Goal: Task Accomplishment & Management: Manage account settings

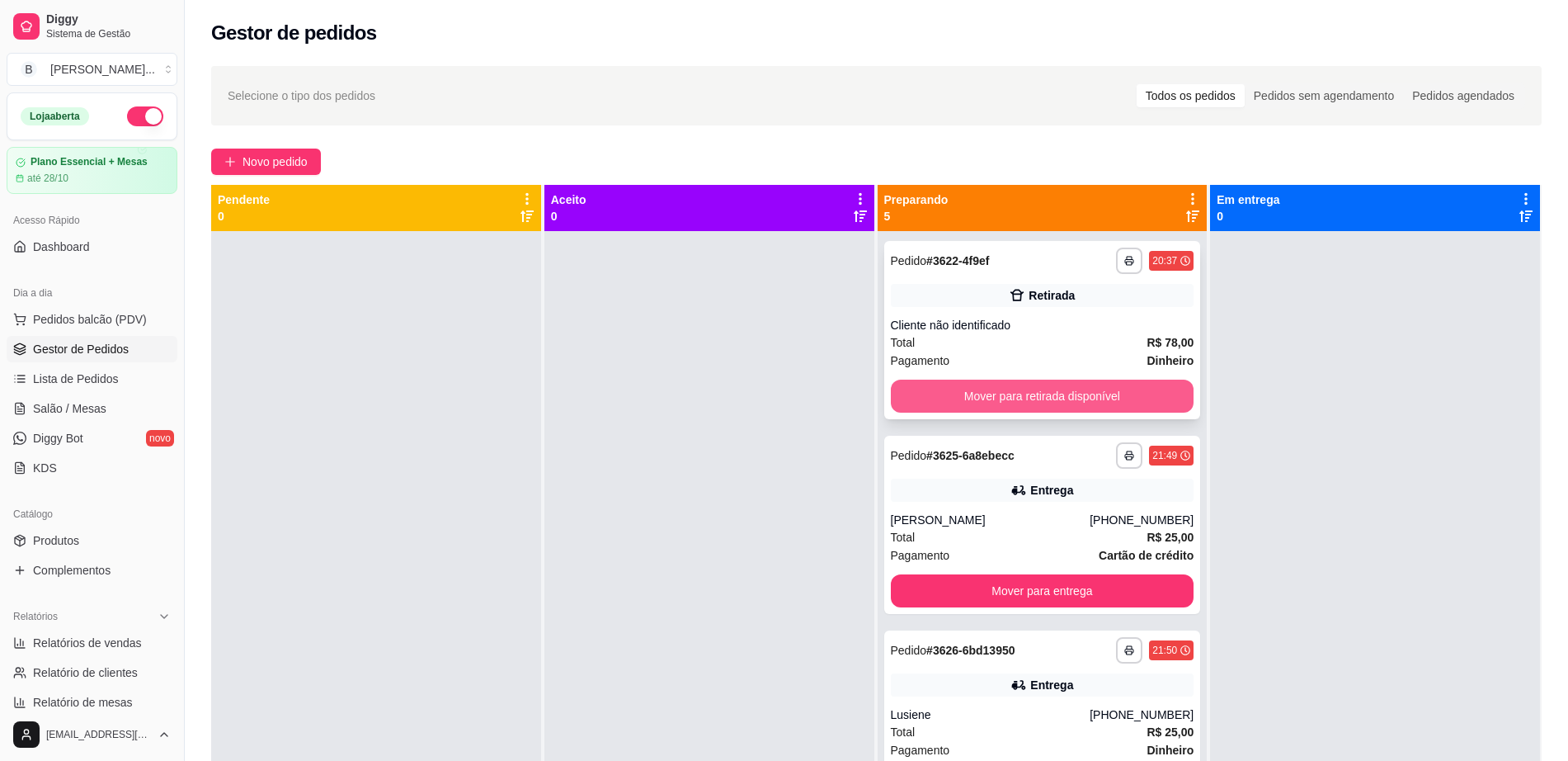
click at [987, 405] on button "Mover para retirada disponível" at bounding box center [1043, 396] width 303 height 33
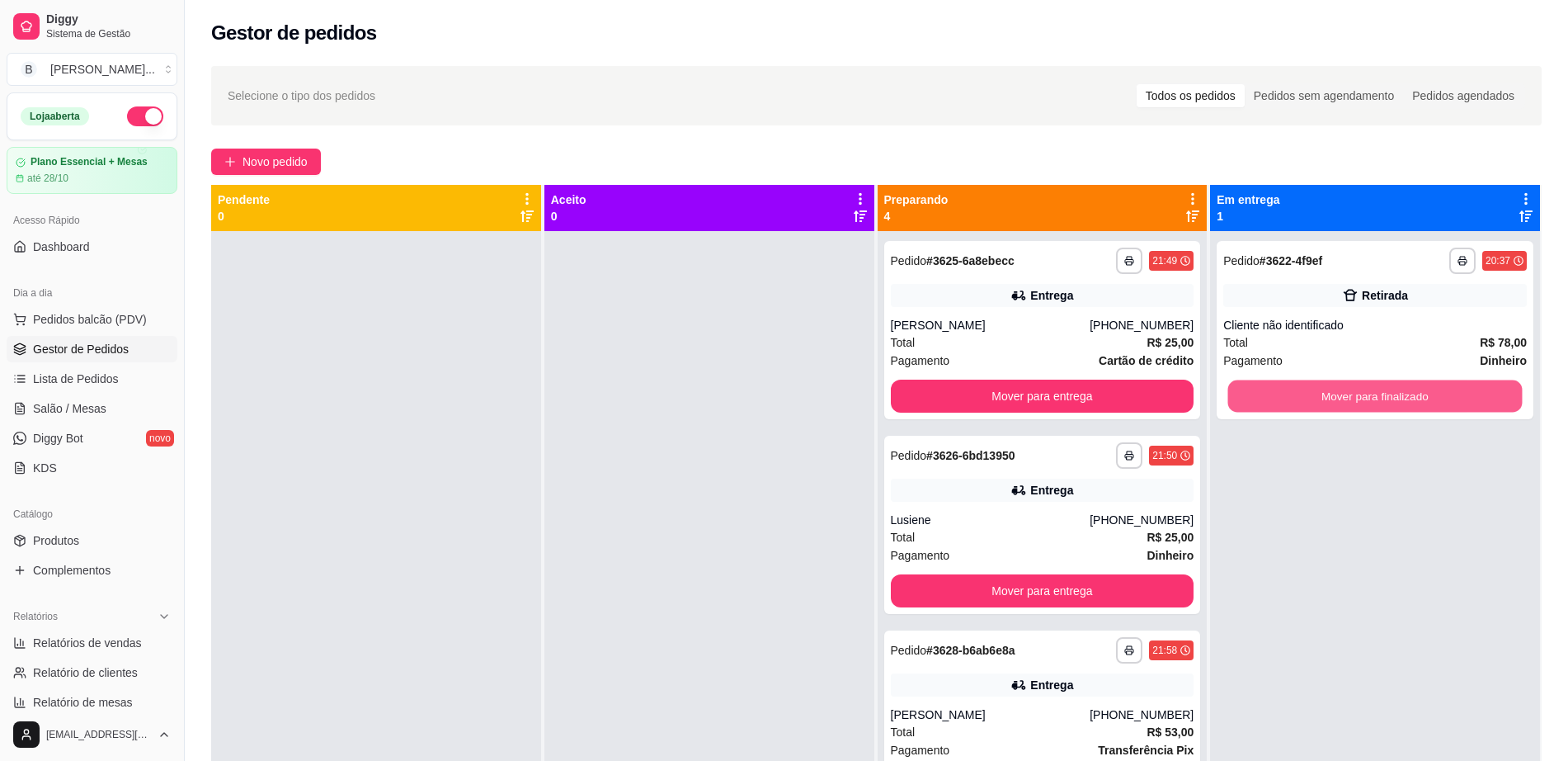
click at [1295, 399] on button "Mover para finalizado" at bounding box center [1375, 396] width 295 height 32
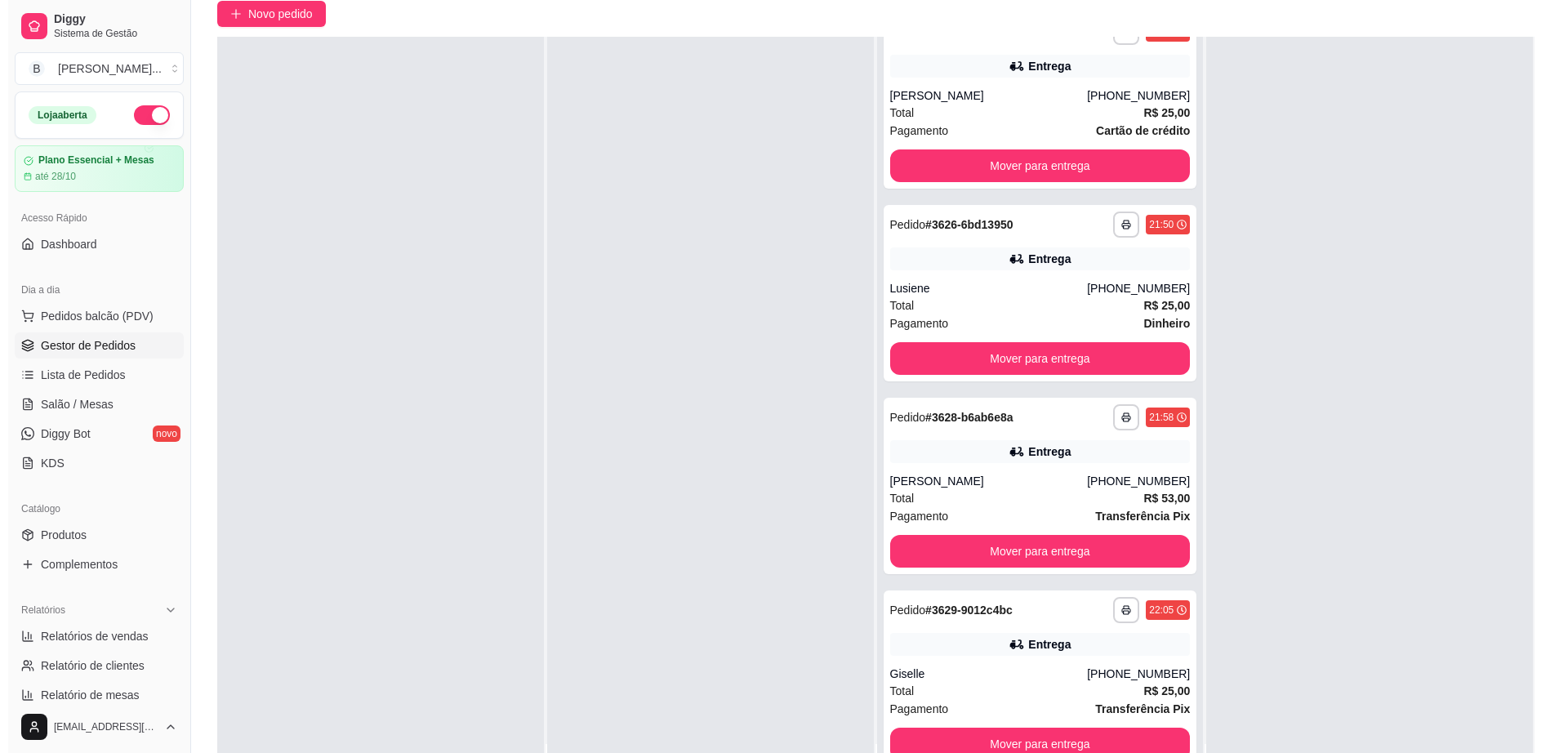
scroll to position [249, 0]
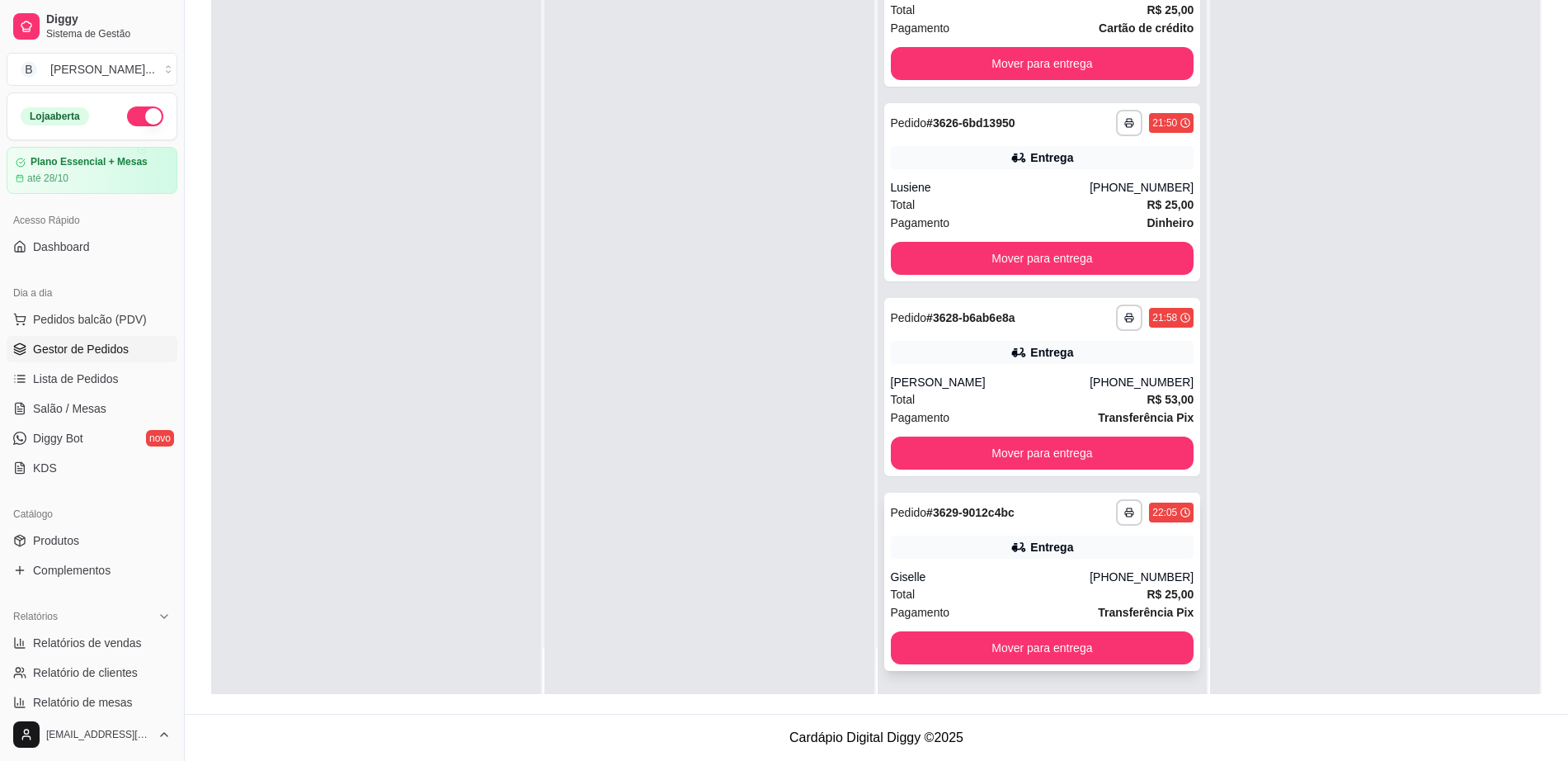
click at [1021, 531] on div "**********" at bounding box center [1042, 582] width 317 height 178
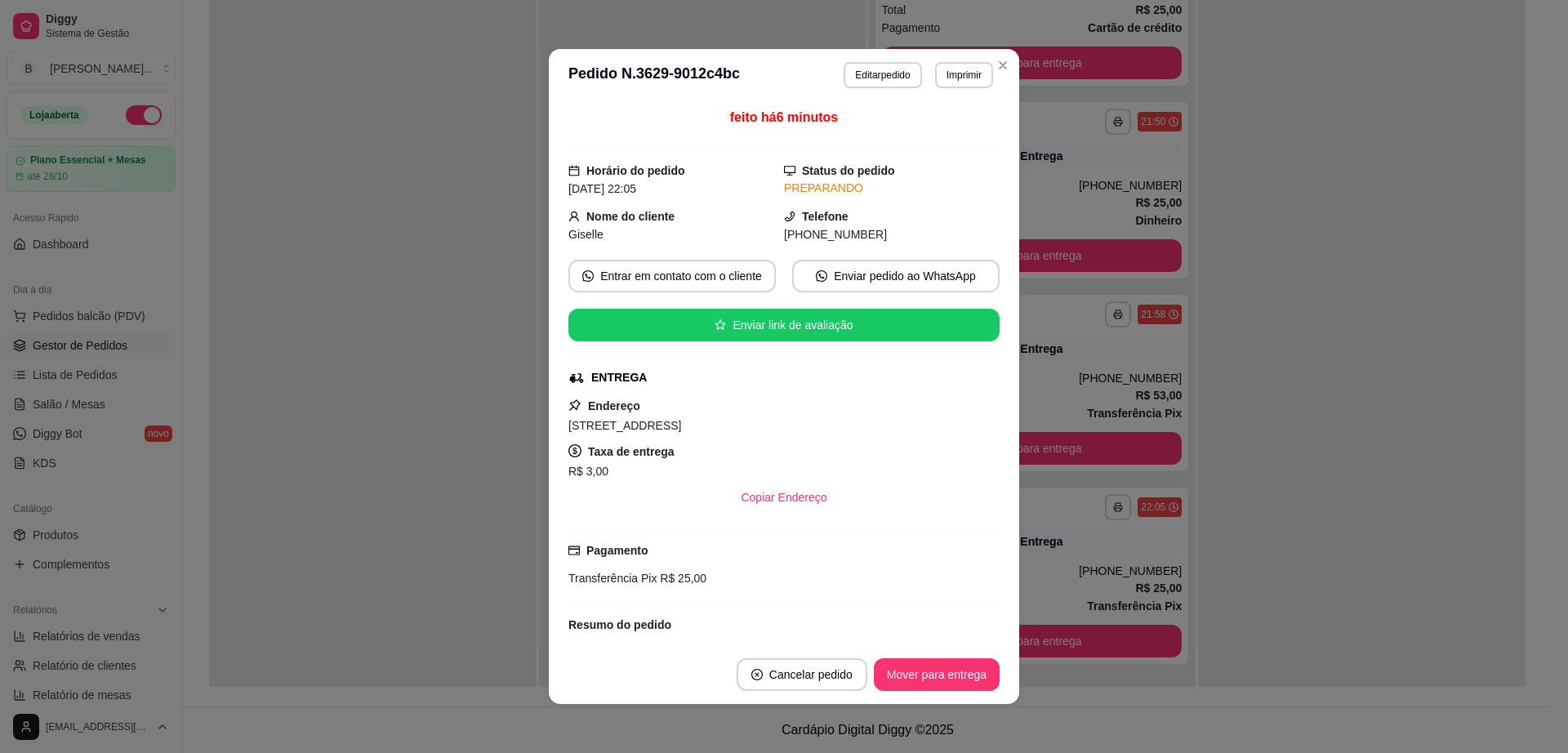
scroll to position [102, 0]
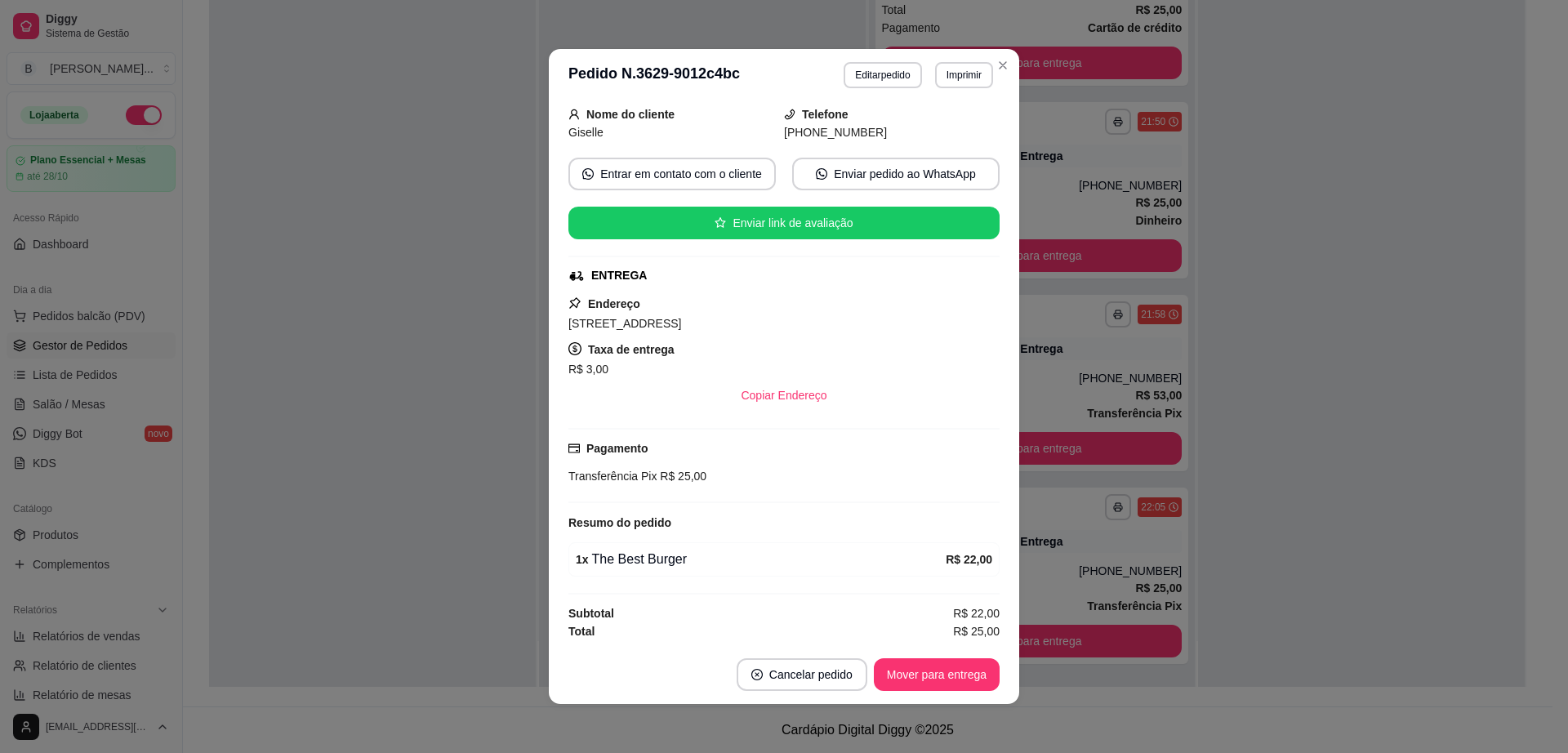
drag, startPoint x: 754, startPoint y: 321, endPoint x: 773, endPoint y: 324, distance: 19.2
click at [773, 323] on div "[STREET_ADDRESS]" at bounding box center [784, 324] width 431 height 20
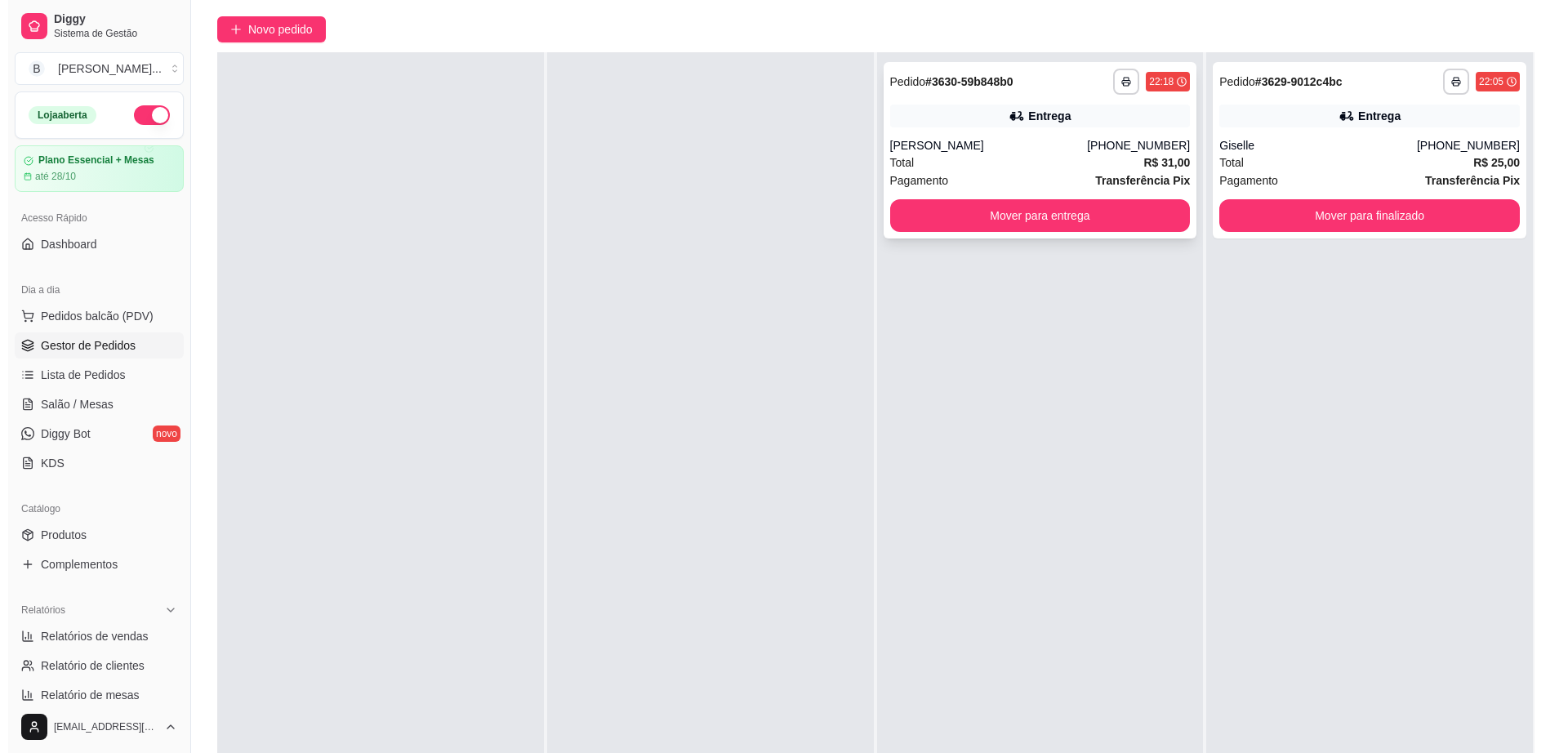
scroll to position [0, 0]
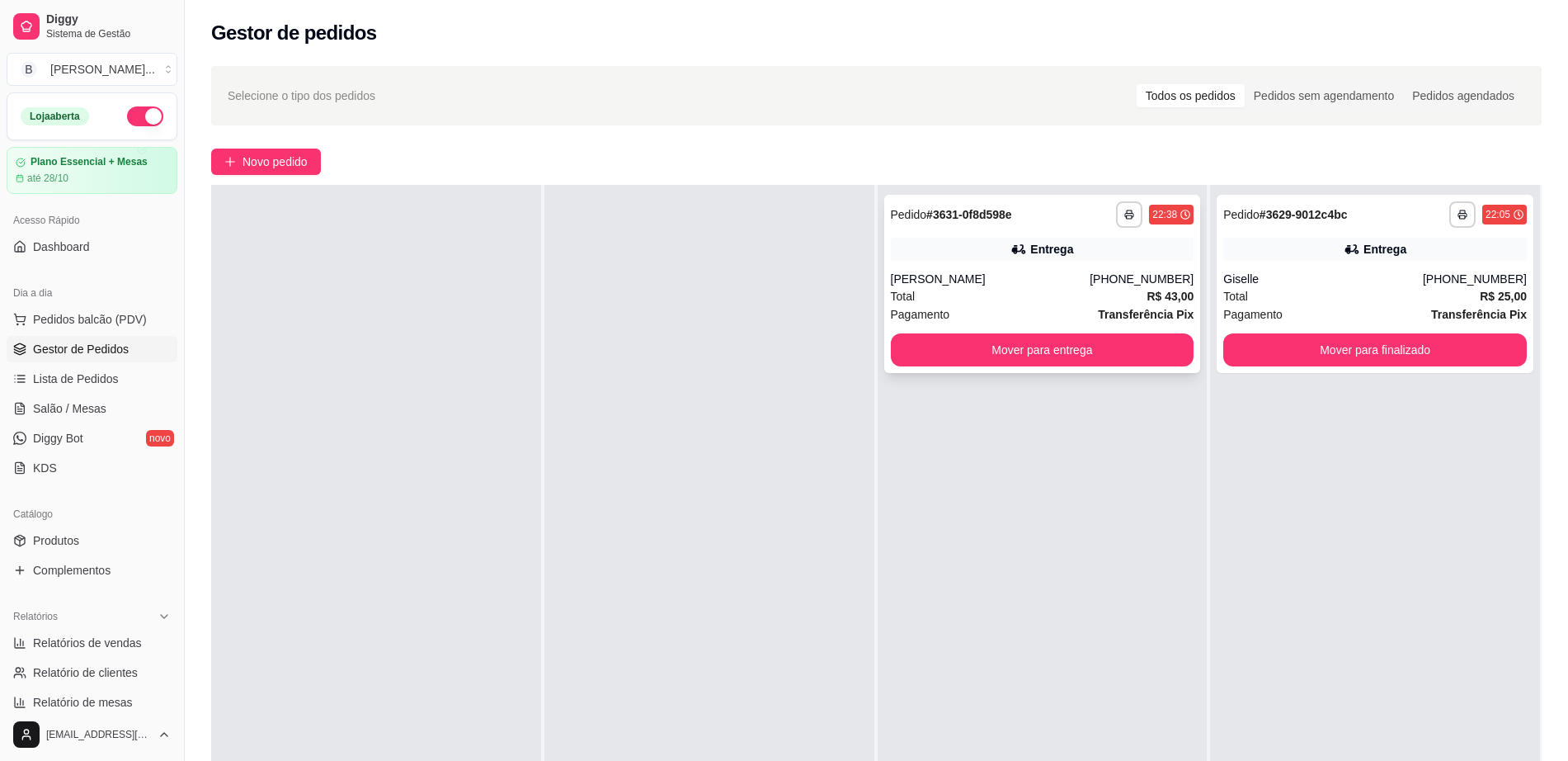
click at [1071, 238] on div "Entrega" at bounding box center [1043, 249] width 303 height 23
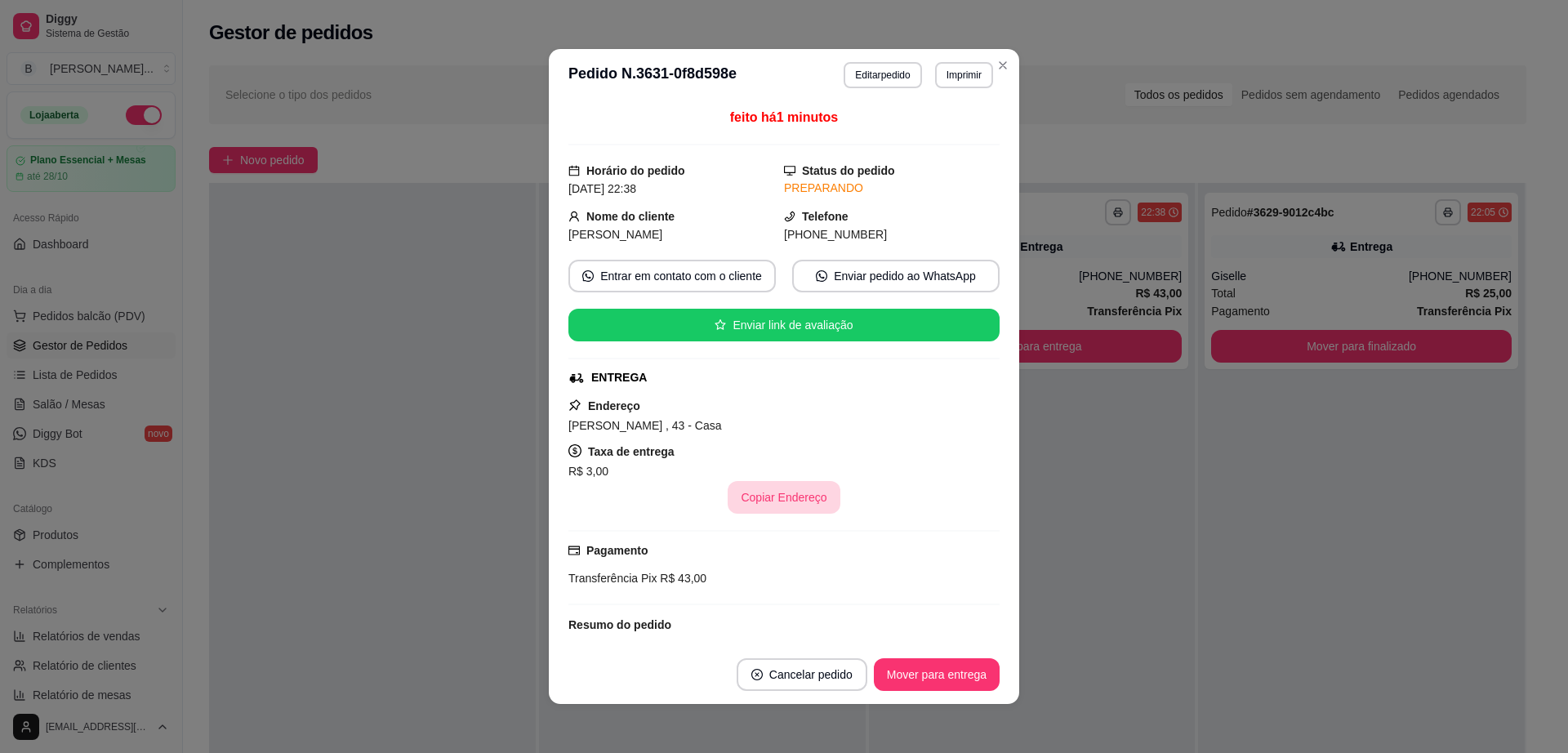
drag, startPoint x: 749, startPoint y: 431, endPoint x: 820, endPoint y: 497, distance: 96.9
drag, startPoint x: 820, startPoint y: 497, endPoint x: 839, endPoint y: 467, distance: 35.5
click at [839, 467] on div "R$ 3,00" at bounding box center [784, 471] width 431 height 20
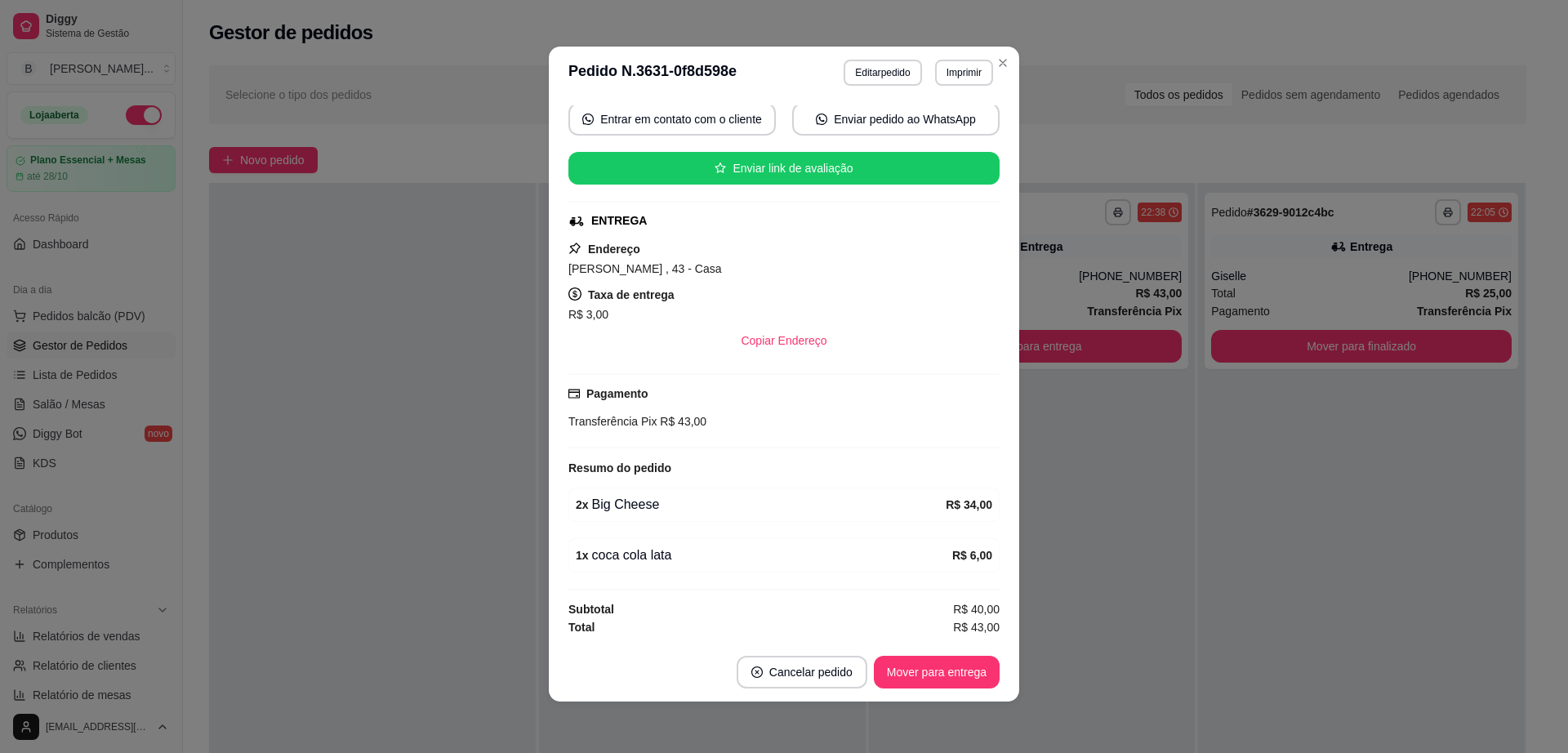
scroll to position [4, 0]
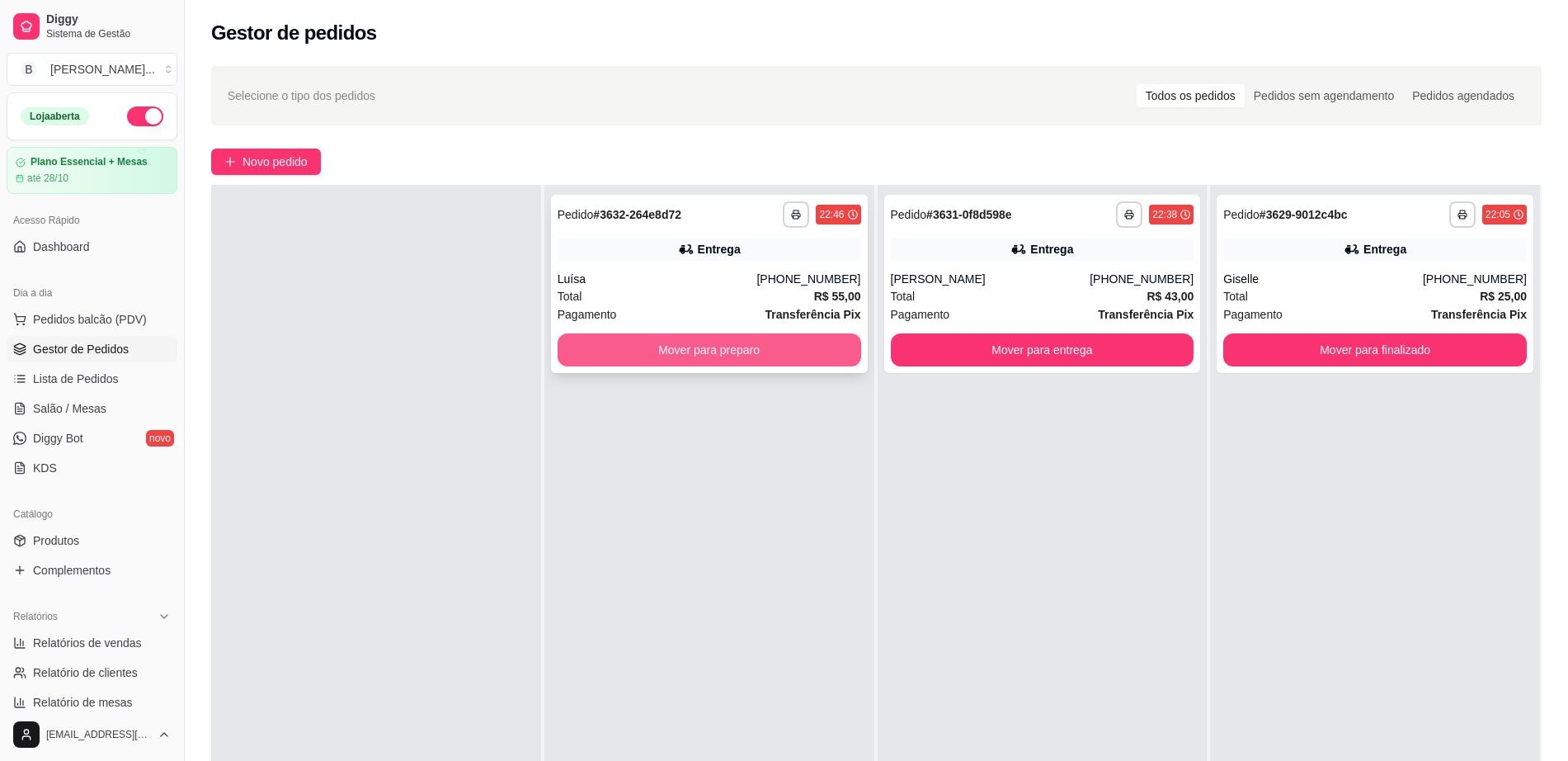
click at [774, 346] on button "Mover para preparo" at bounding box center [709, 350] width 303 height 33
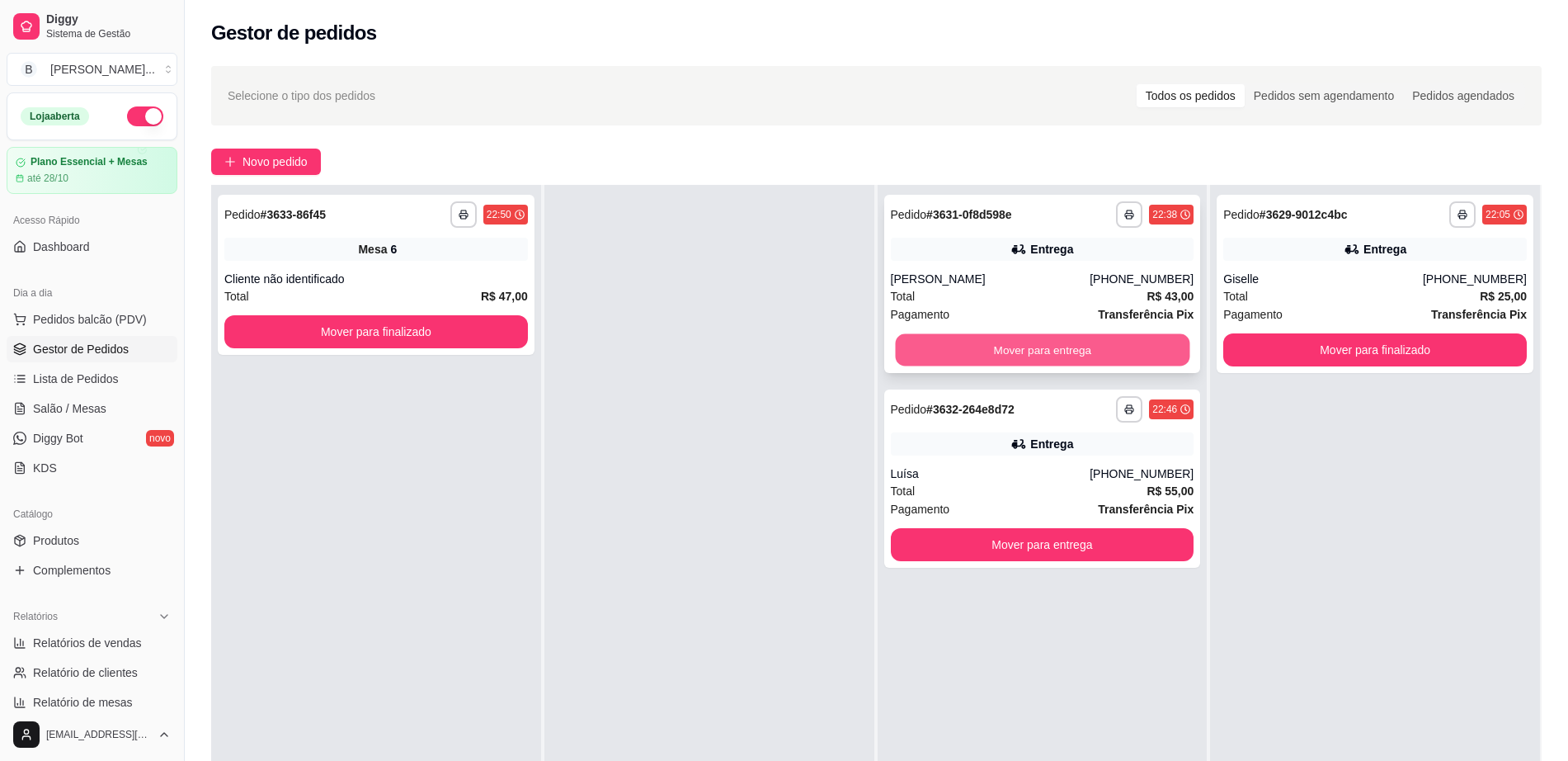
click at [987, 358] on button "Mover para entrega" at bounding box center [1042, 350] width 295 height 32
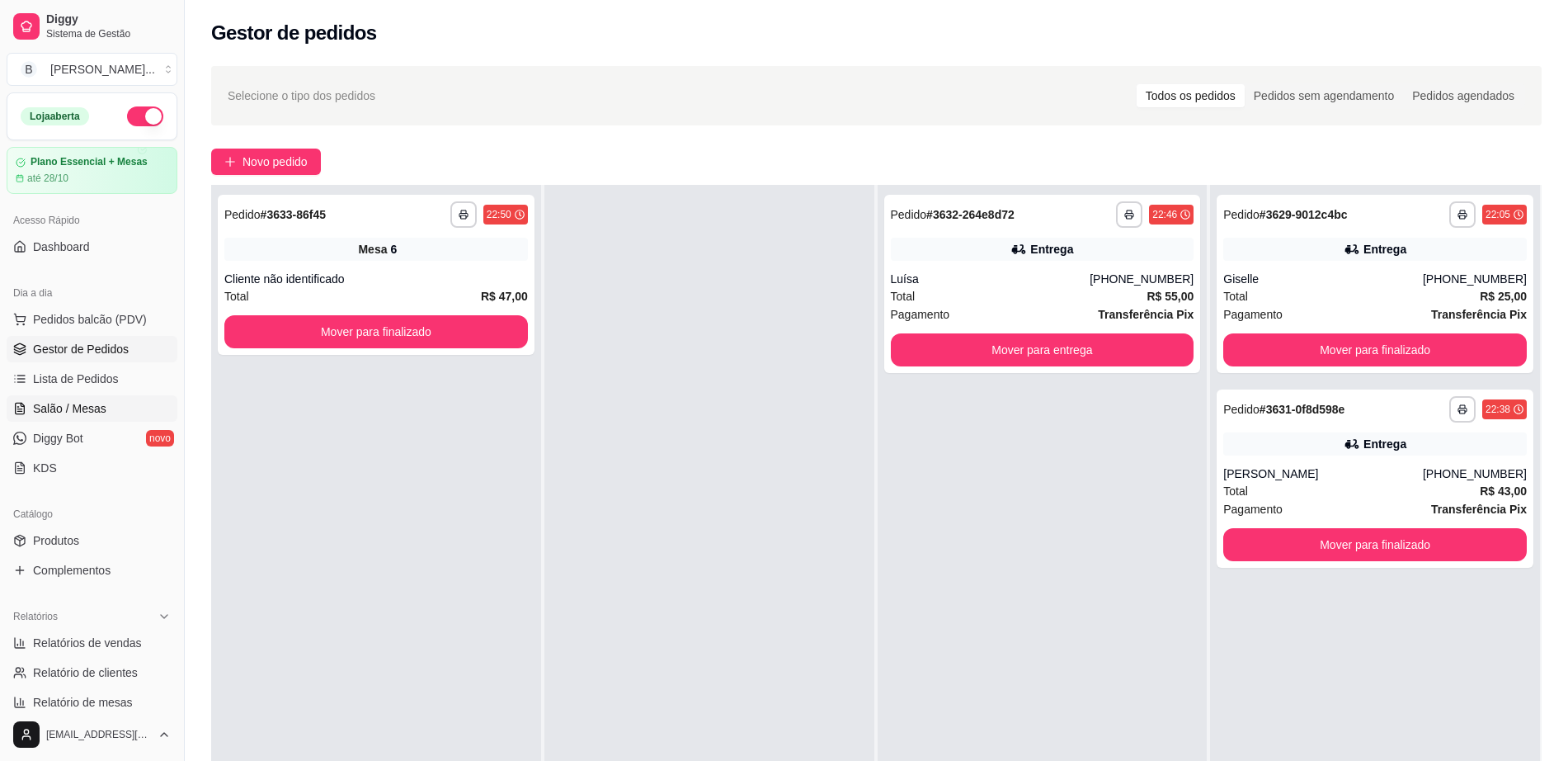
click at [75, 409] on span "Salão / Mesas" at bounding box center [70, 408] width 73 height 17
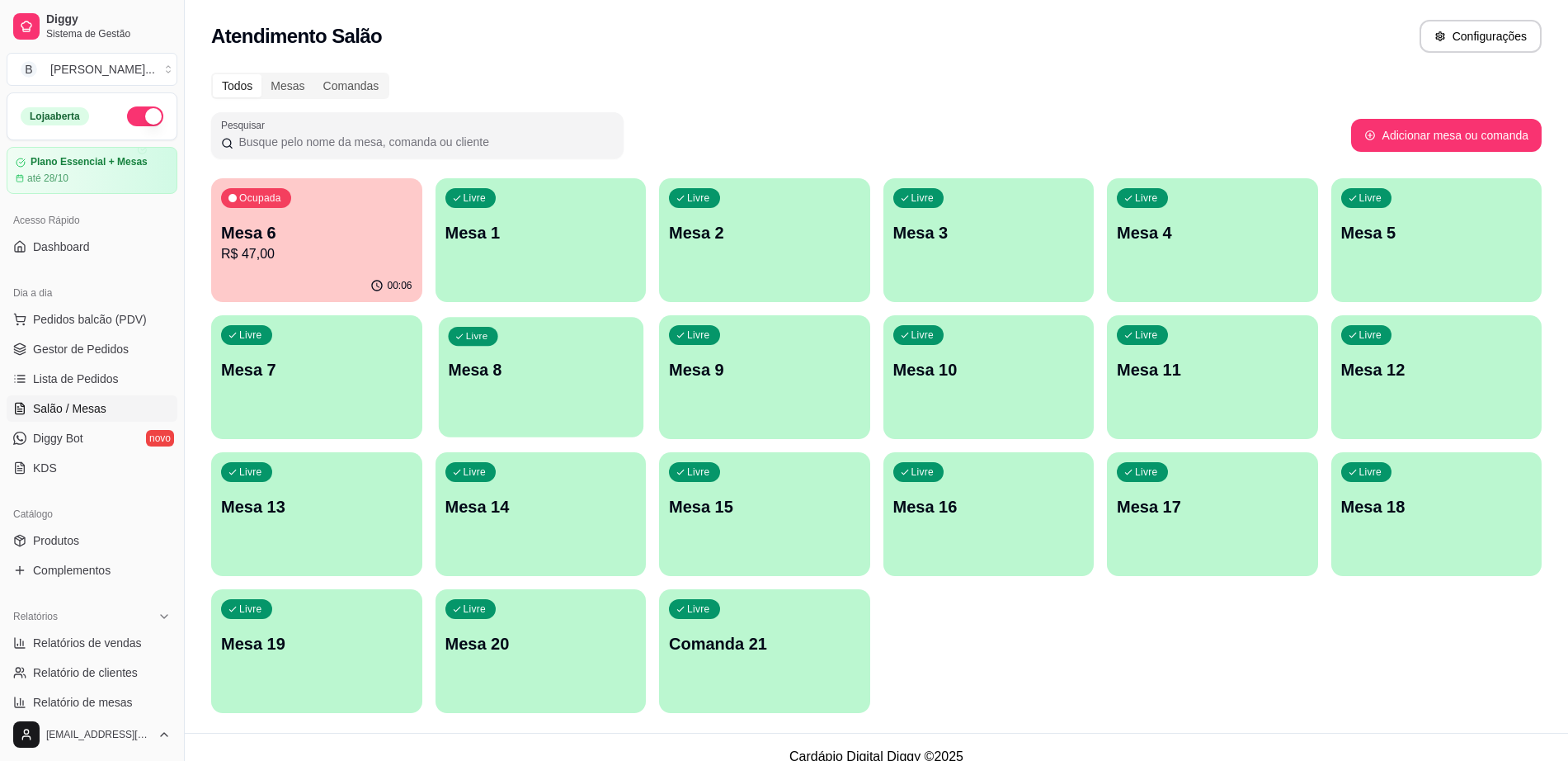
click at [535, 404] on div "Livre Mesa 8" at bounding box center [540, 368] width 205 height 101
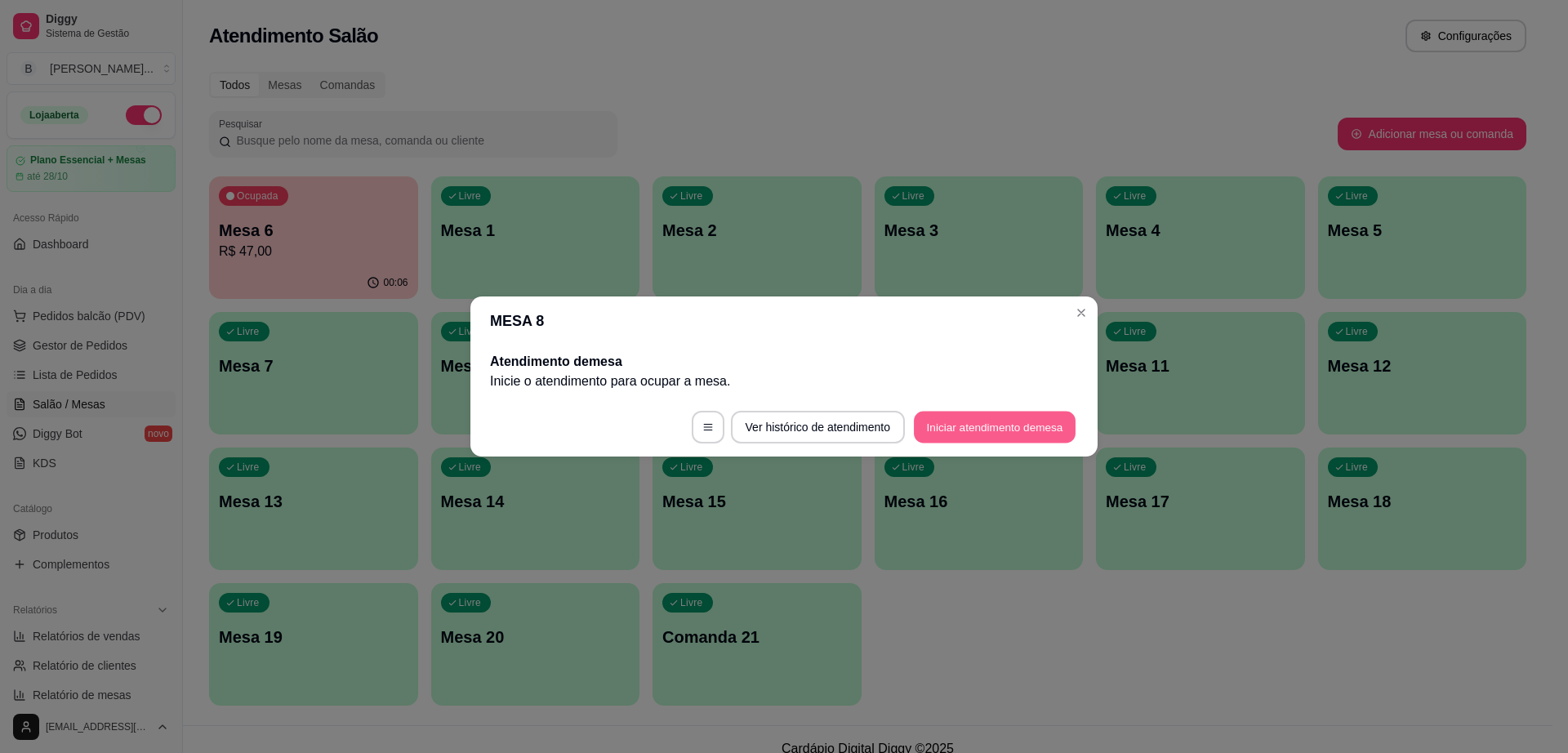
click at [957, 435] on button "Iniciar atendimento de mesa" at bounding box center [995, 427] width 162 height 32
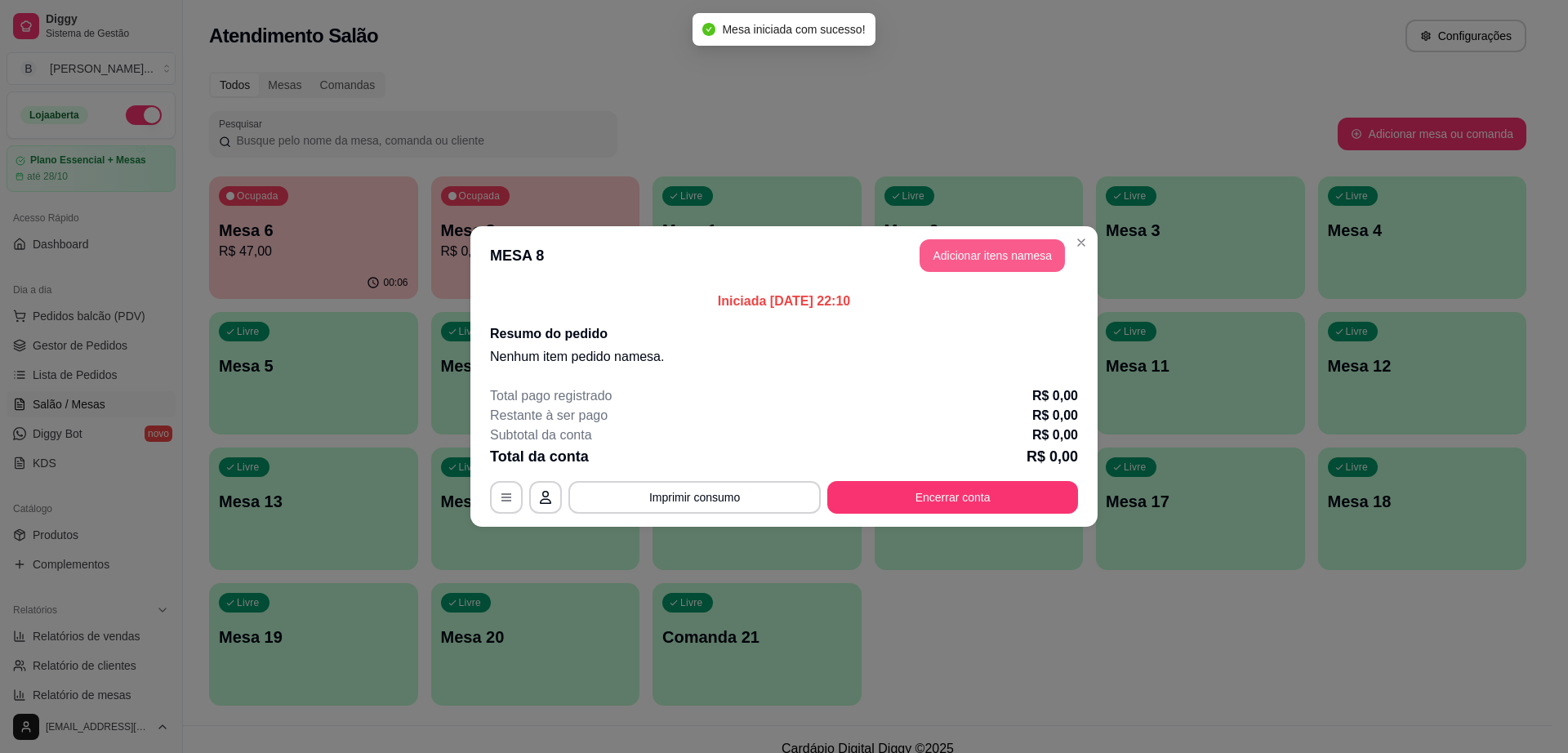
click at [986, 246] on button "Adicionar itens na mesa" at bounding box center [992, 256] width 146 height 33
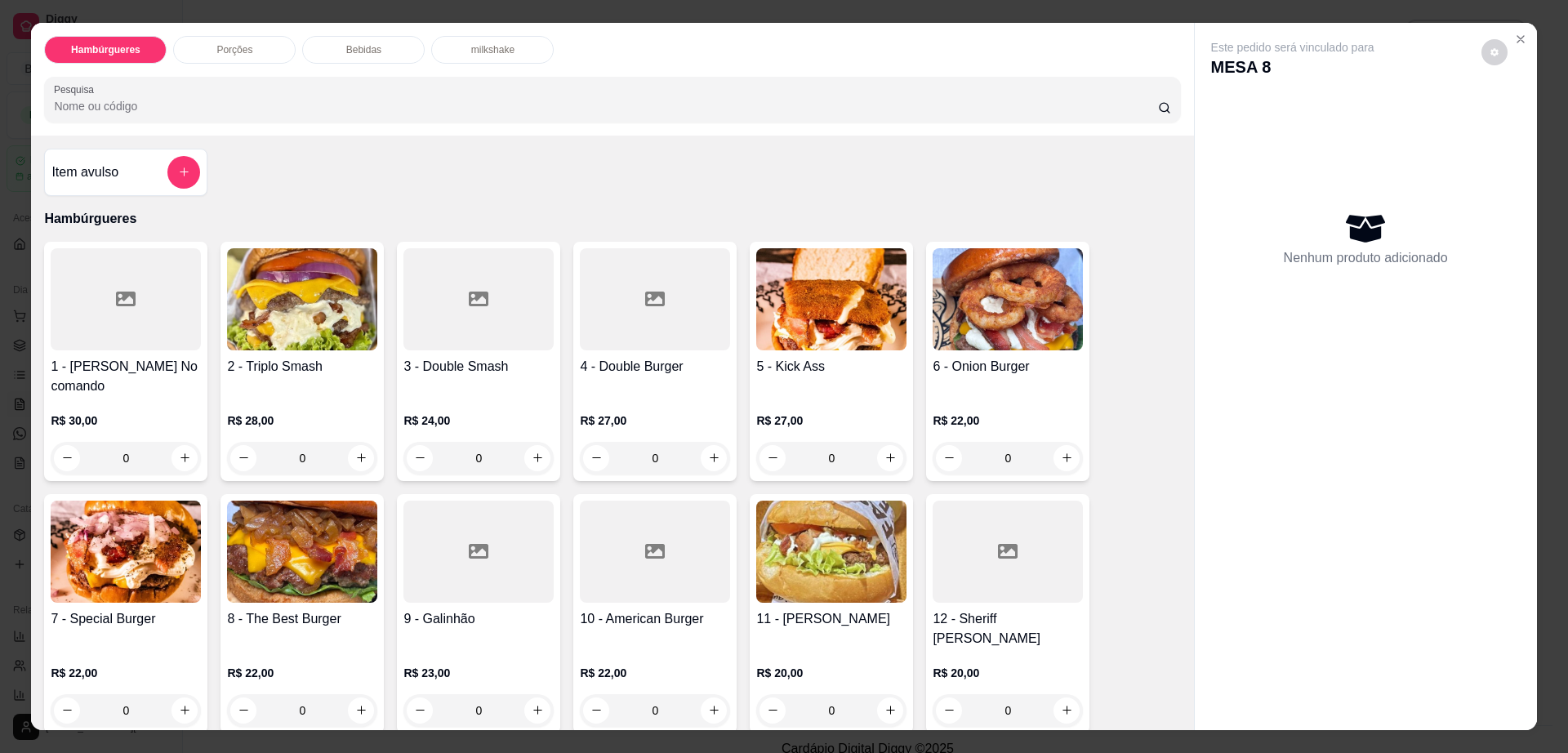
click at [154, 351] on div "1 - [PERSON_NAME] No comando R$ 30,00 0" at bounding box center [126, 361] width 164 height 239
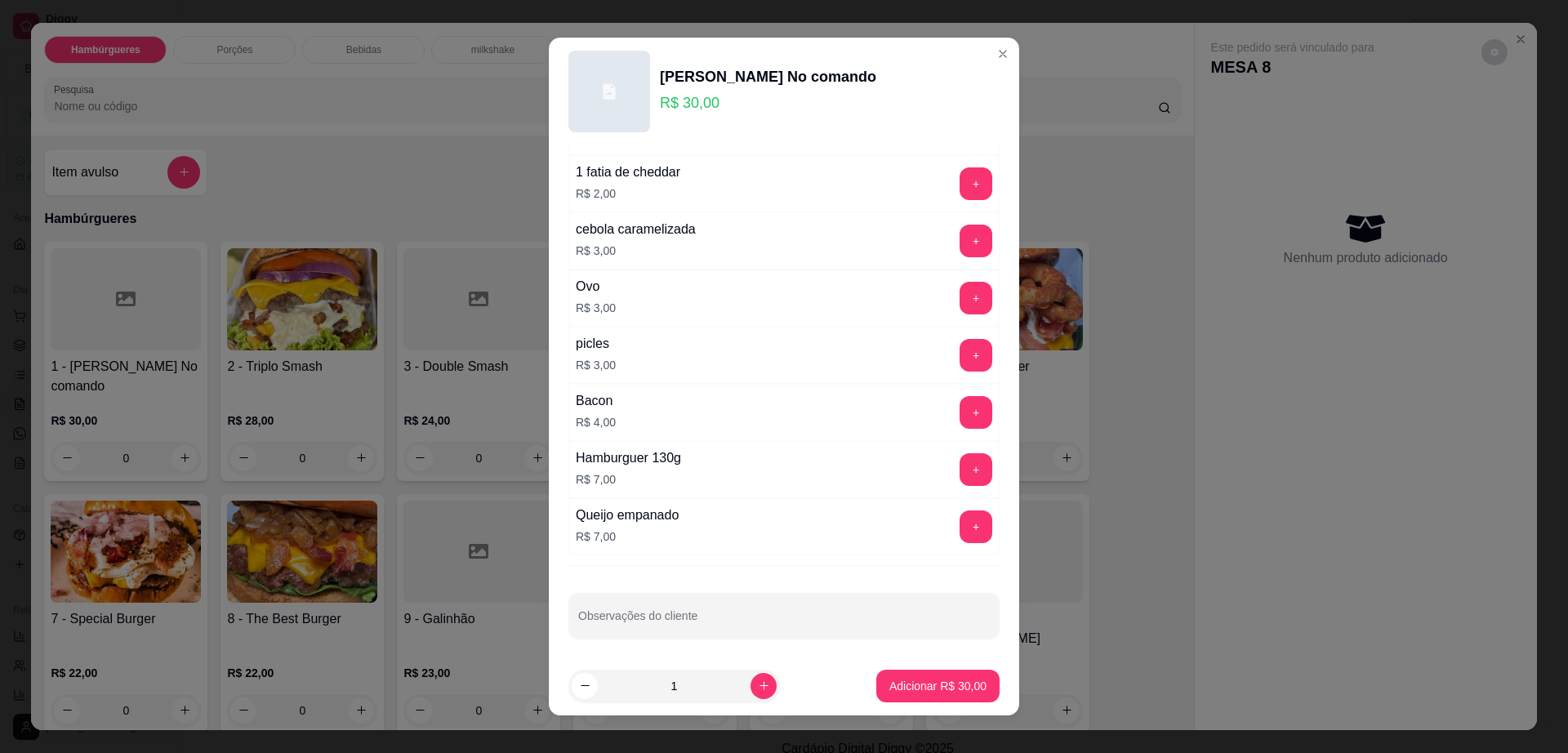
scroll to position [152, 0]
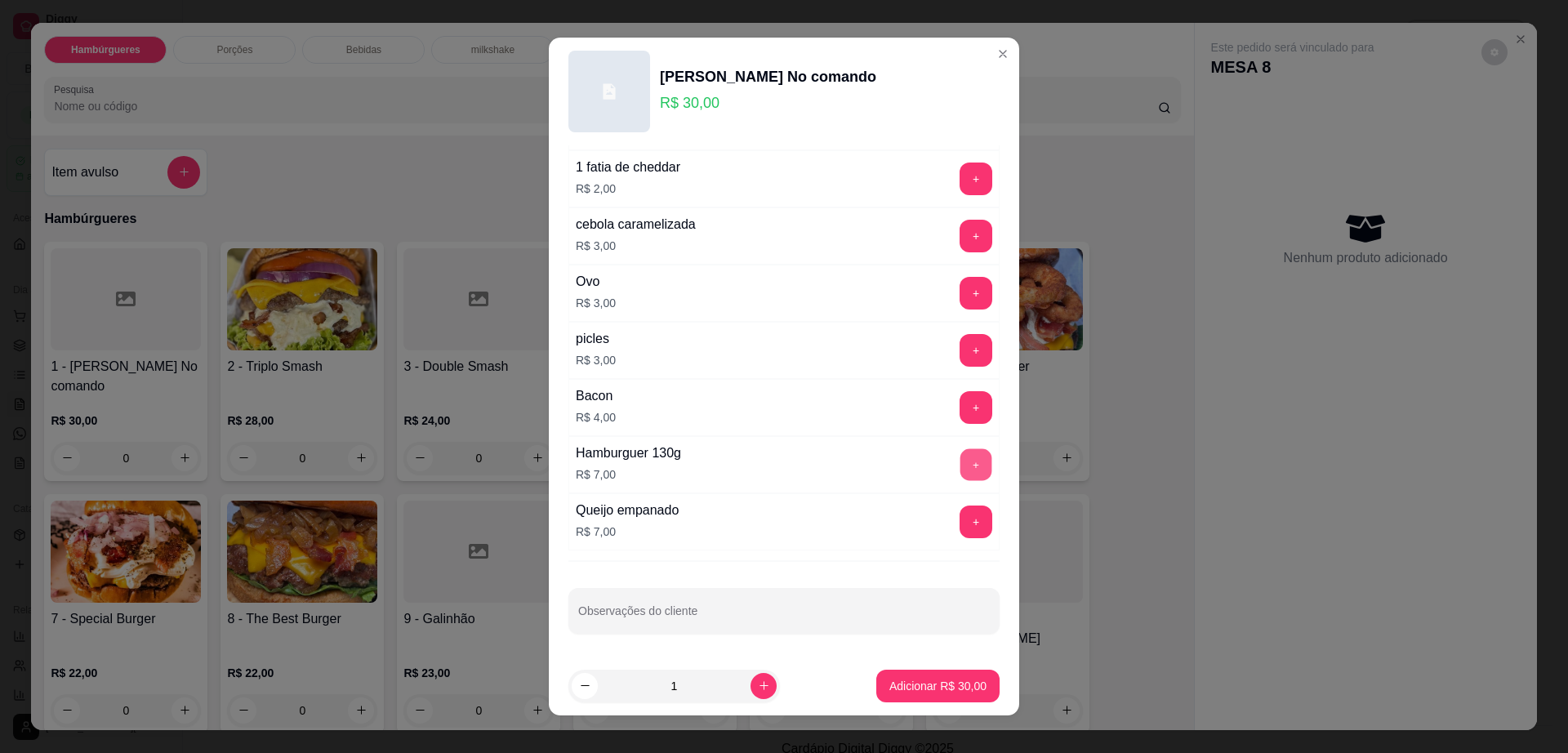
click at [960, 455] on button "+" at bounding box center [976, 465] width 32 height 32
click at [960, 455] on button "+" at bounding box center [976, 465] width 33 height 33
click at [926, 691] on p "Adicionar R$ 44,00" at bounding box center [938, 686] width 97 height 16
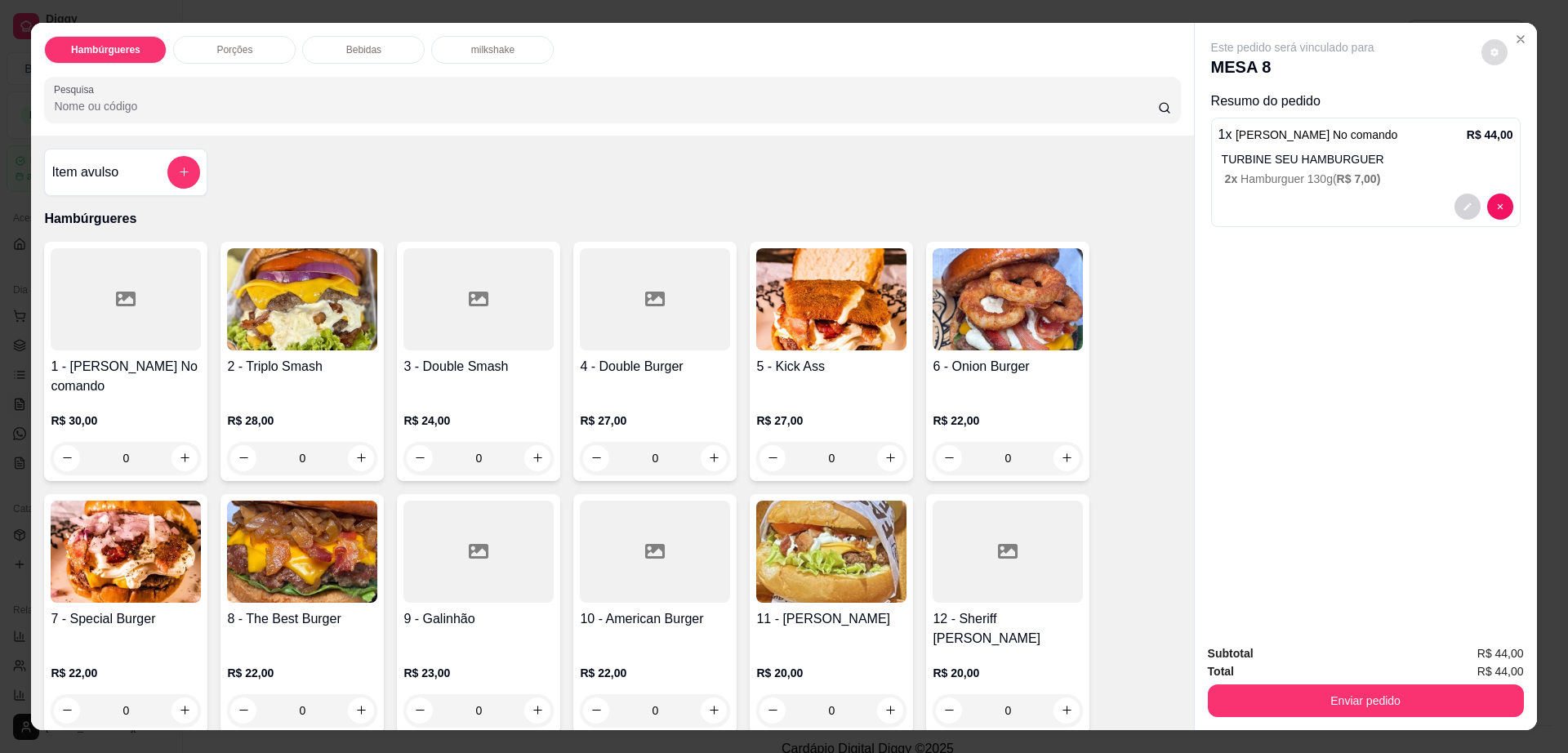
click at [1482, 42] on button "decrease-product-quantity" at bounding box center [1494, 52] width 26 height 26
click at [1523, 109] on span "Automatic updates" at bounding box center [1523, 118] width 33 height 20
click at [1517, 117] on input "Automatic updates" at bounding box center [1512, 123] width 11 height 11
checkbox input "true"
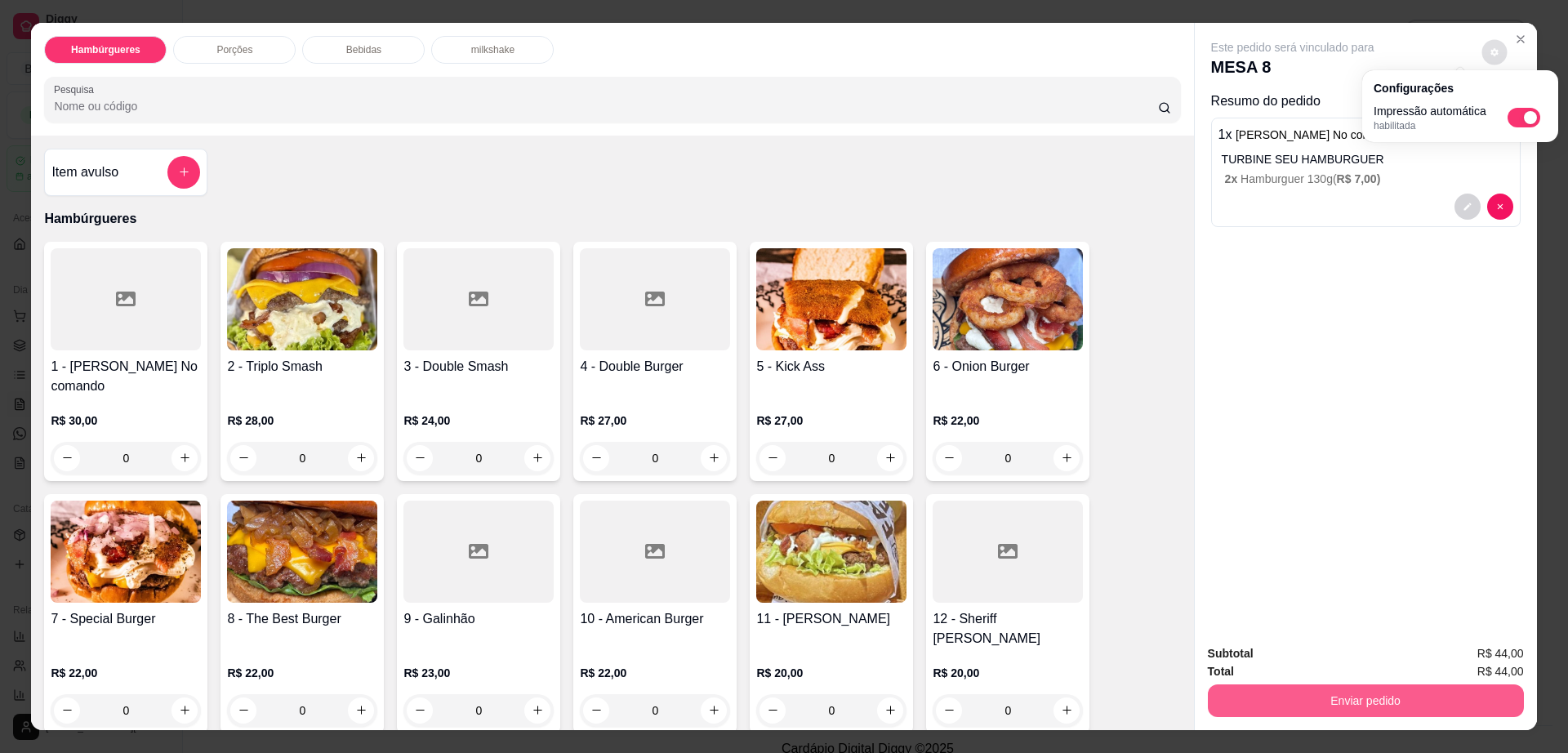
click at [1302, 698] on button "Enviar pedido" at bounding box center [1365, 700] width 316 height 33
click at [1302, 698] on button "Enviar pedido" at bounding box center [1364, 700] width 307 height 32
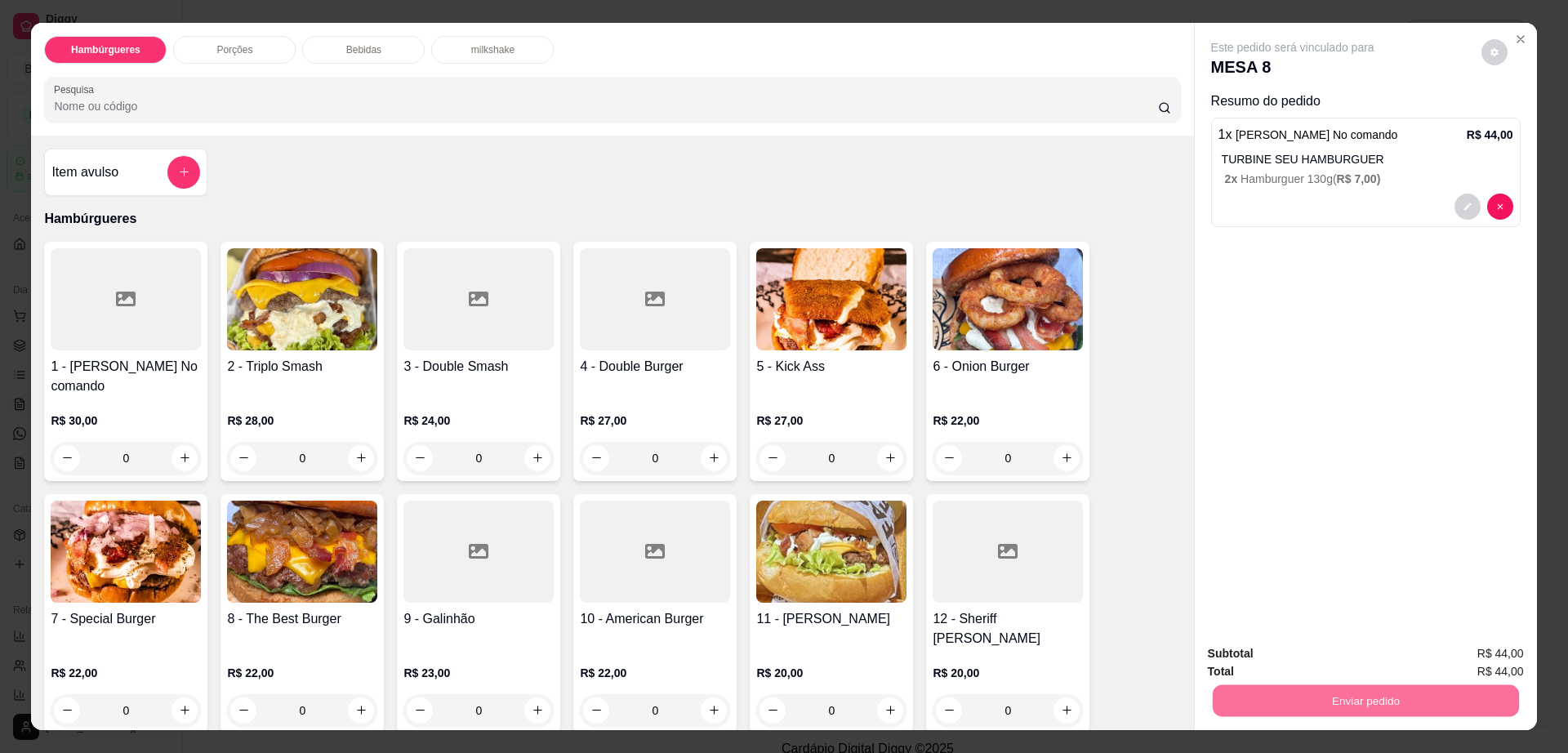
click at [1487, 653] on button "Enviar pedido" at bounding box center [1479, 659] width 90 height 30
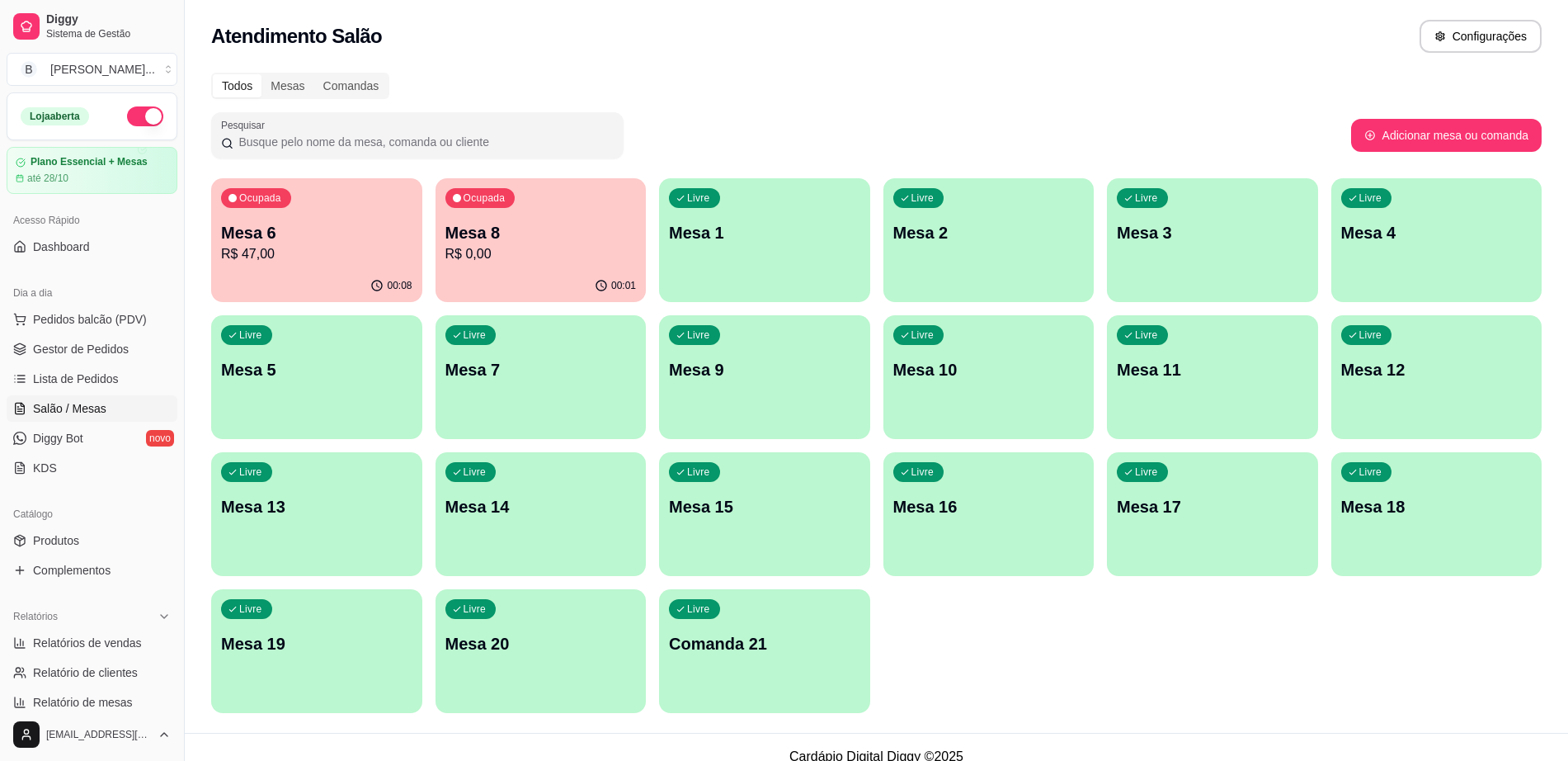
click at [327, 283] on div "00:08" at bounding box center [317, 286] width 211 height 32
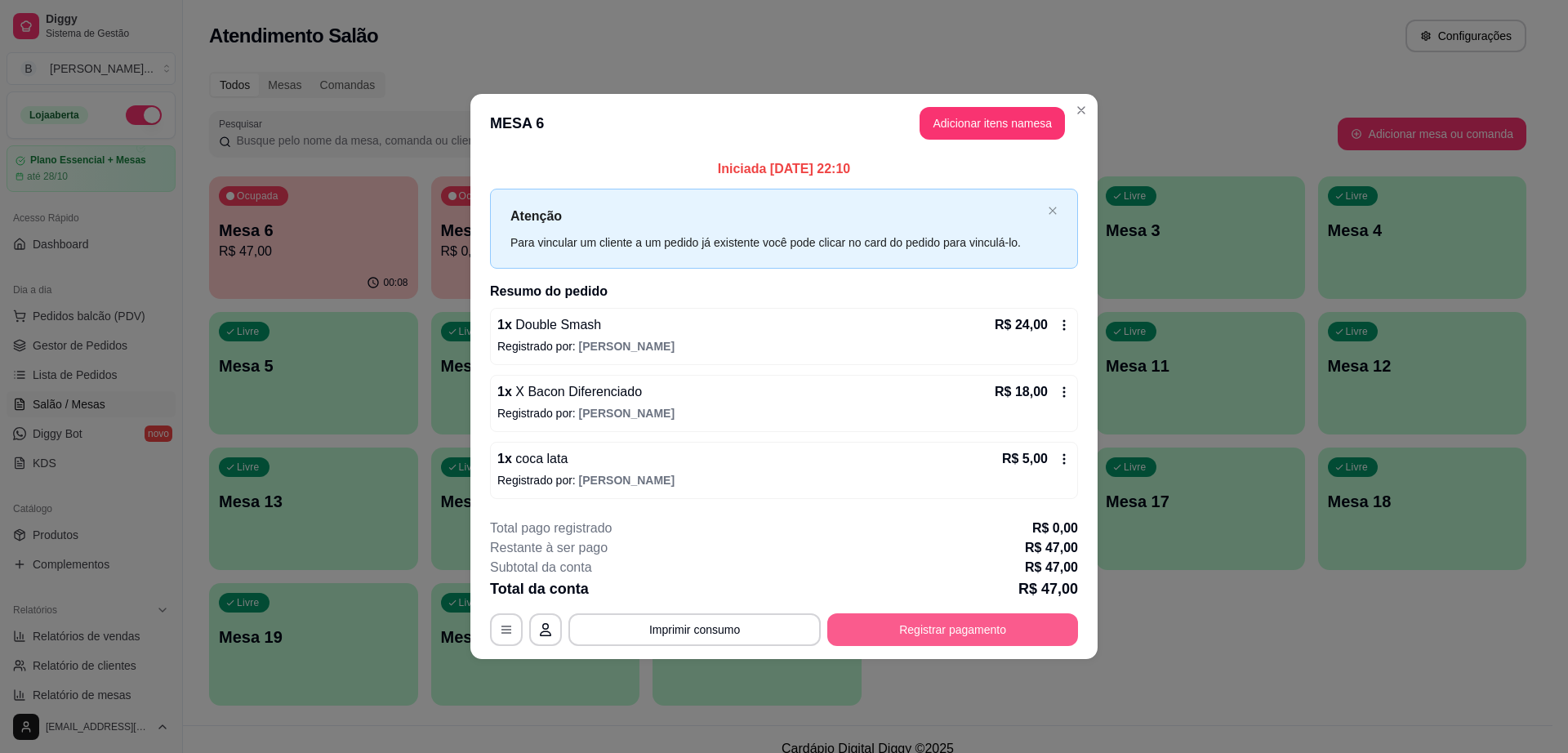
click at [962, 624] on button "Registrar pagamento" at bounding box center [952, 629] width 251 height 33
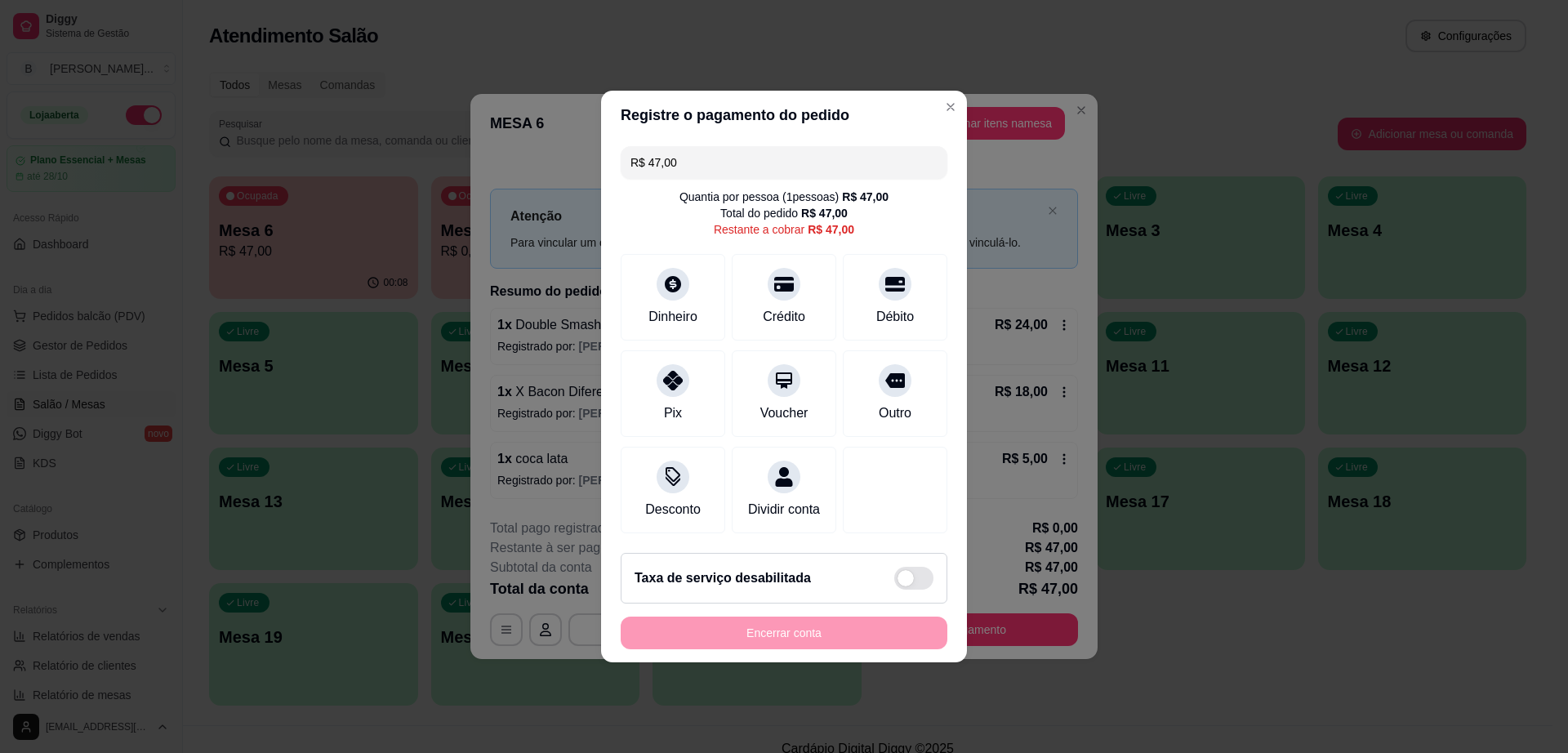
click at [929, 91] on header "Registre o pagamento do pedido" at bounding box center [784, 115] width 366 height 49
drag, startPoint x: 918, startPoint y: 92, endPoint x: 930, endPoint y: 97, distance: 13.0
click at [920, 93] on header "Registre o pagamento do pedido" at bounding box center [784, 115] width 366 height 49
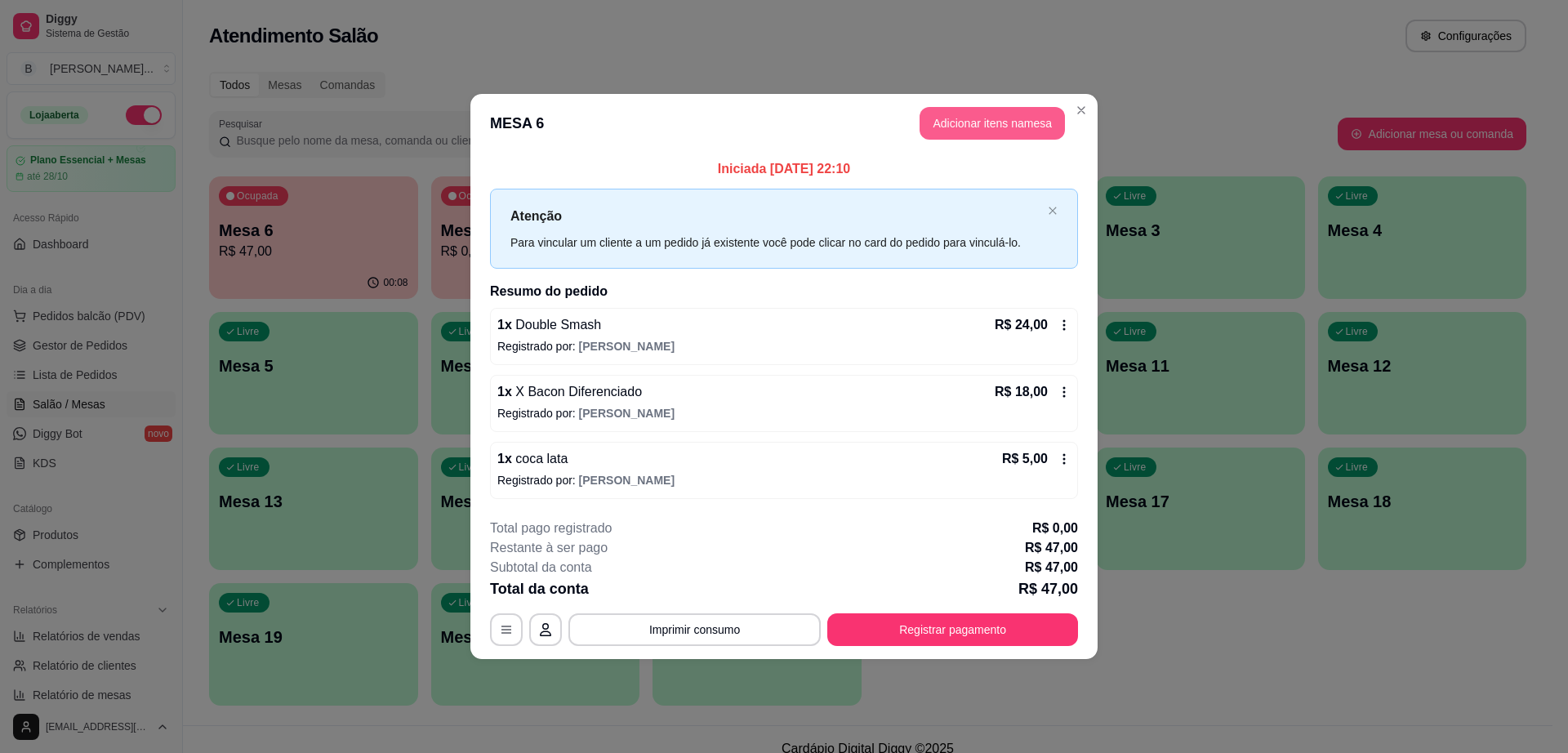
click at [975, 113] on button "Adicionar itens na mesa" at bounding box center [992, 124] width 146 height 33
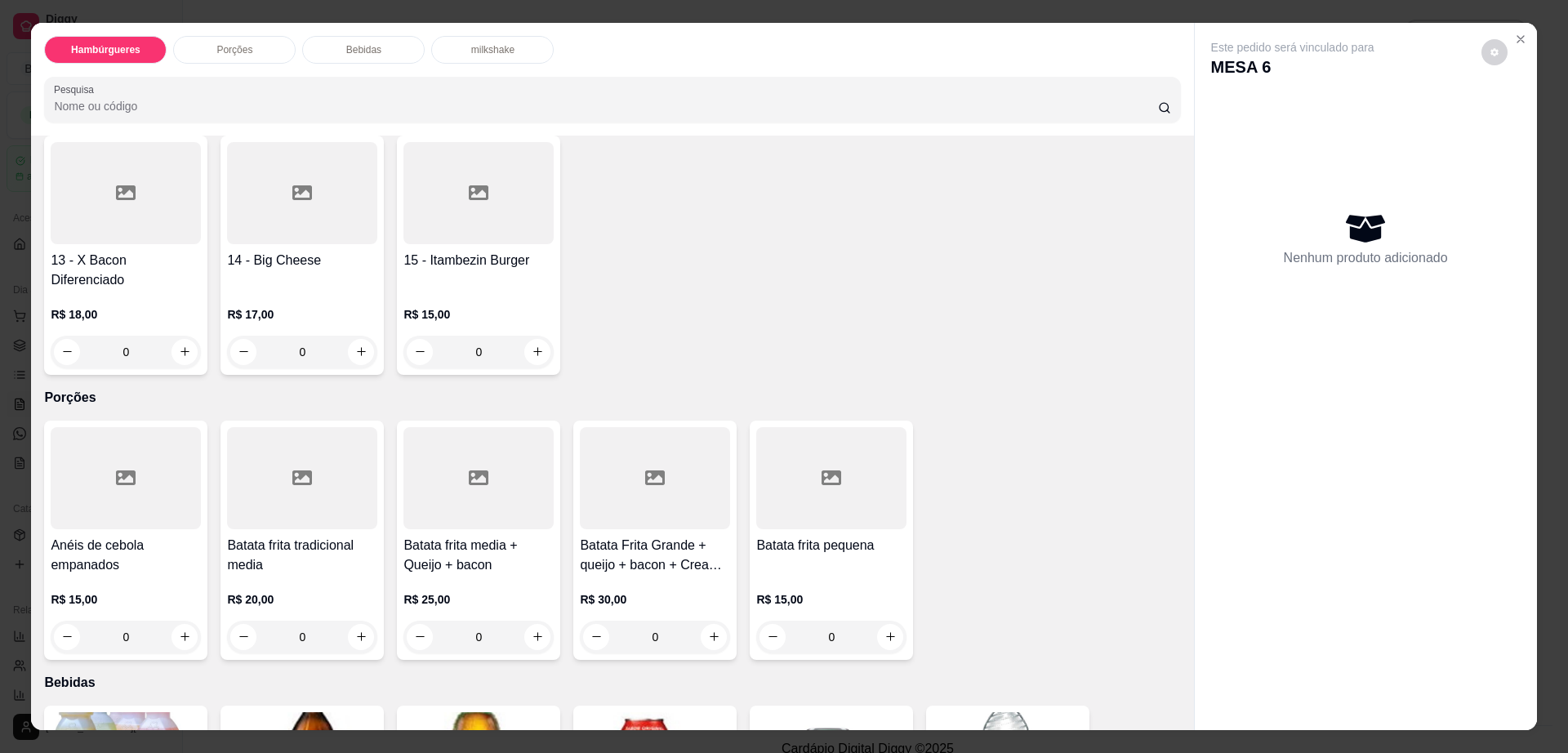
scroll to position [612, 0]
click at [329, 534] on h4 "Batata frita tradicional media" at bounding box center [302, 553] width 150 height 39
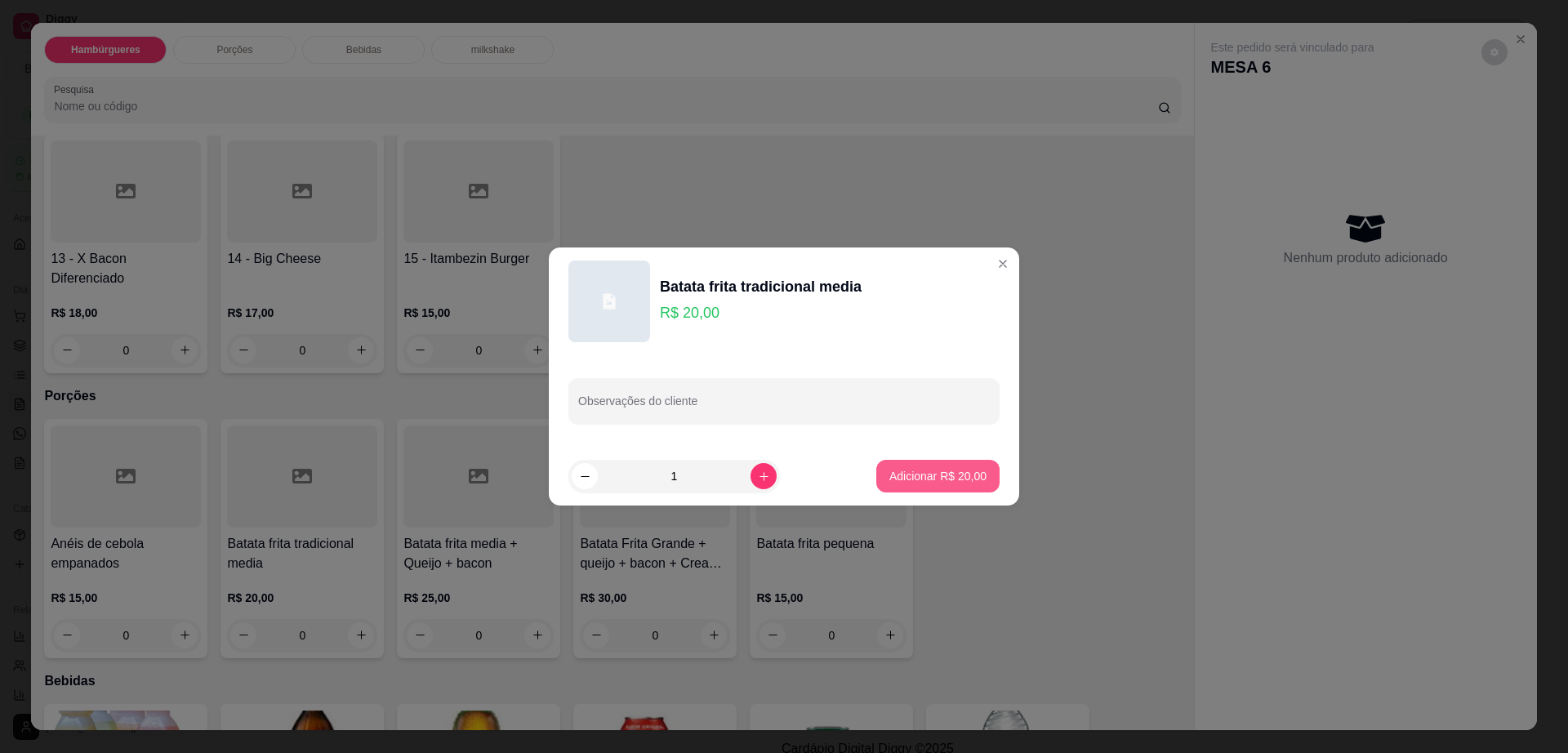
click at [955, 488] on button "Adicionar R$ 20,00" at bounding box center [938, 476] width 124 height 33
type input "1"
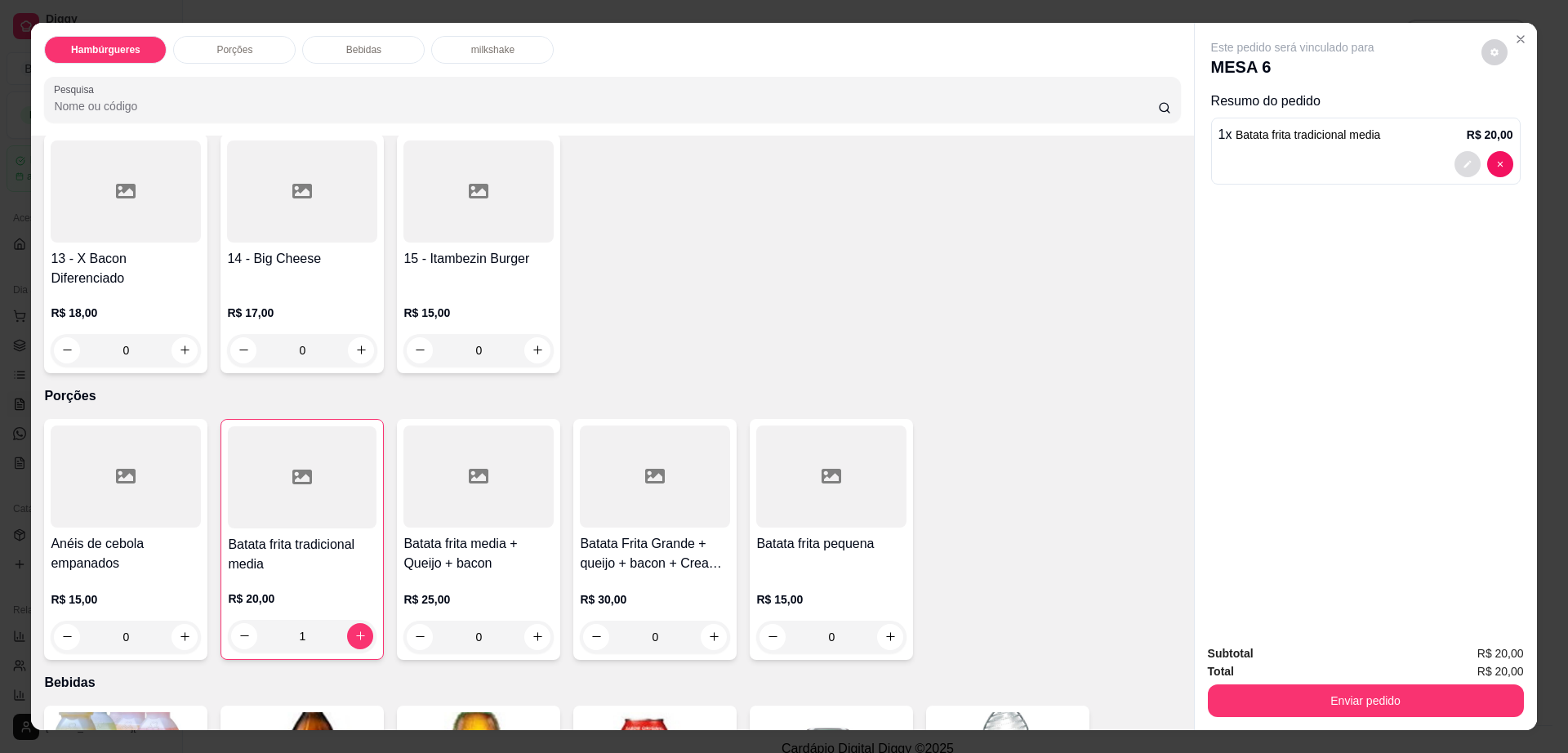
click at [1462, 165] on icon "decrease-product-quantity" at bounding box center [1467, 164] width 10 height 10
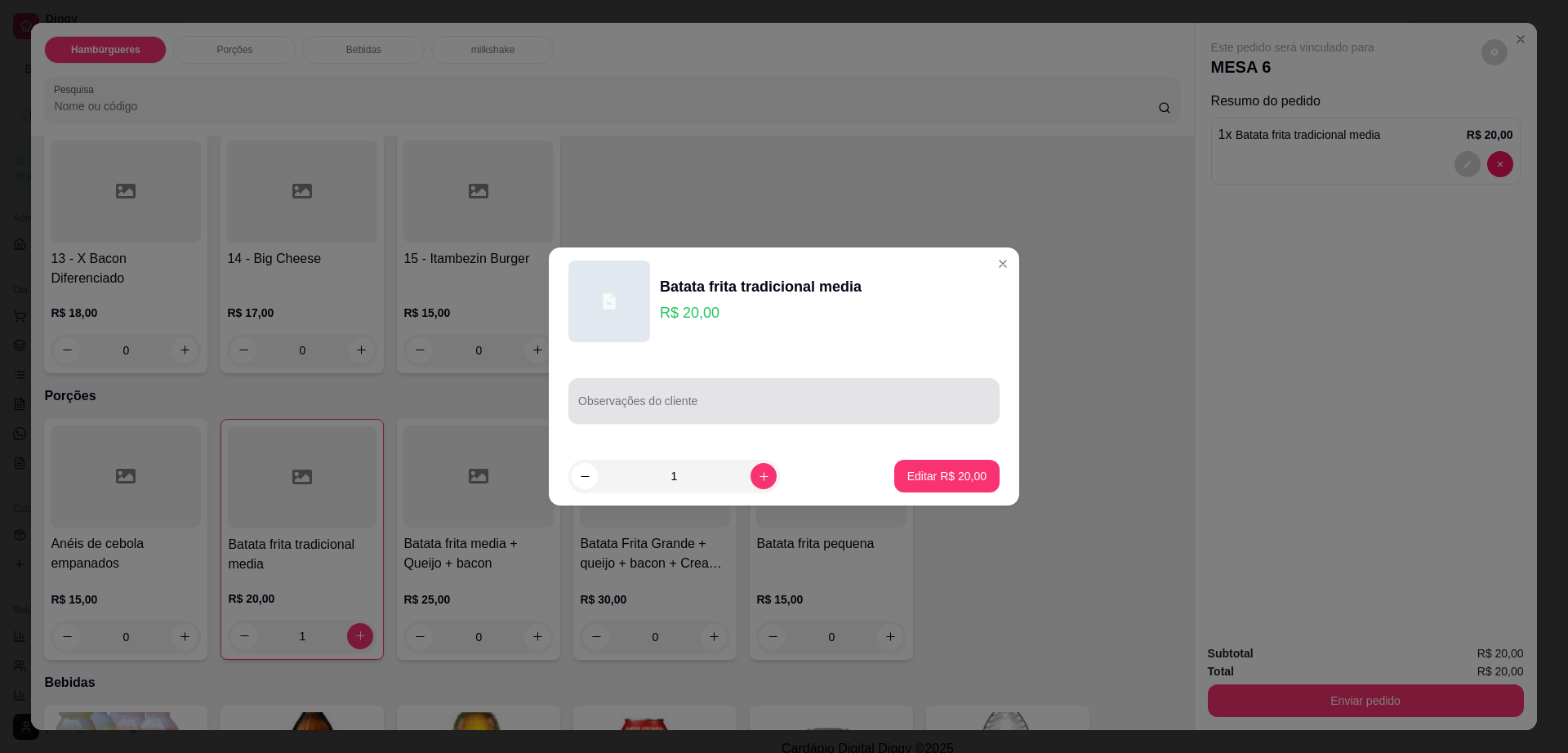
click at [821, 419] on div "Observações do cliente" at bounding box center [784, 401] width 431 height 45
type input "bem frita"
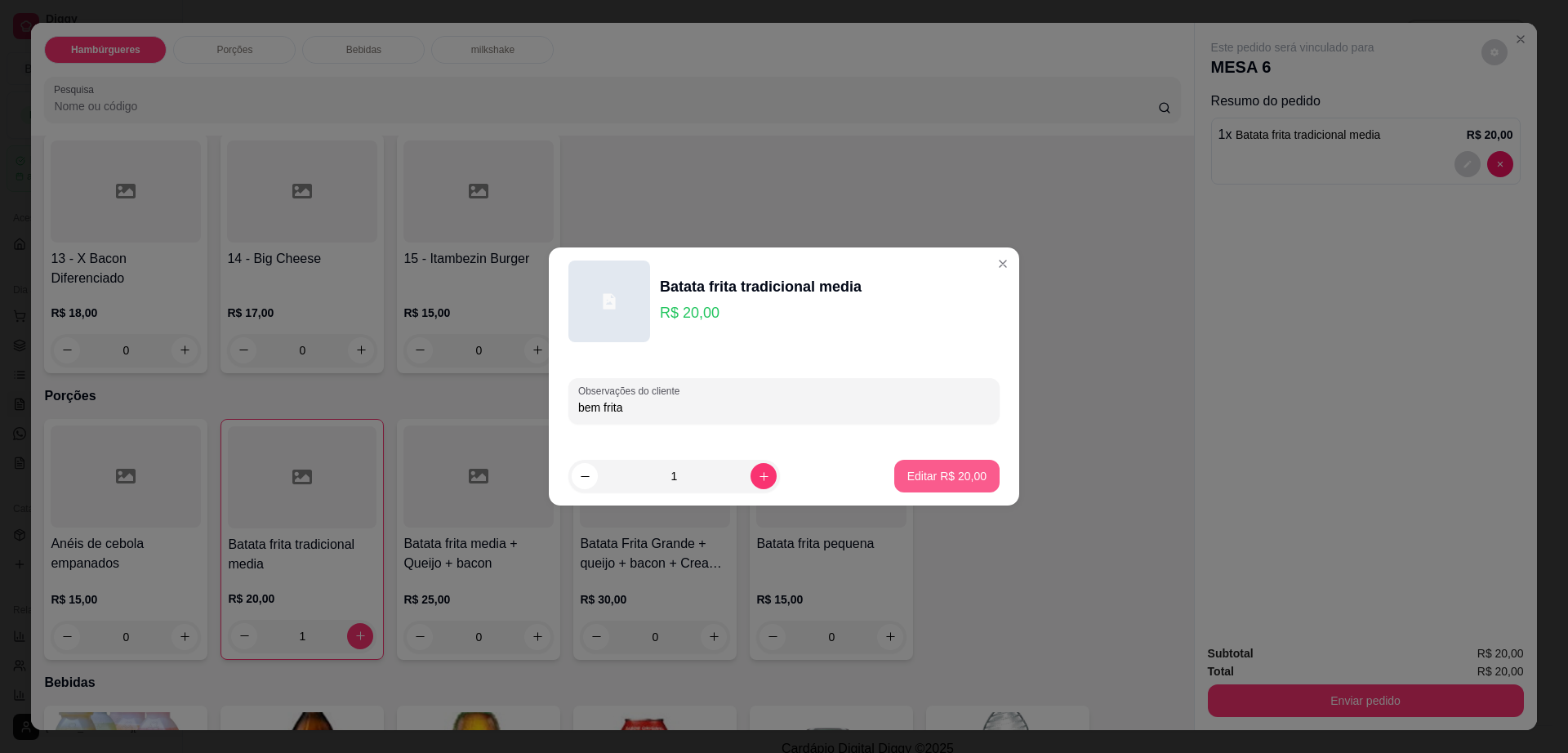
click at [944, 475] on p "Editar R$ 20,00" at bounding box center [946, 476] width 79 height 16
type input "0"
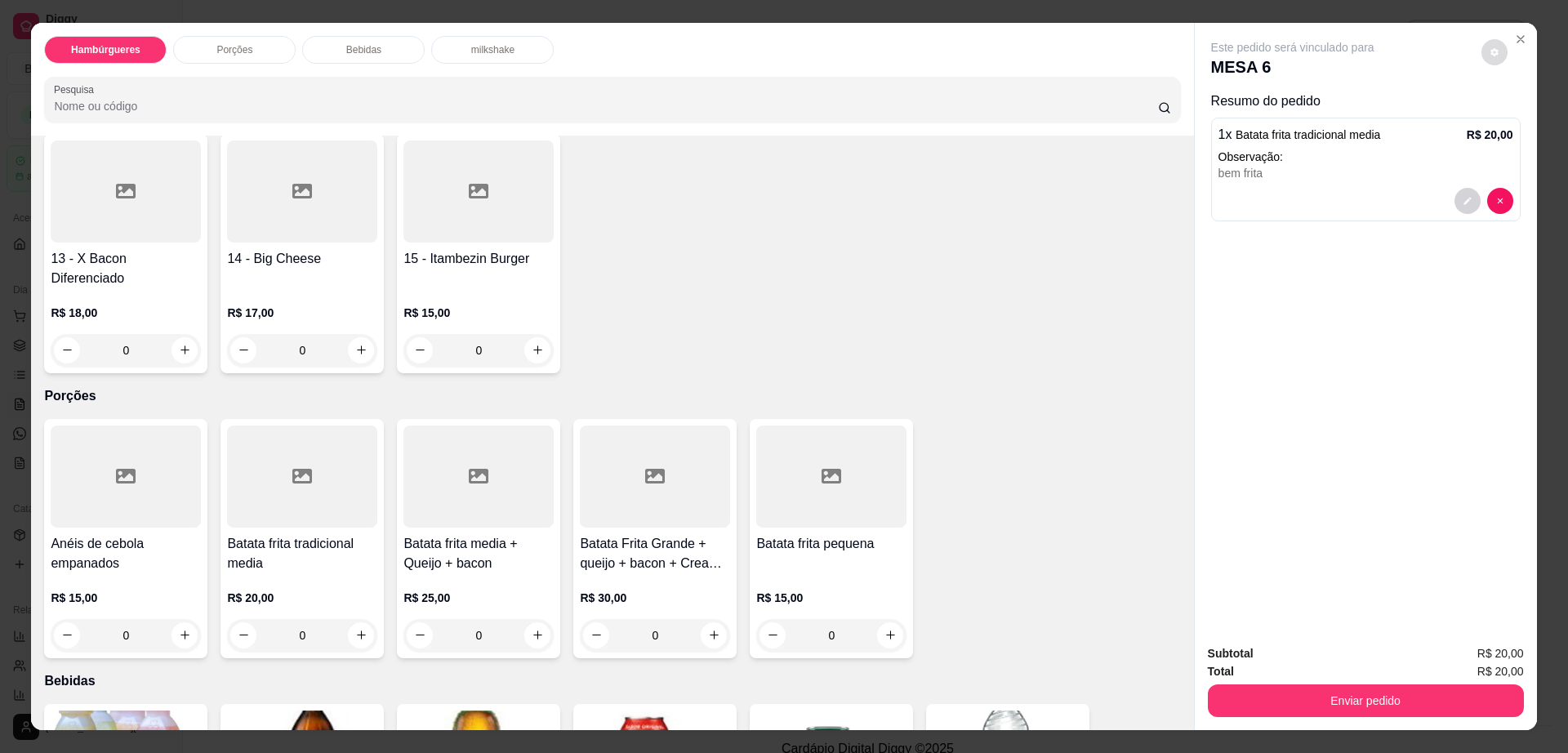
click at [1490, 50] on icon "decrease-product-quantity" at bounding box center [1493, 52] width 8 height 8
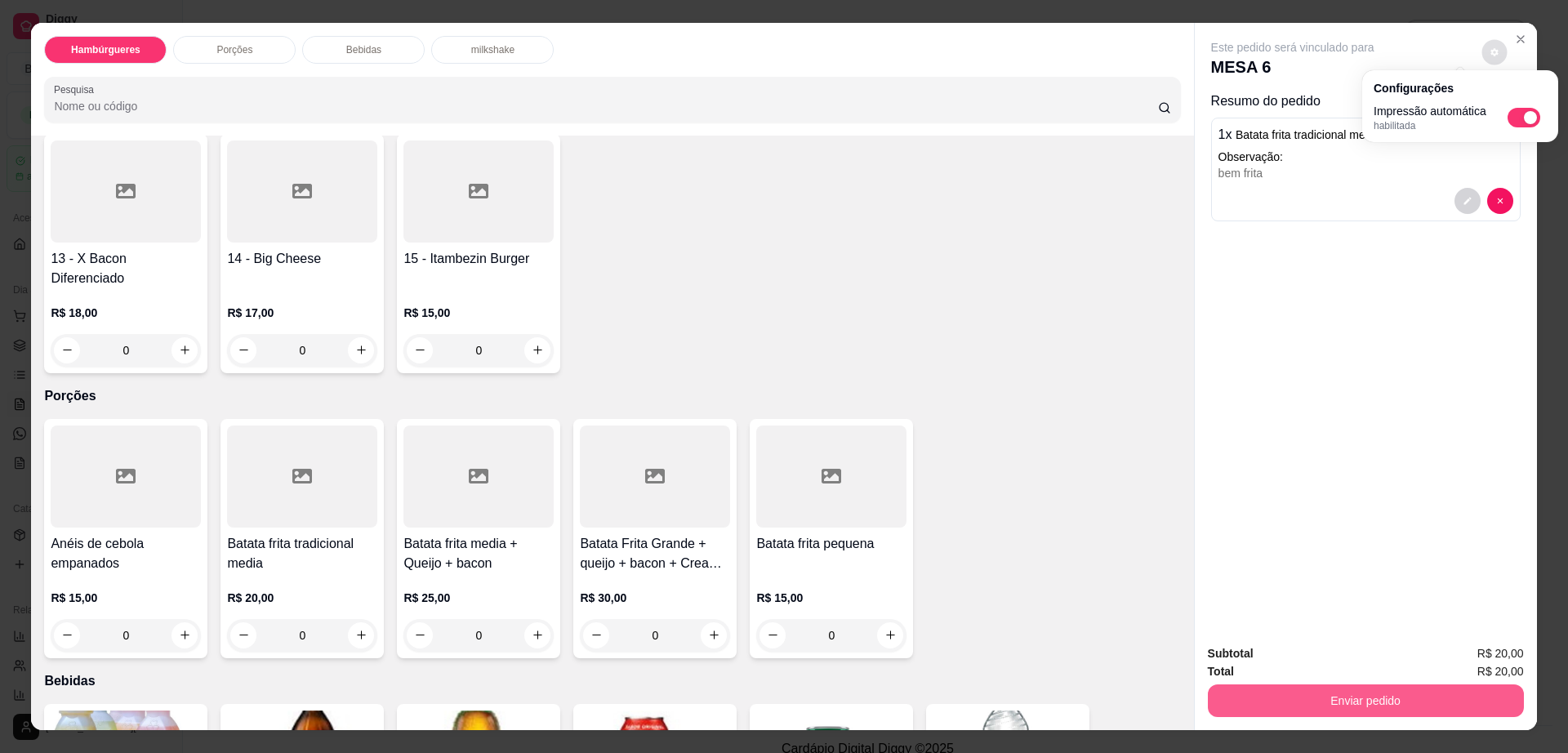
click at [1321, 701] on button "Enviar pedido" at bounding box center [1365, 700] width 316 height 33
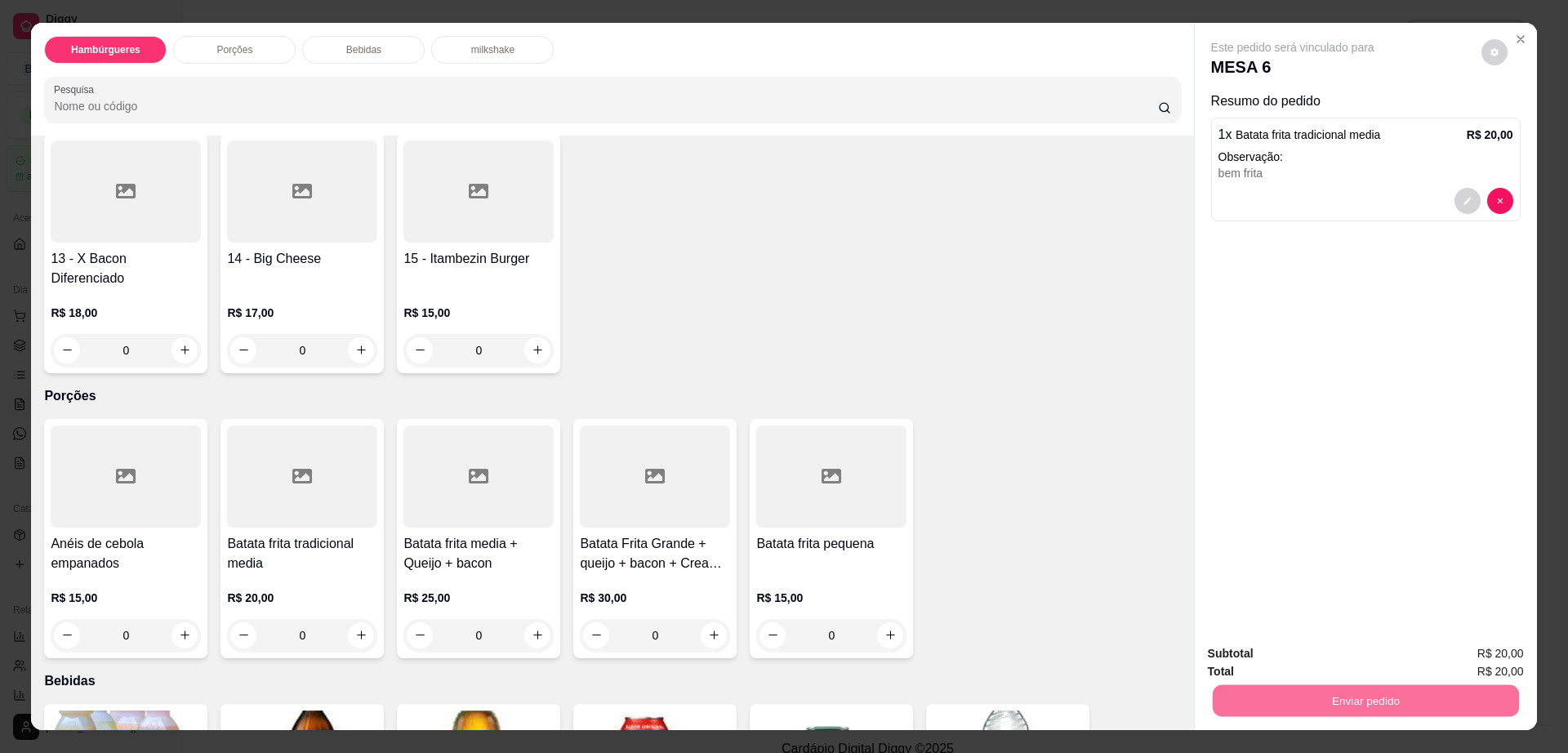
click at [1462, 661] on button "Enviar pedido" at bounding box center [1479, 660] width 92 height 31
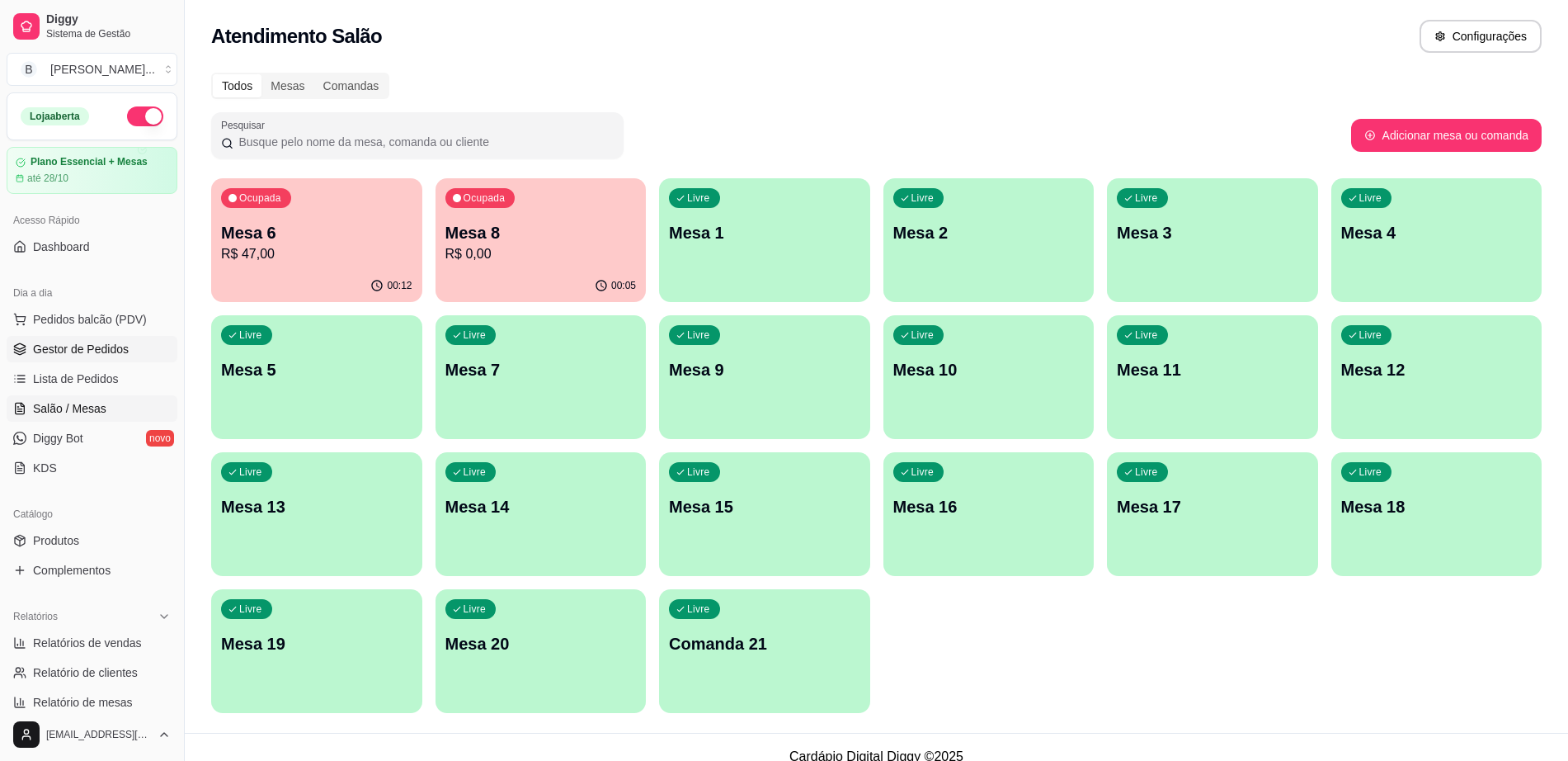
click at [137, 359] on link "Gestor de Pedidos" at bounding box center [92, 348] width 171 height 27
click at [106, 344] on span "Gestor de Pedidos" at bounding box center [81, 349] width 96 height 17
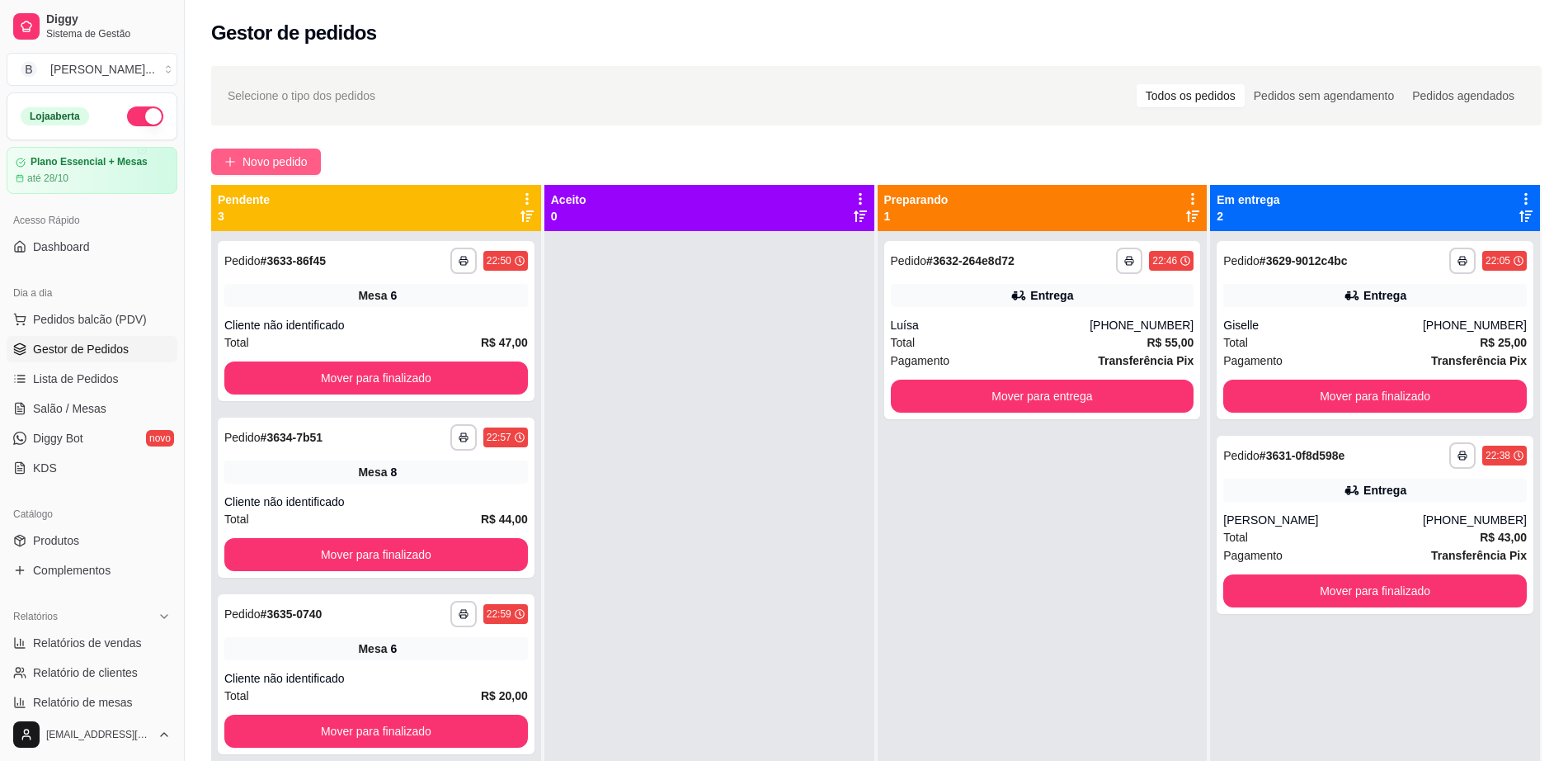
click at [229, 163] on icon "plus" at bounding box center [230, 162] width 12 height 12
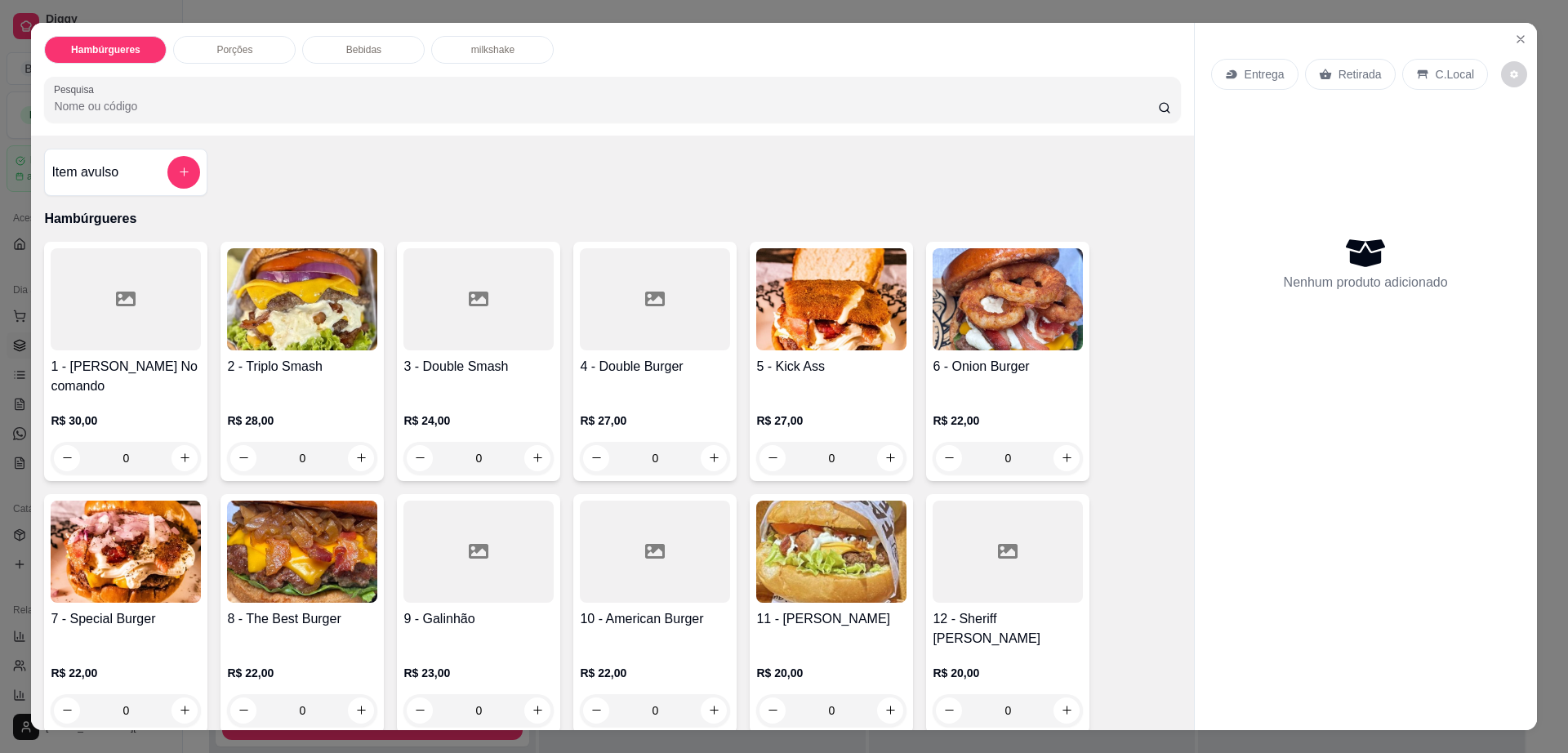
click at [147, 339] on div at bounding box center [126, 299] width 150 height 102
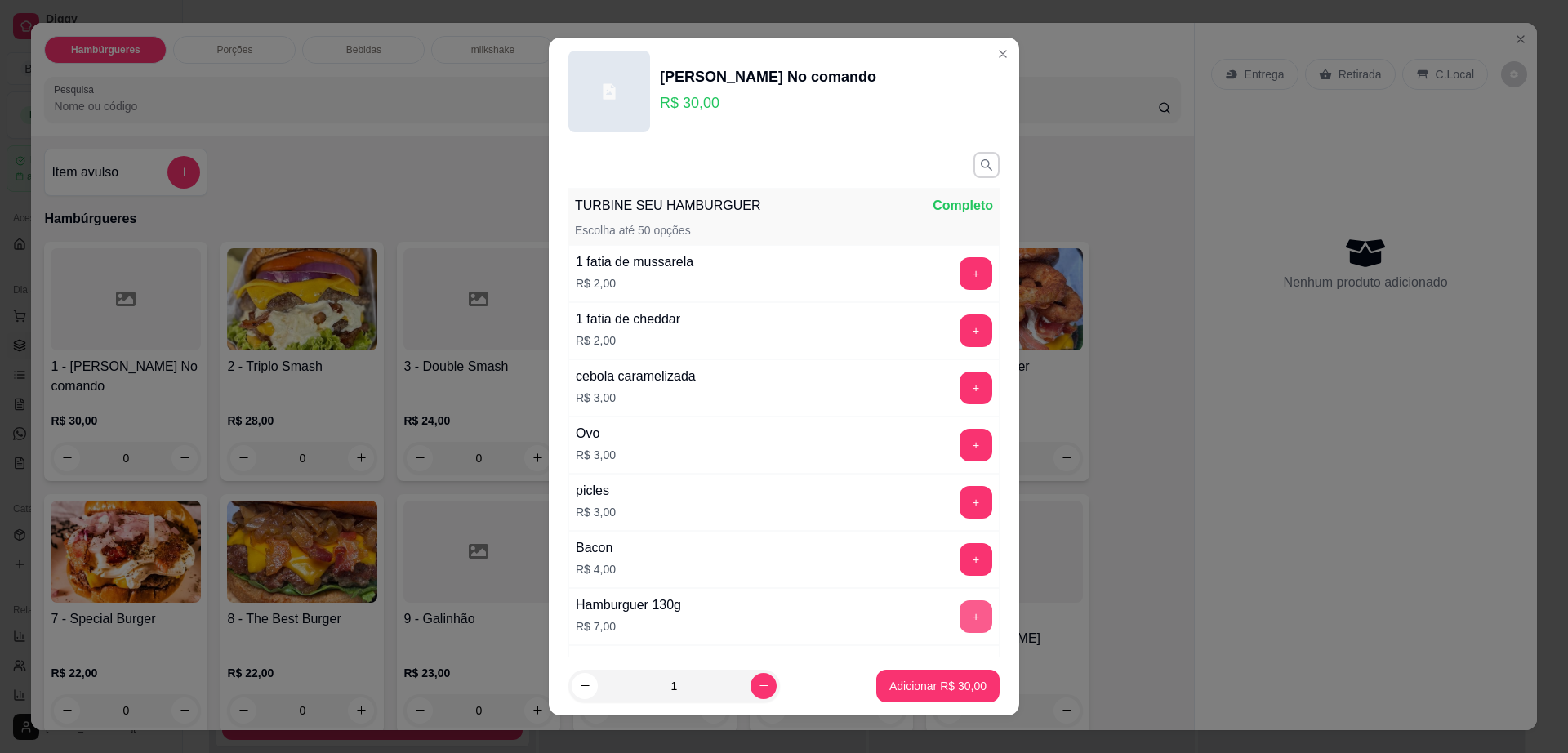
click at [960, 613] on button "+" at bounding box center [976, 617] width 33 height 33
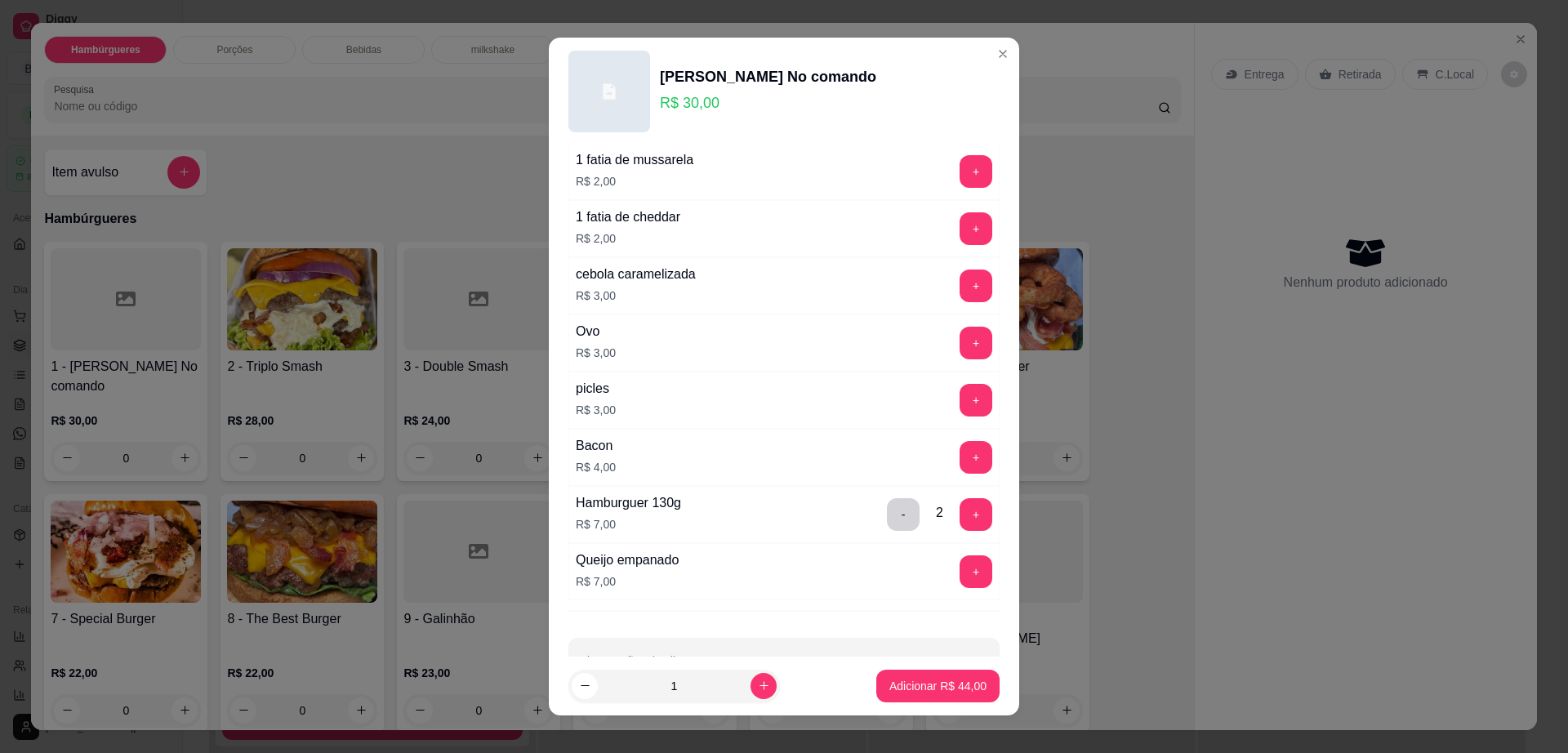
scroll to position [152, 0]
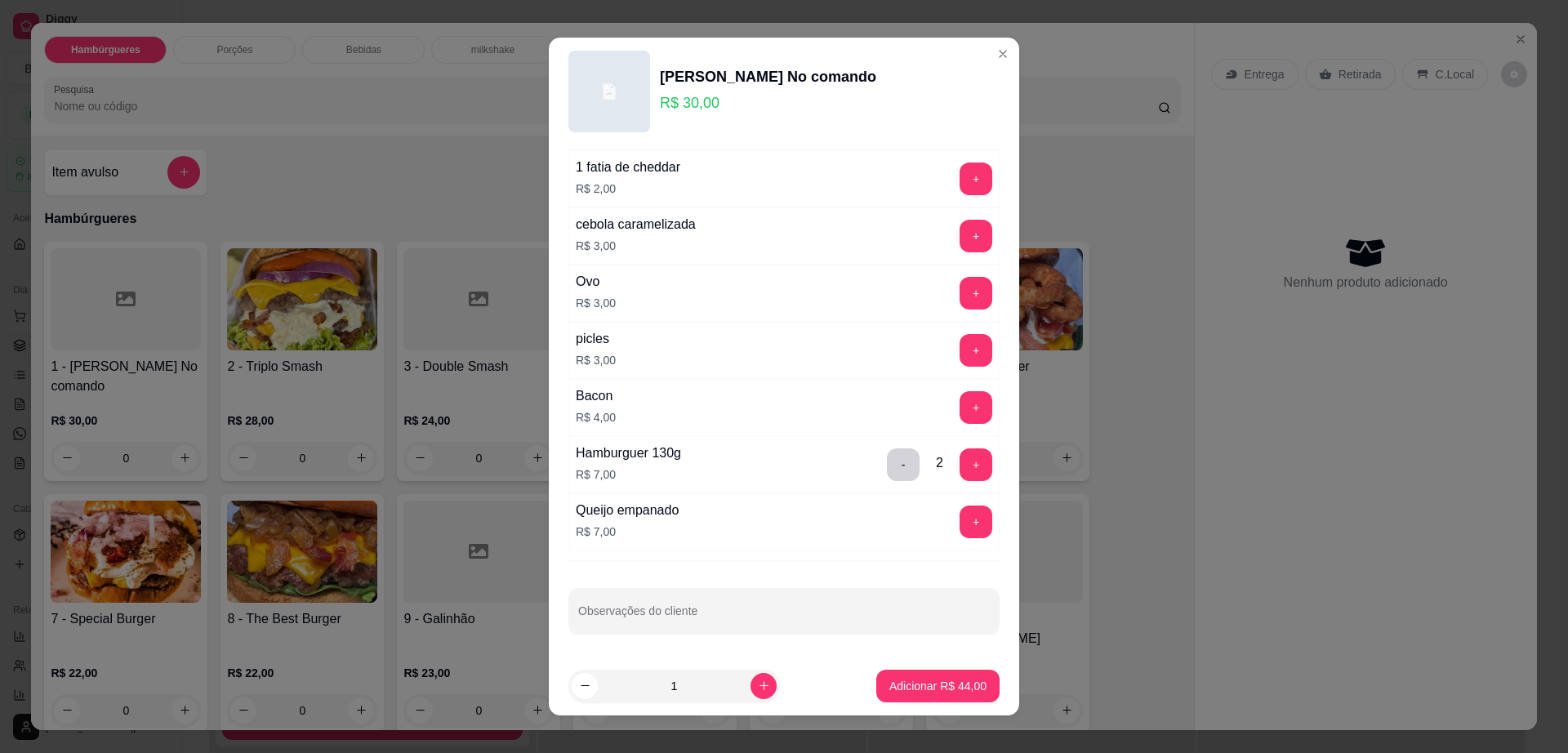
click at [953, 515] on div "+" at bounding box center [976, 522] width 45 height 33
click at [960, 516] on button "+" at bounding box center [976, 522] width 33 height 33
click at [887, 522] on button "-" at bounding box center [903, 522] width 33 height 33
click at [870, 522] on div "Queijo empanado R$ 7,00 +" at bounding box center [784, 521] width 431 height 57
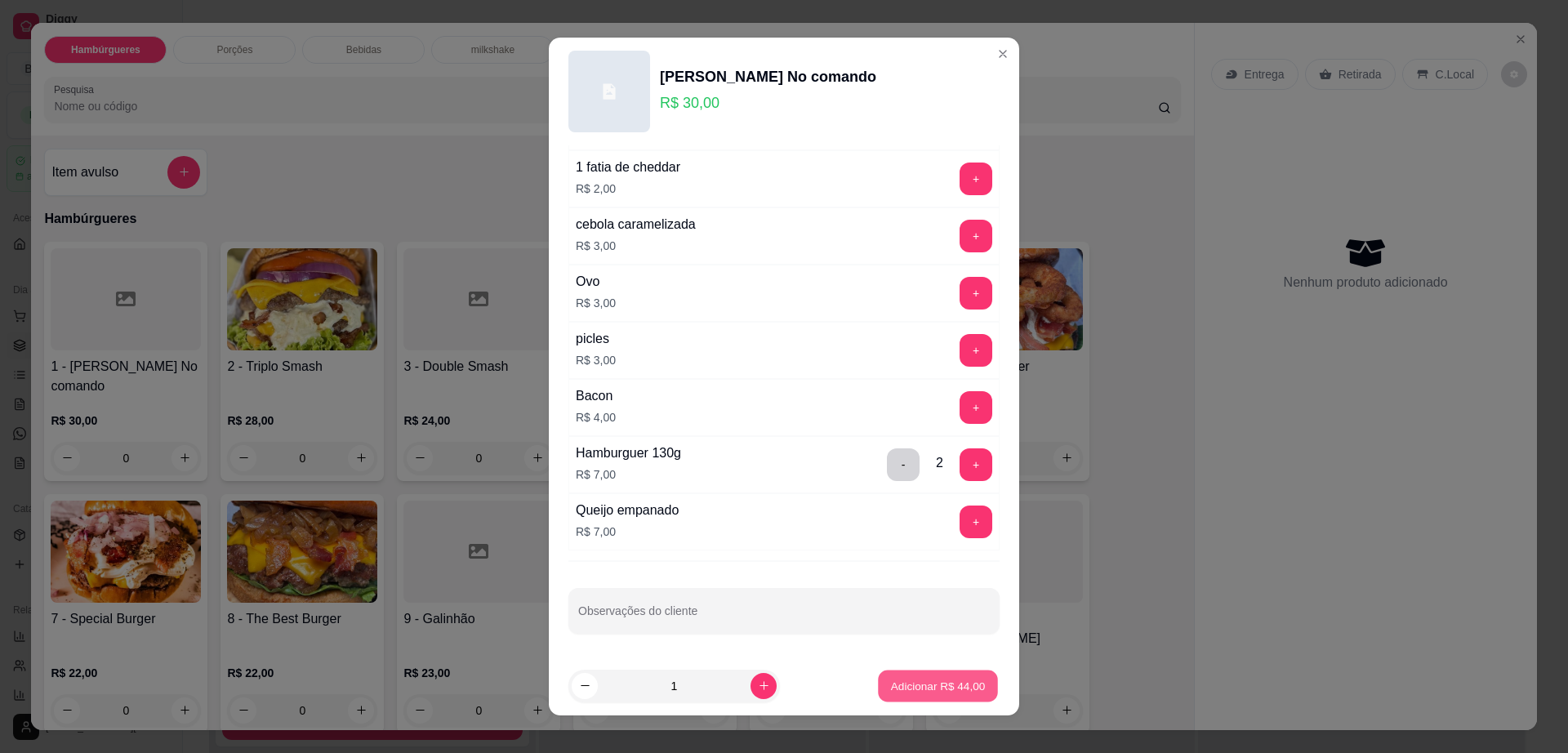
click at [902, 684] on p "Adicionar R$ 44,00" at bounding box center [938, 685] width 95 height 15
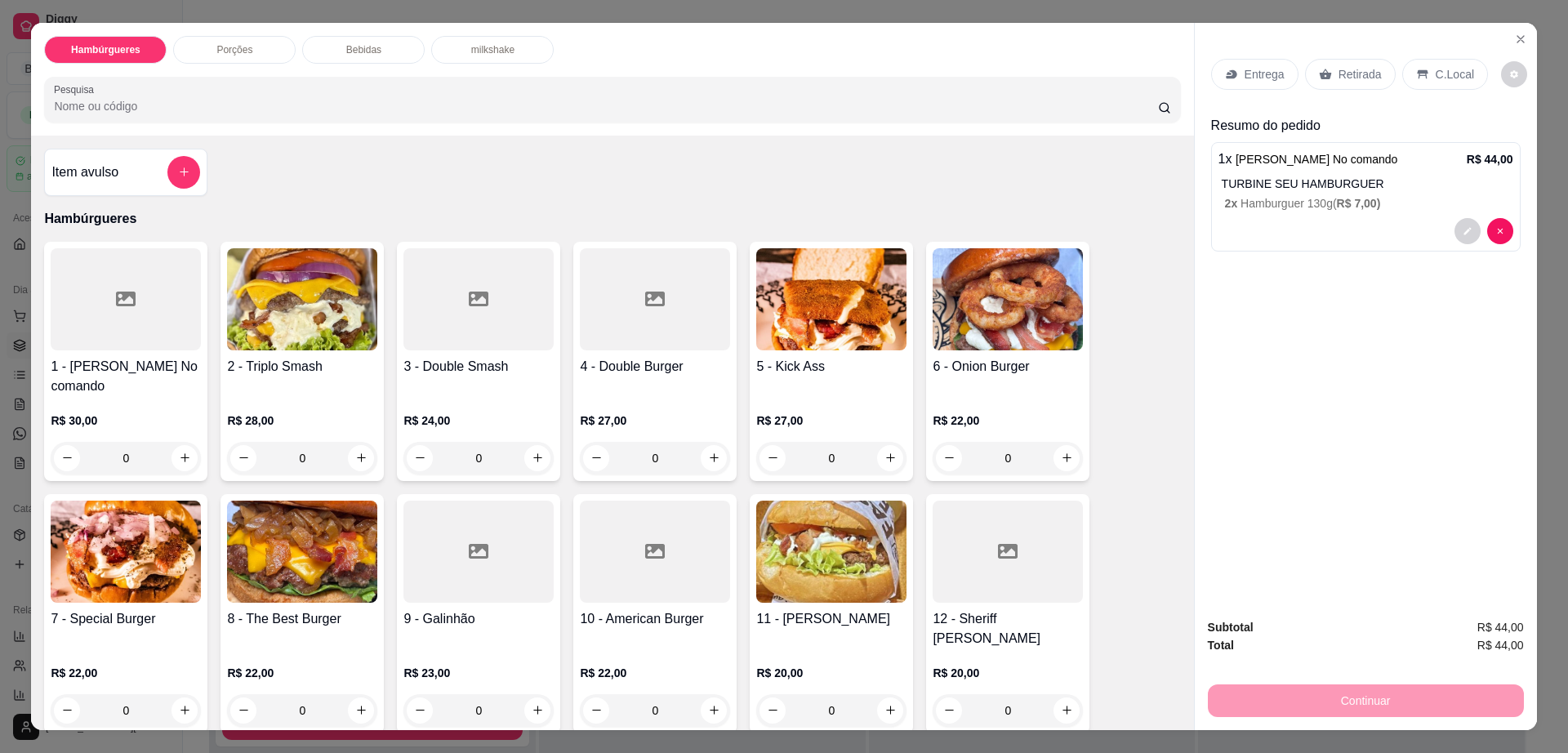
click at [1275, 65] on div "Entrega" at bounding box center [1254, 75] width 87 height 31
click at [1445, 75] on p "C.Local" at bounding box center [1454, 75] width 38 height 16
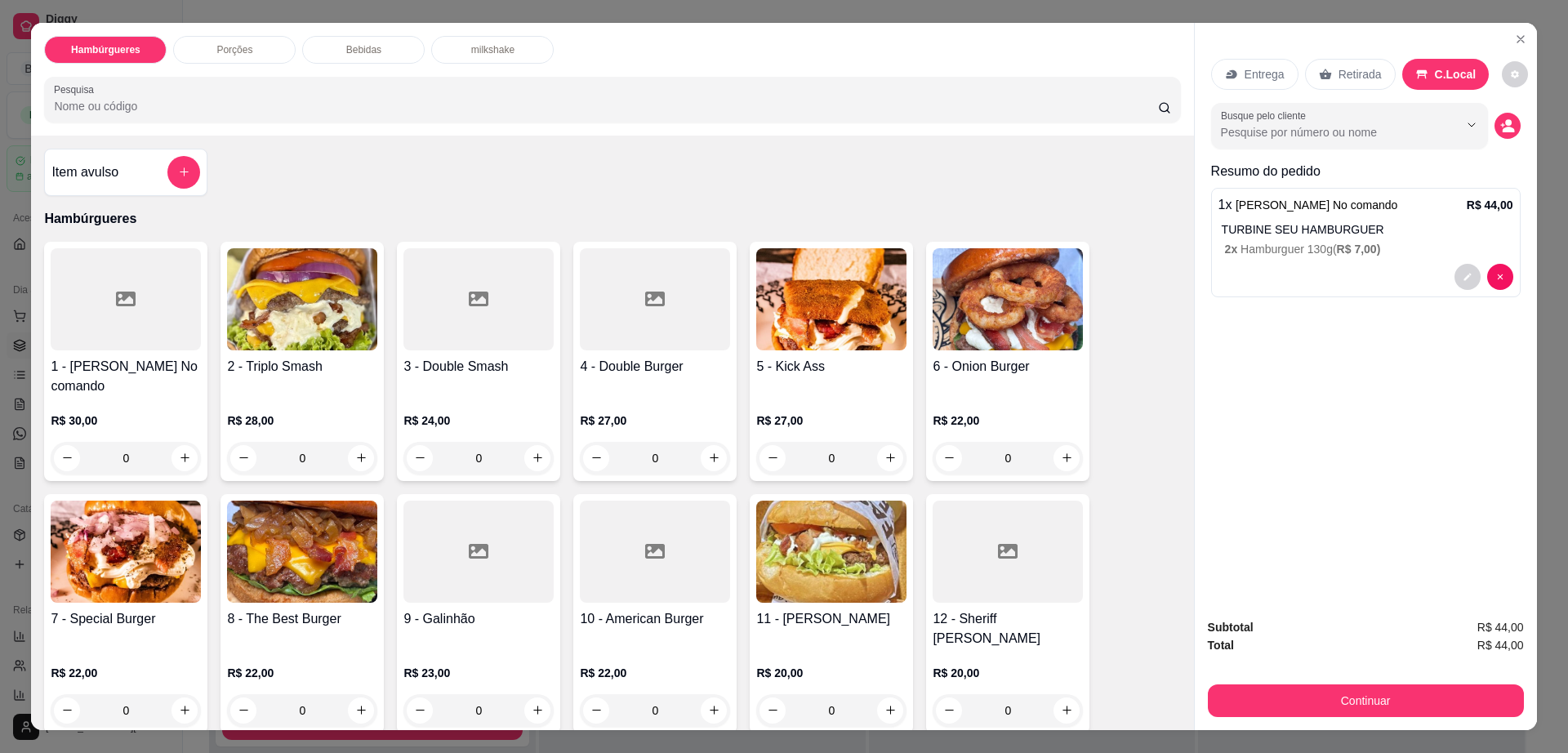
click at [1356, 68] on p "Retirada" at bounding box center [1360, 75] width 44 height 16
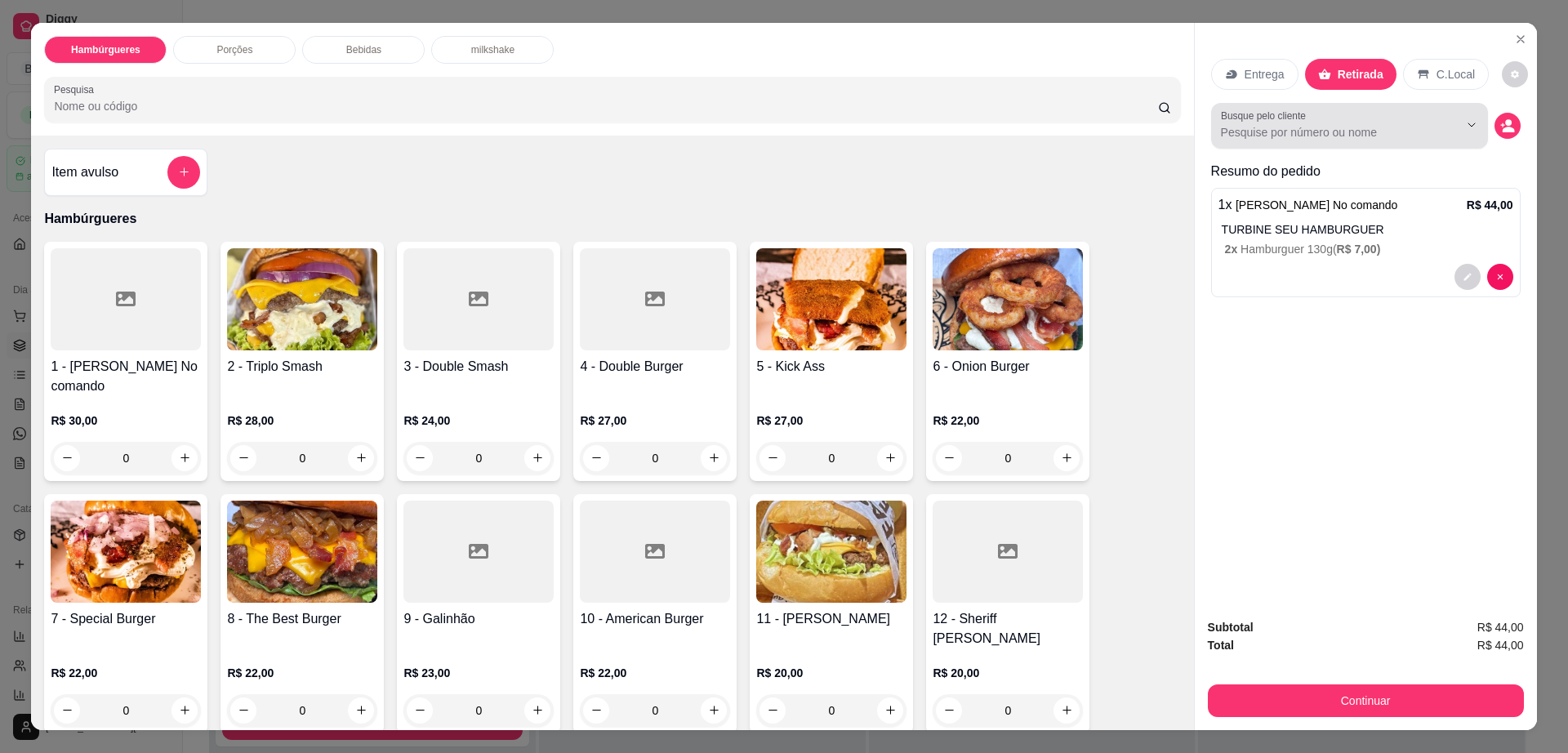
click at [1247, 132] on input "Busque pelo cliente" at bounding box center [1326, 132] width 212 height 16
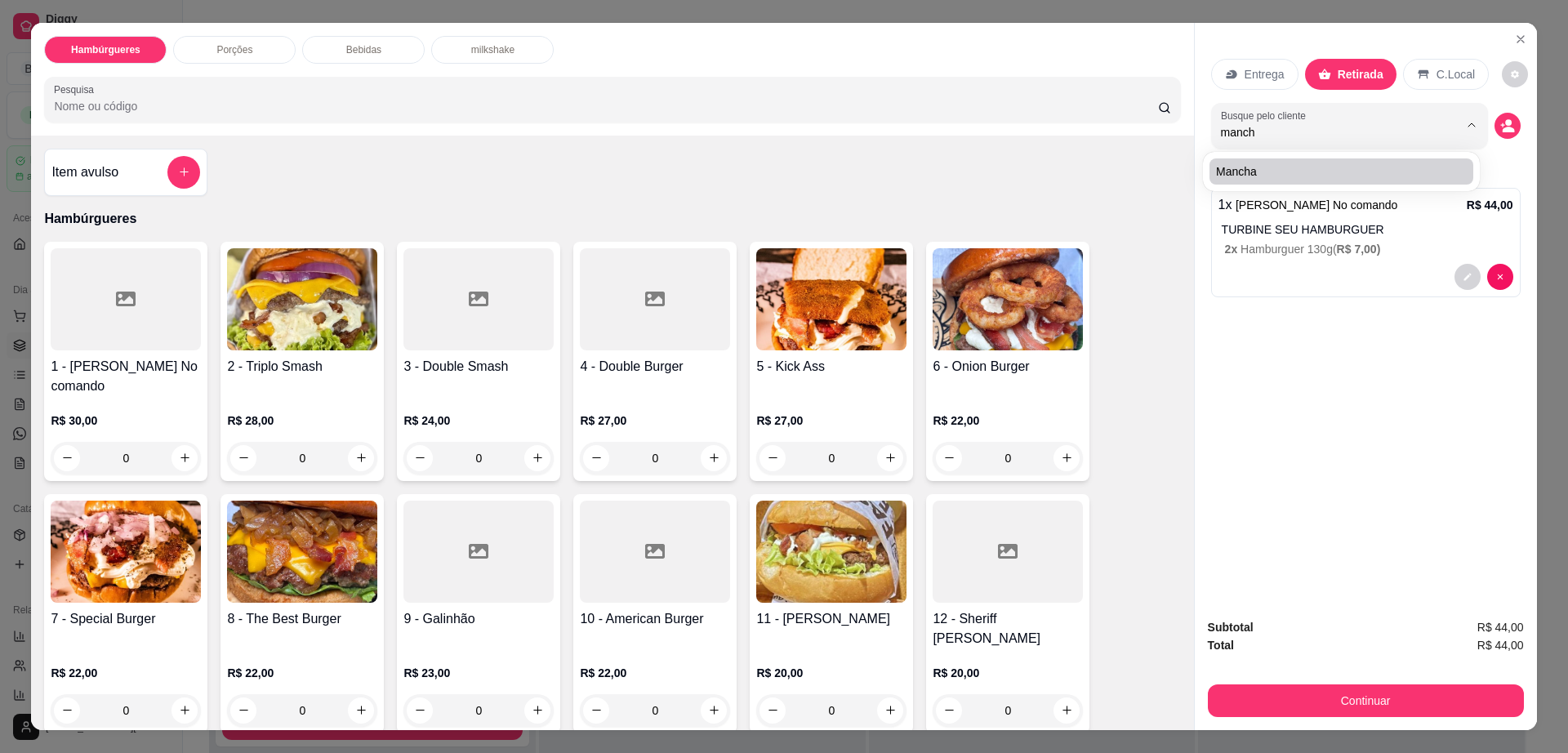
type input "manch"
click at [1303, 187] on div "mancha" at bounding box center [1341, 171] width 276 height 39
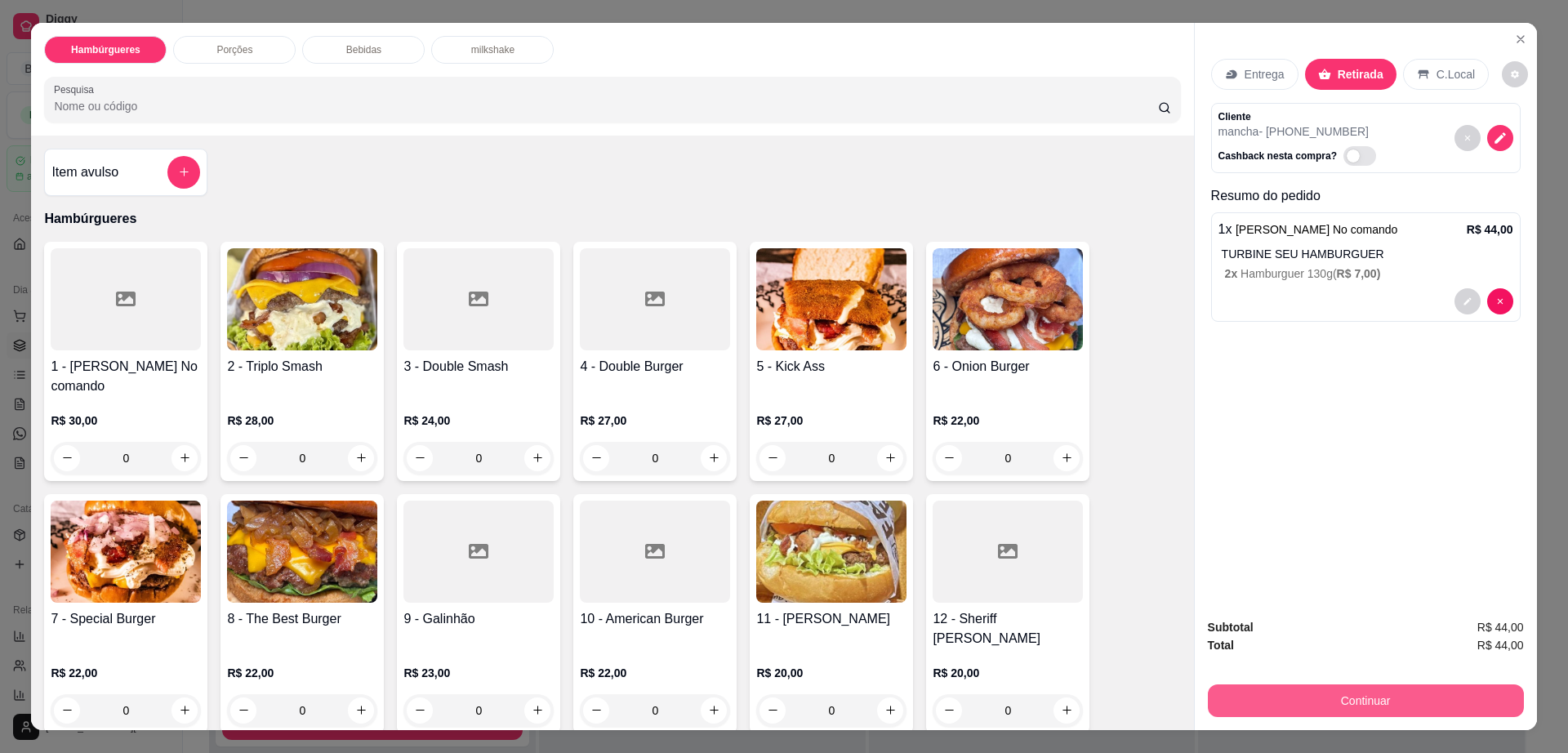
click at [1371, 707] on button "Continuar" at bounding box center [1365, 700] width 316 height 33
click at [1370, 705] on button "Continuar" at bounding box center [1364, 700] width 307 height 32
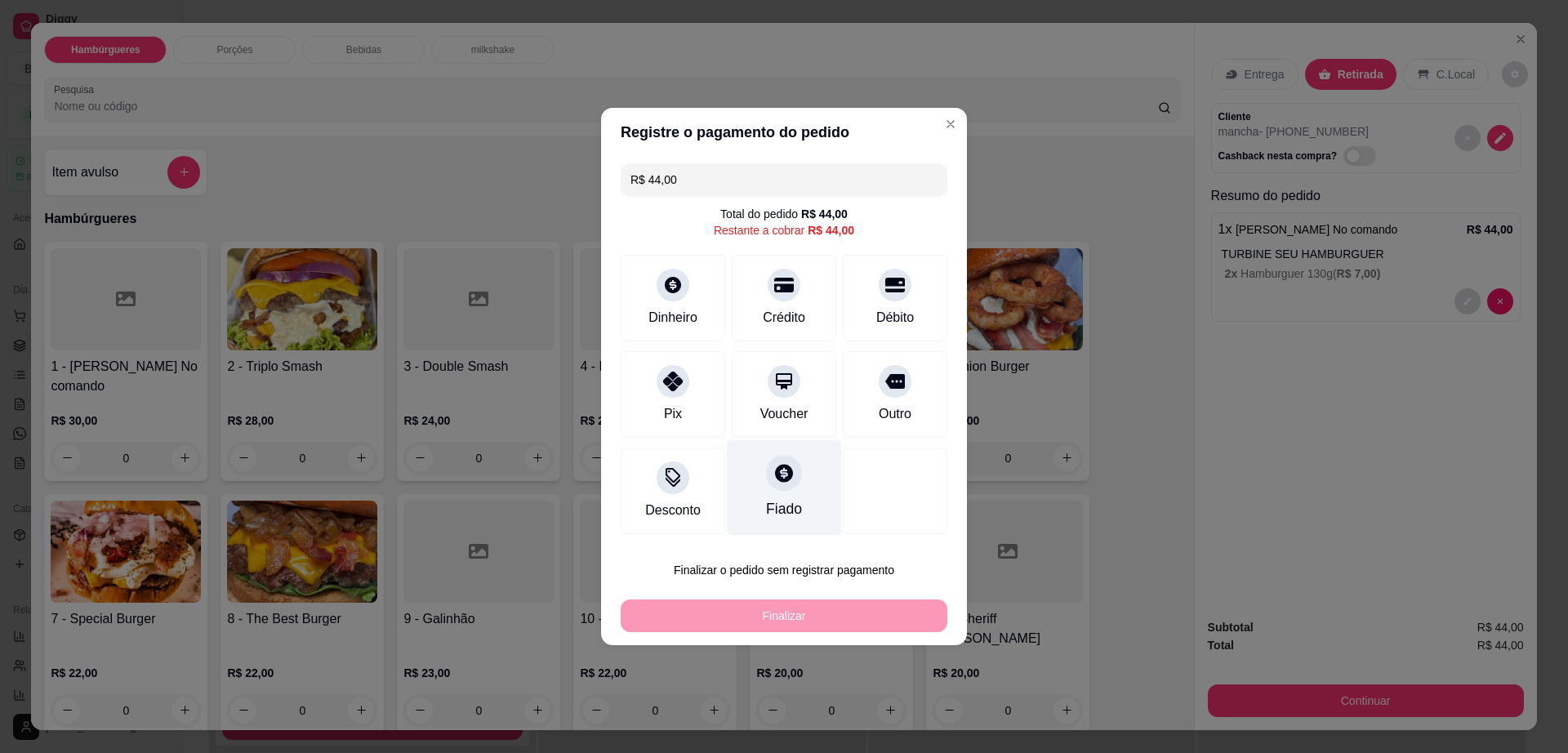
click at [771, 494] on div "Fiado" at bounding box center [784, 487] width 116 height 95
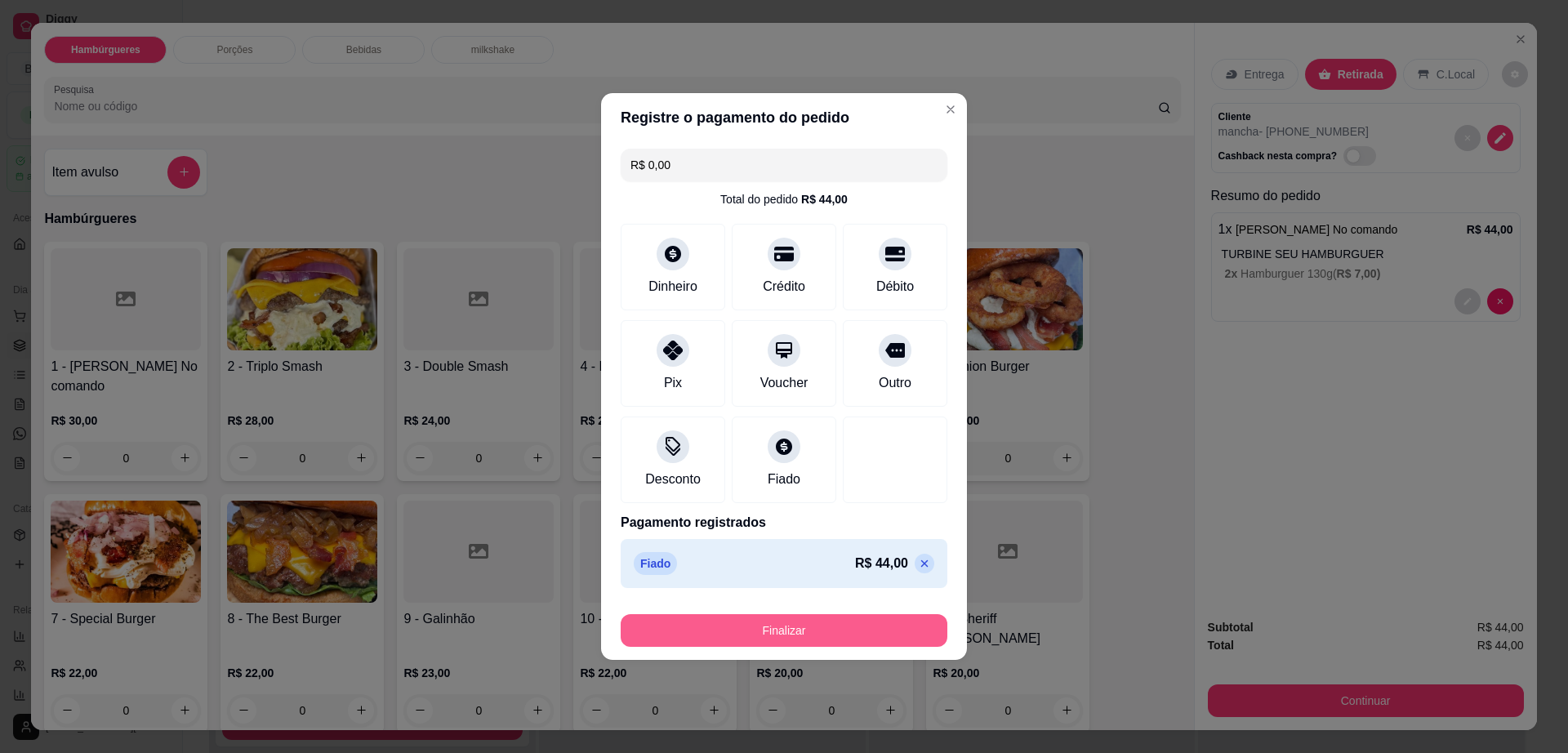
click at [763, 624] on button "Finalizar" at bounding box center [783, 630] width 327 height 33
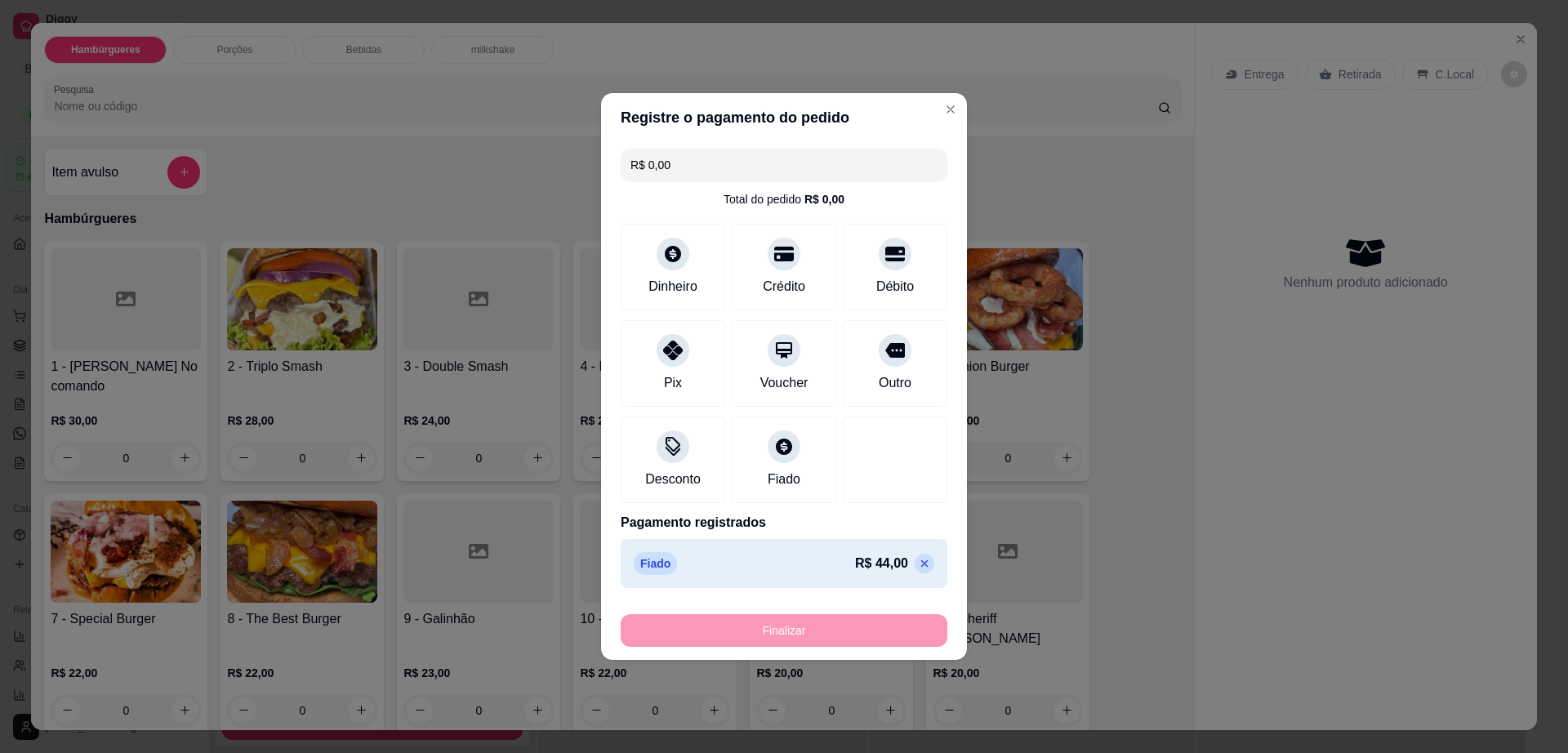
type input "-R$ 44,00"
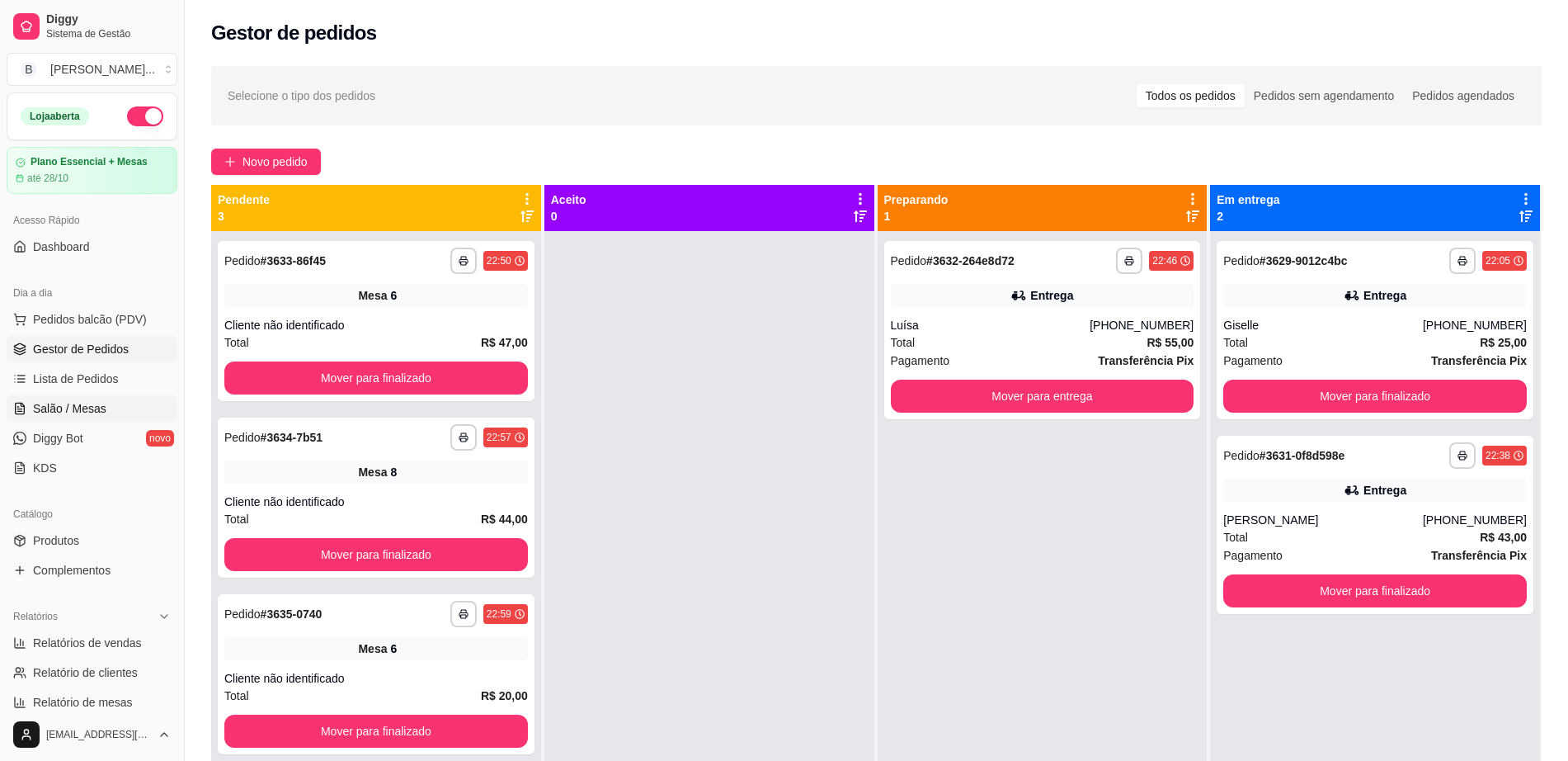
click at [73, 410] on span "Salão / Mesas" at bounding box center [70, 408] width 73 height 17
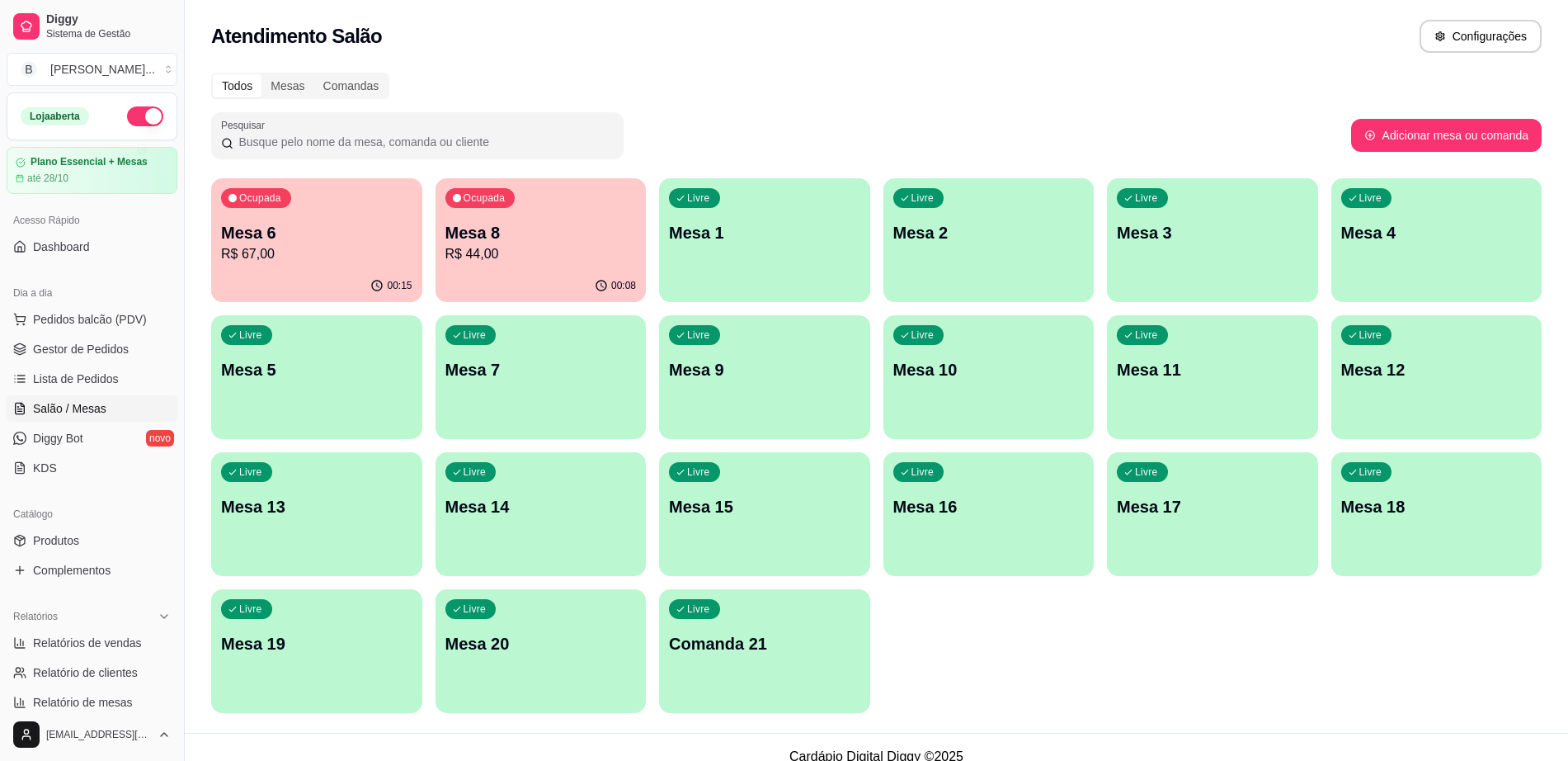
click at [234, 255] on p "R$ 67,00" at bounding box center [317, 255] width 191 height 20
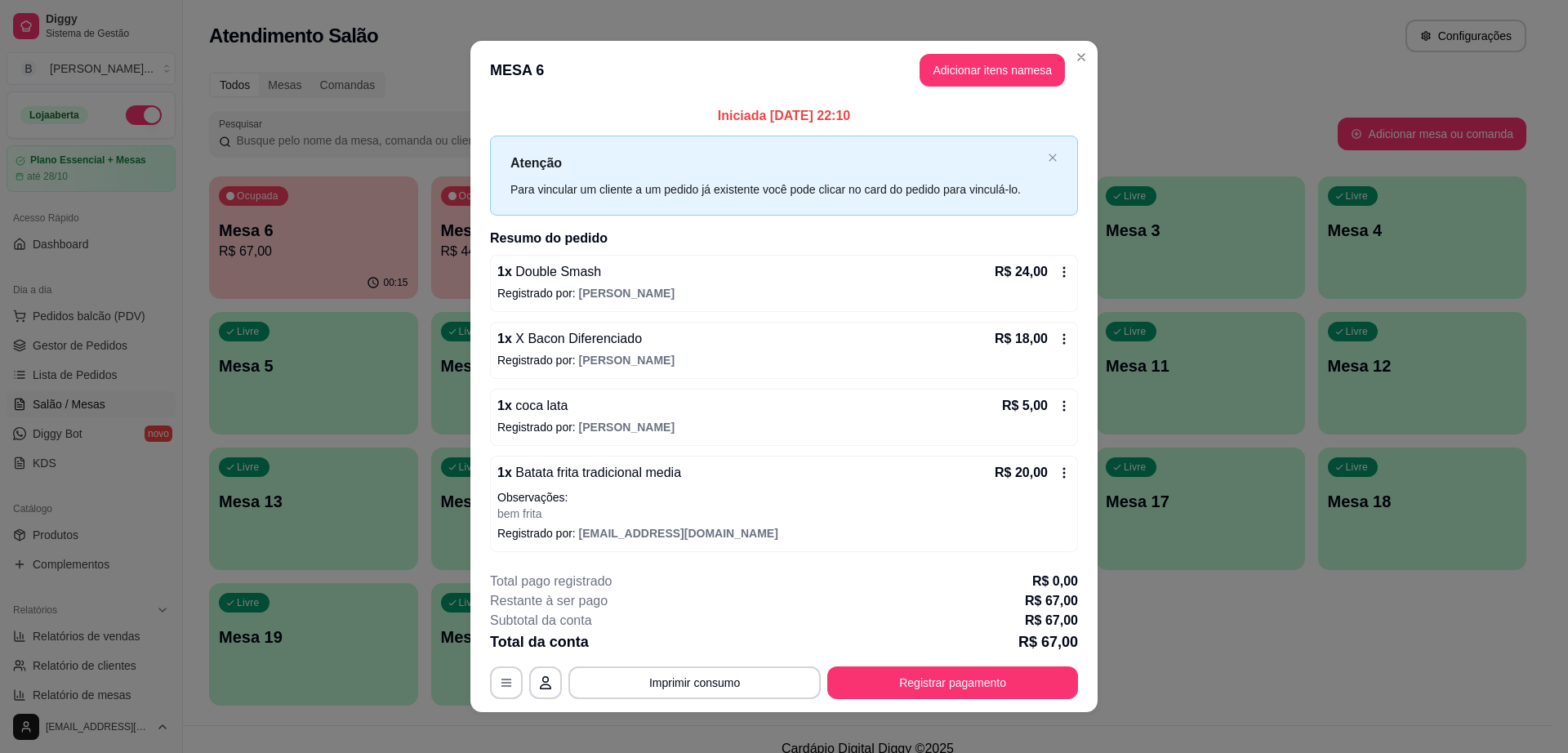
click at [1058, 474] on icon at bounding box center [1064, 473] width 13 height 13
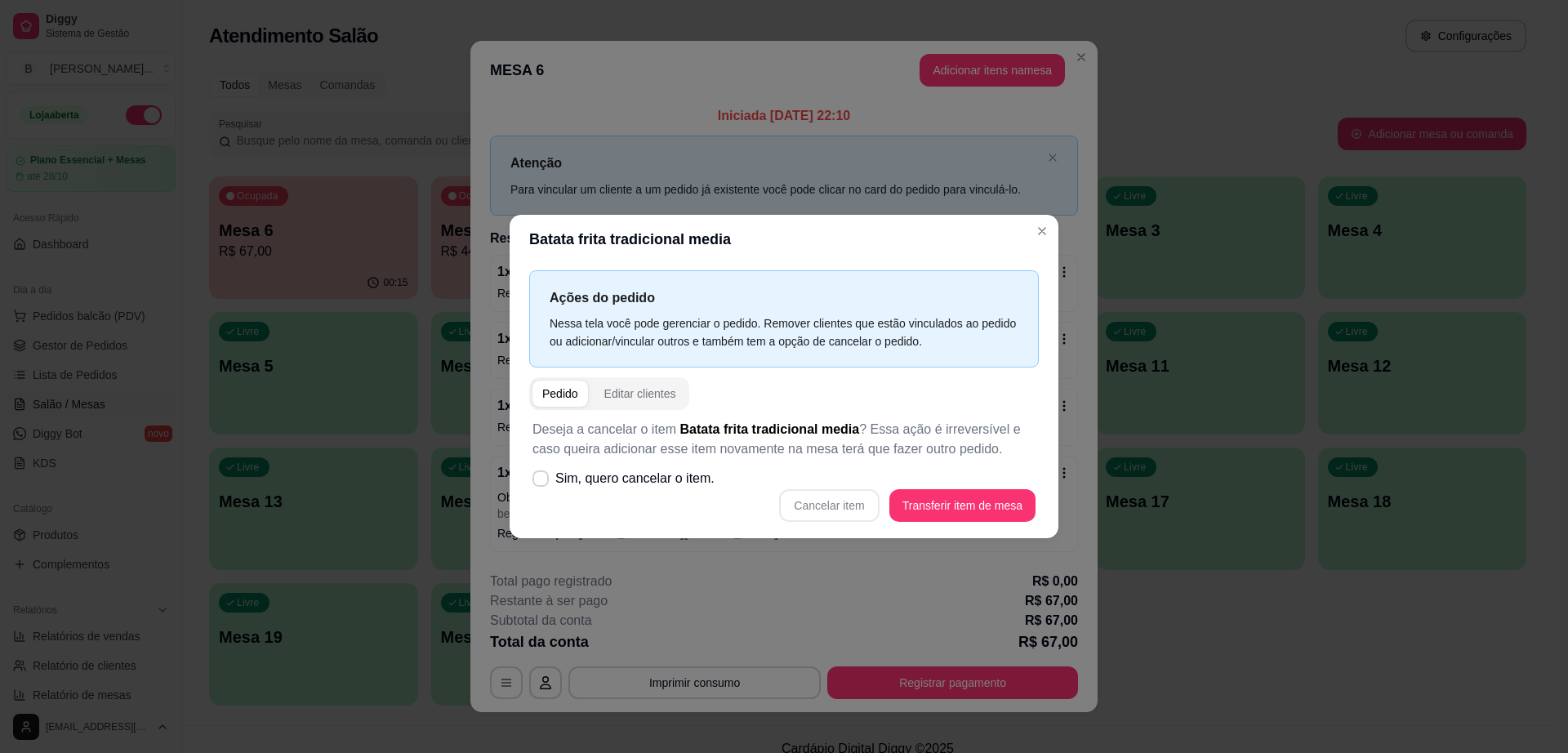
click at [676, 530] on div "Deseja a cancelar o item Batata frita tradicional media ? Essa ação é irreversí…" at bounding box center [784, 471] width 509 height 122
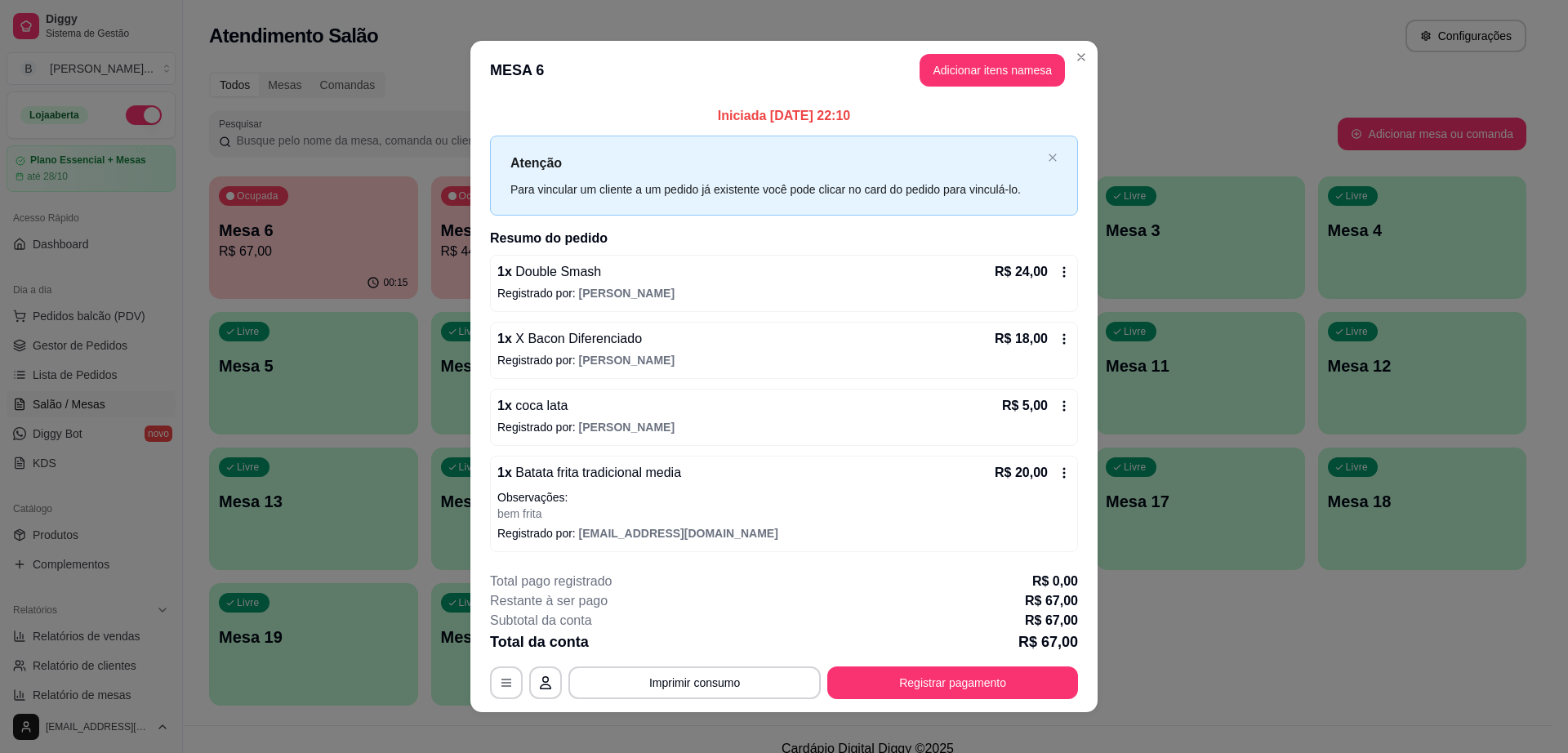
click at [578, 507] on p "bem frita" at bounding box center [784, 514] width 573 height 16
click at [523, 513] on p "bem frita" at bounding box center [784, 514] width 573 height 16
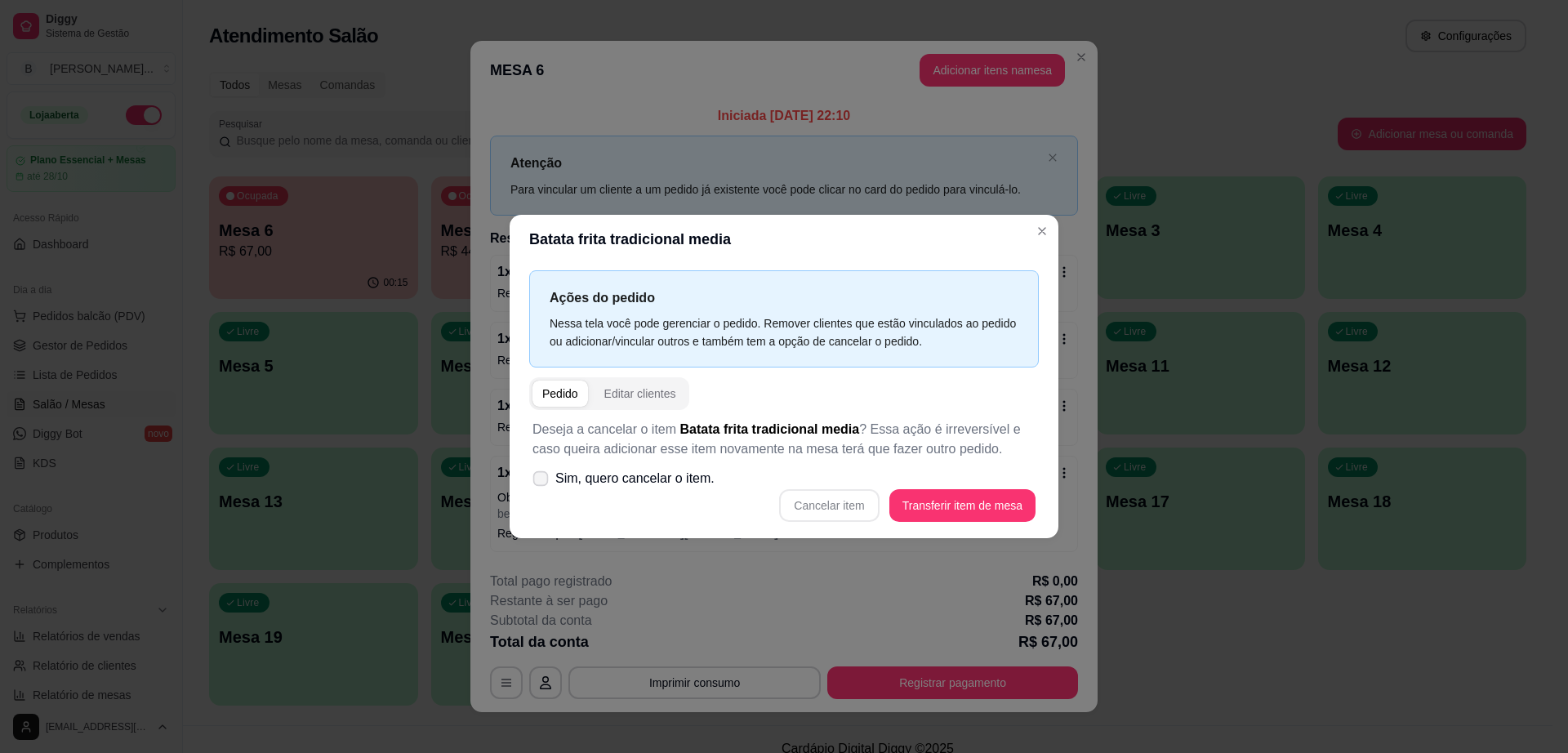
click at [528, 469] on label "Sim, quero cancelar o item." at bounding box center [623, 478] width 196 height 33
click at [531, 482] on input "Sim, quero cancelar o item." at bounding box center [537, 487] width 11 height 11
checkbox input "true"
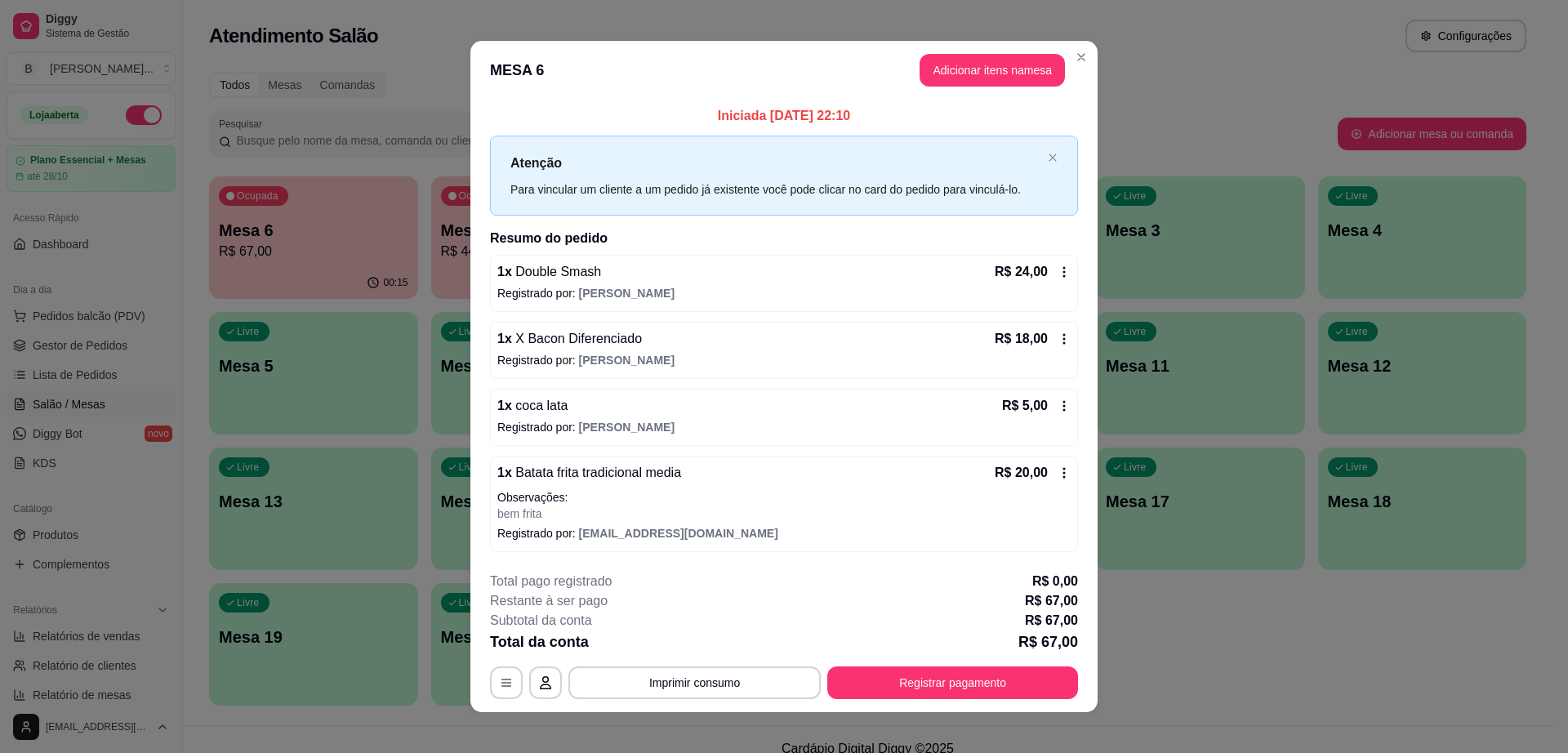
click at [554, 527] on p "Registrado por: [EMAIL_ADDRESS][DOMAIN_NAME]" at bounding box center [784, 533] width 573 height 16
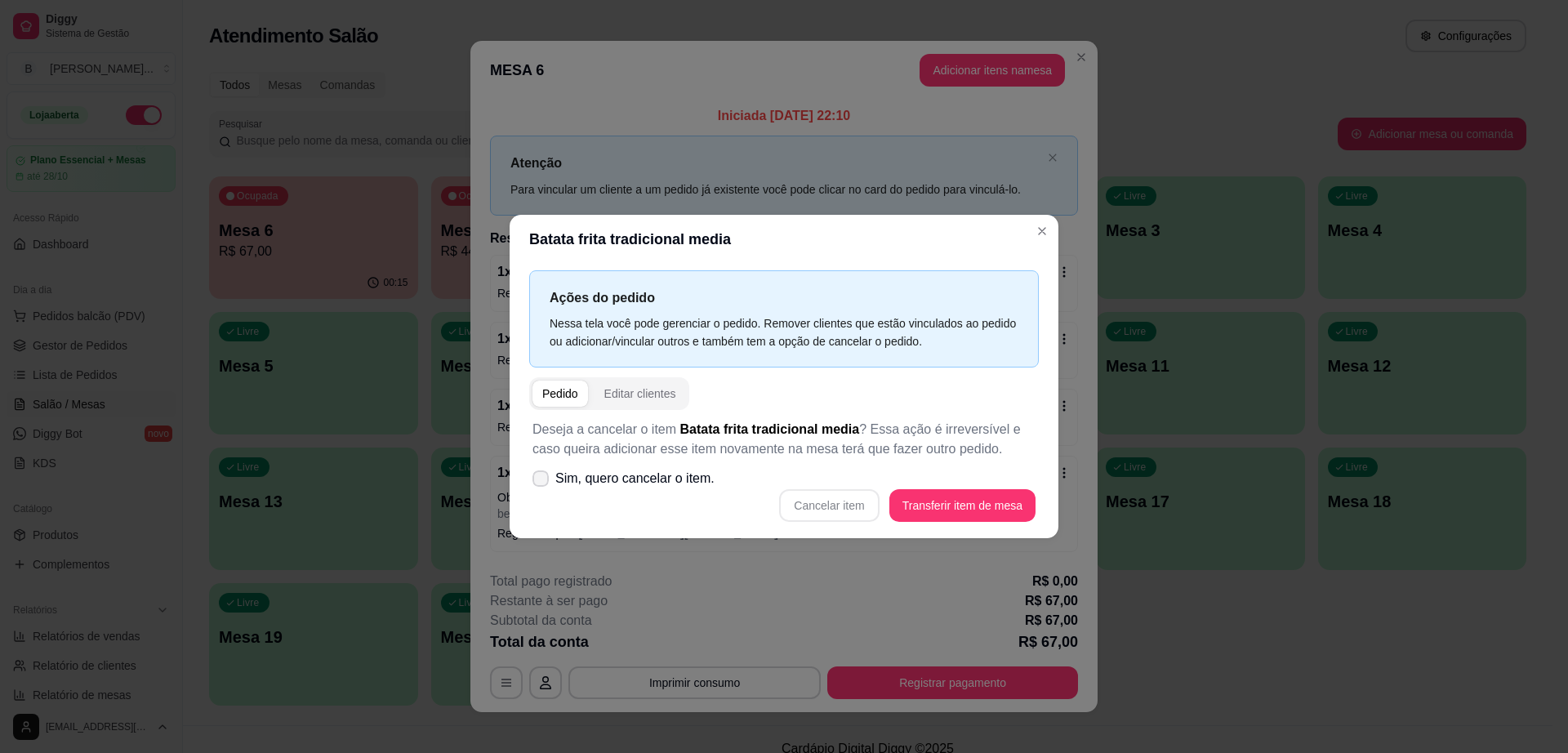
click at [550, 487] on label "Sim, quero cancelar o item." at bounding box center [623, 478] width 196 height 33
click at [542, 487] on input "Sim, quero cancelar o item." at bounding box center [537, 487] width 11 height 11
checkbox input "true"
click at [827, 523] on div "Deseja a cancelar o item Batata frita tradicional media ? Essa ação é irreversí…" at bounding box center [784, 471] width 509 height 122
click at [827, 504] on button "Cancelar item" at bounding box center [829, 506] width 100 height 33
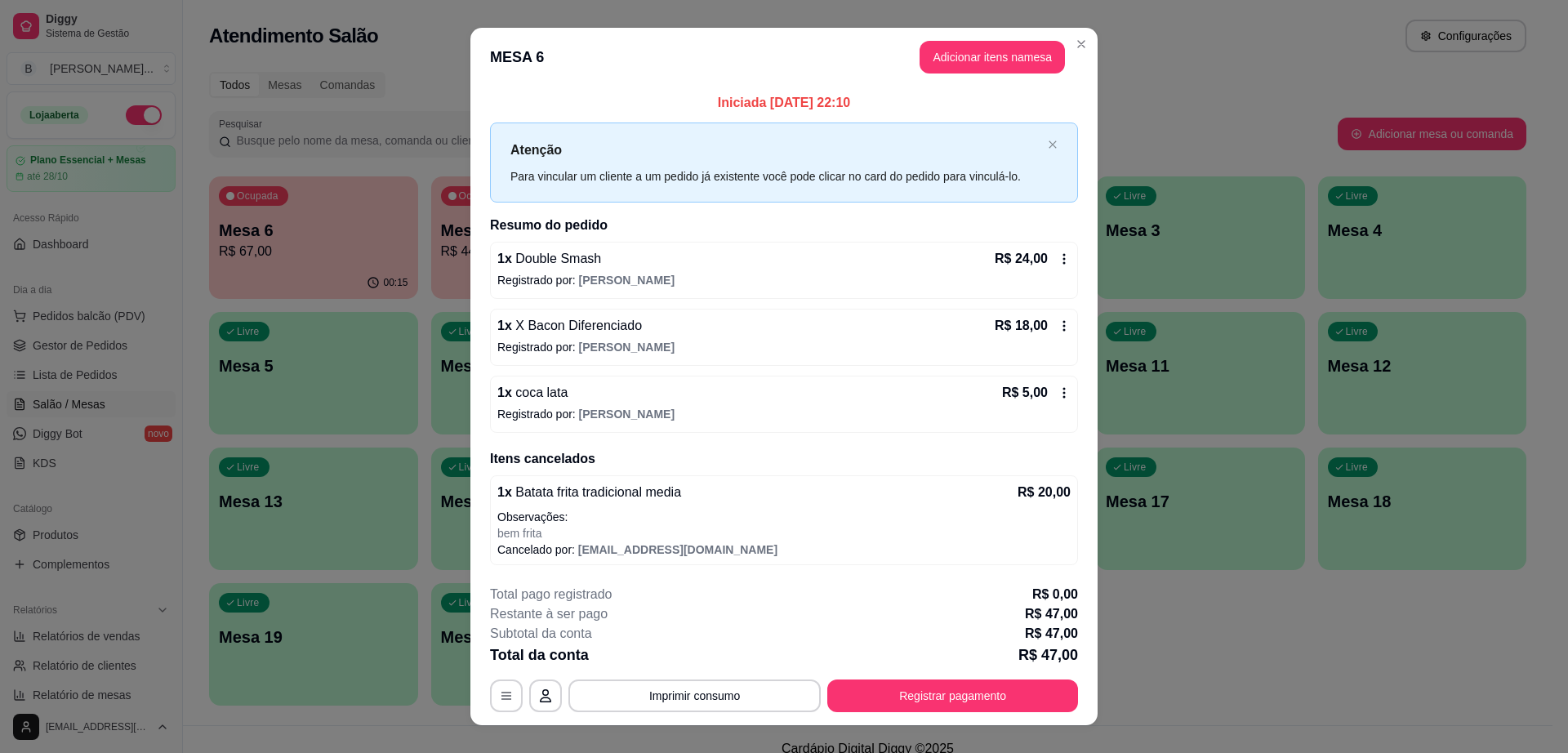
click at [827, 504] on div "1 x Batata frita tradicional media R$ 20,00 Observações: bem frita" at bounding box center [784, 512] width 573 height 59
click at [597, 516] on p "Observações:" at bounding box center [784, 517] width 573 height 16
click at [517, 555] on p "Cancelado por: [EMAIL_ADDRESS][DOMAIN_NAME]" at bounding box center [784, 549] width 573 height 16
click at [518, 530] on p "bem frita" at bounding box center [784, 533] width 573 height 16
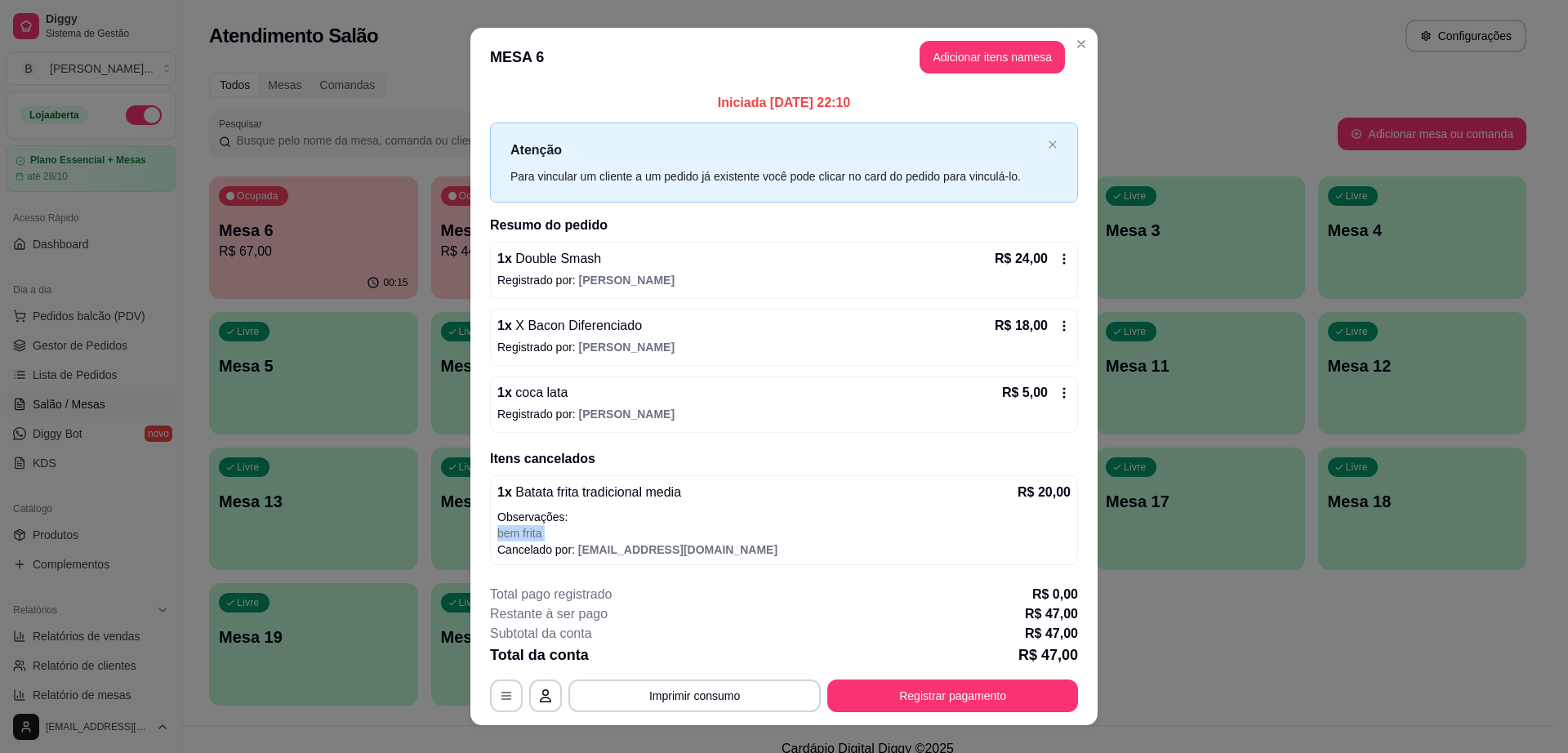
click at [519, 530] on p "bem frita" at bounding box center [784, 533] width 573 height 16
click at [980, 61] on button "Adicionar itens na mesa" at bounding box center [992, 57] width 146 height 33
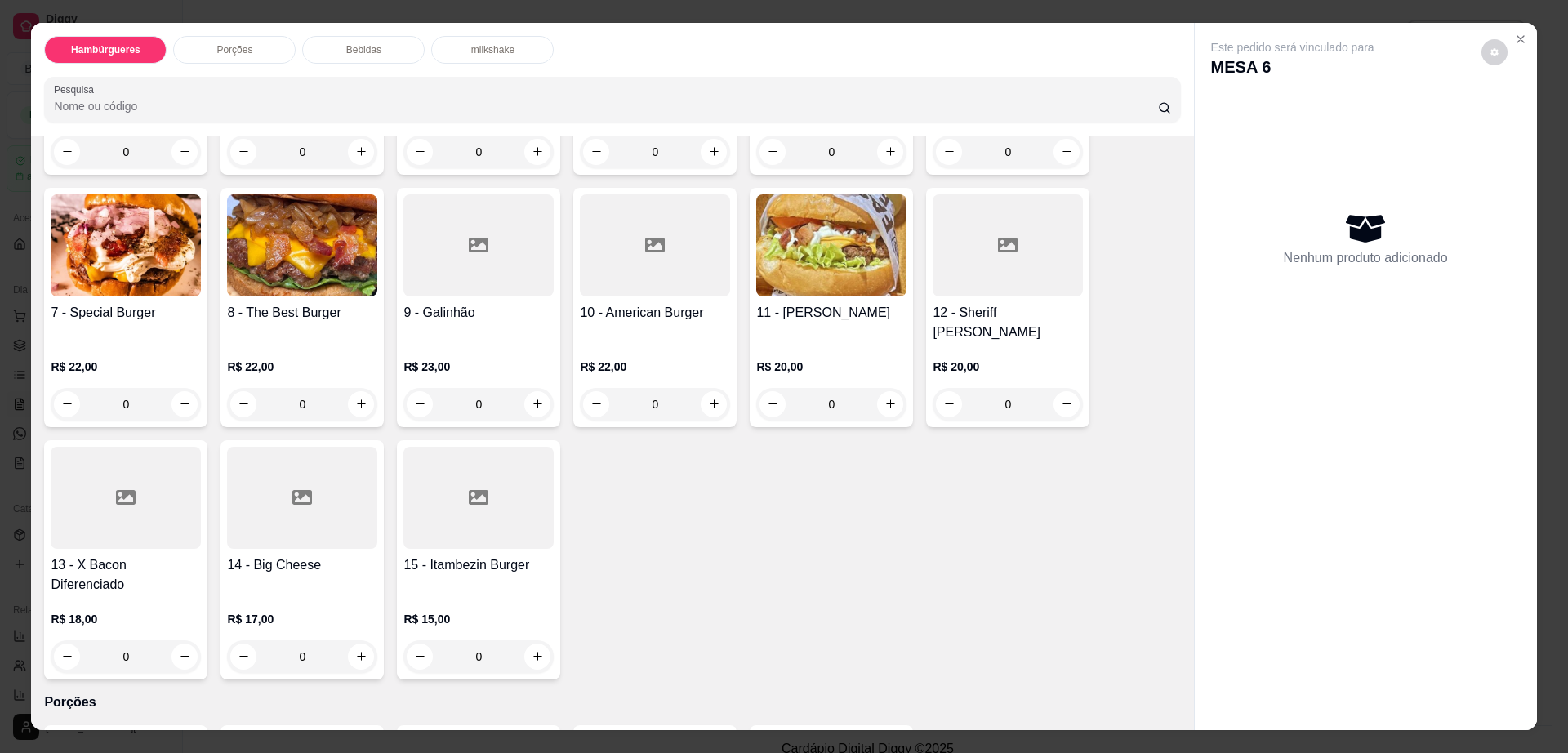
scroll to position [715, 0]
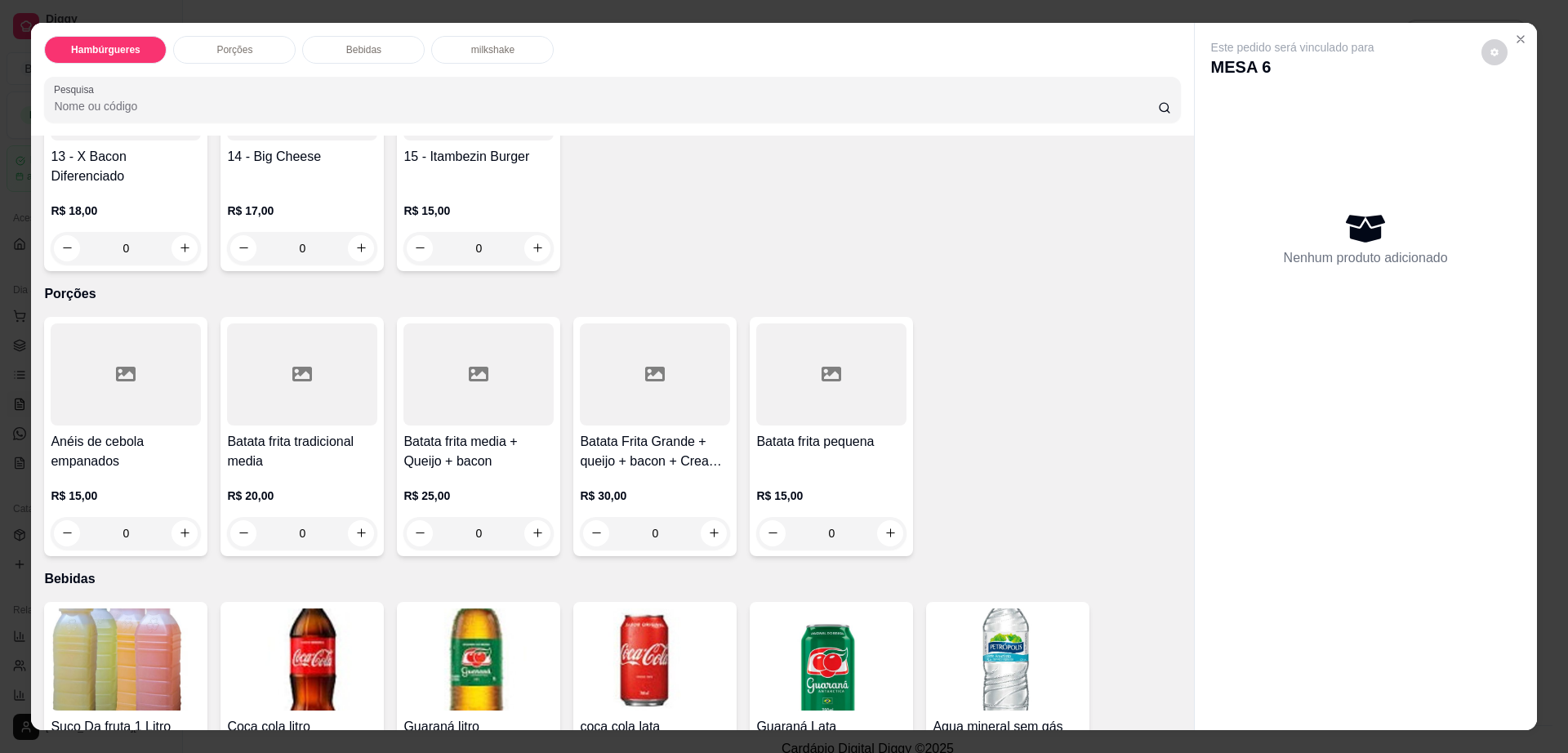
click at [445, 432] on h4 "Batata frita media + Queijo + bacon" at bounding box center [478, 451] width 150 height 39
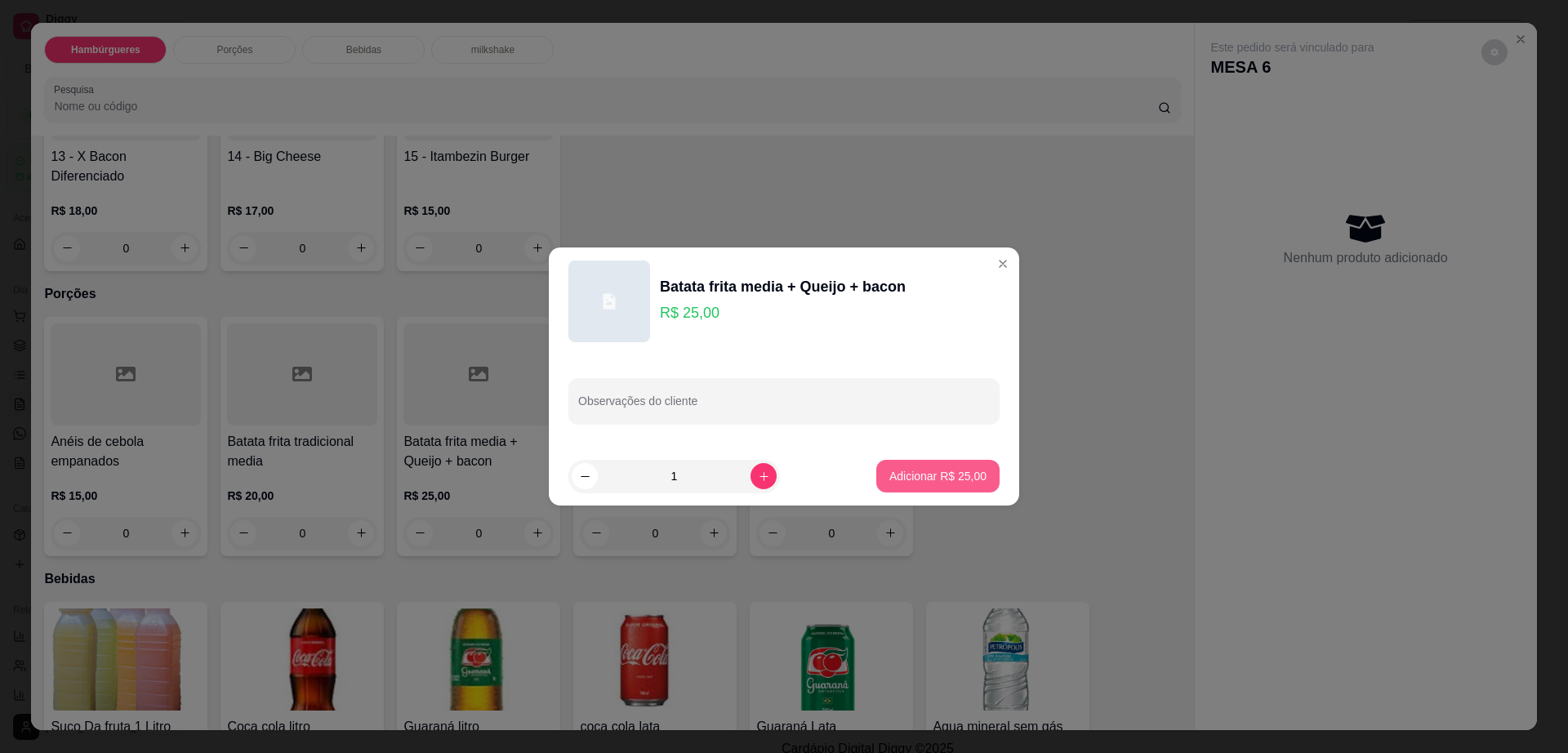
click at [926, 483] on p "Adicionar R$ 25,00" at bounding box center [938, 476] width 97 height 16
type input "1"
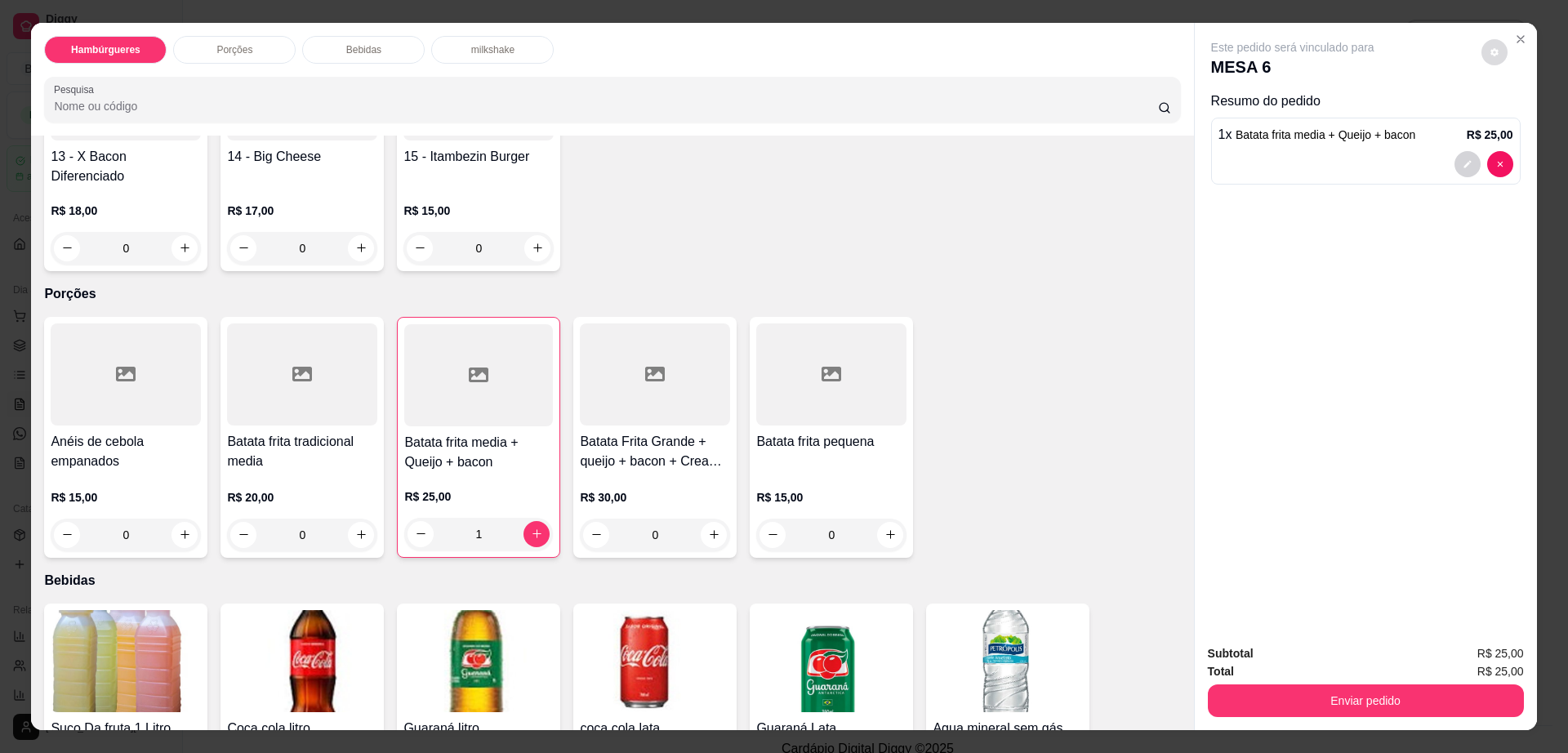
click at [1482, 55] on button "decrease-product-quantity" at bounding box center [1494, 52] width 26 height 26
click at [1530, 126] on span "Automatic updates" at bounding box center [1523, 118] width 33 height 20
click at [1517, 126] on input "Automatic updates" at bounding box center [1512, 123] width 11 height 11
checkbox input "false"
click at [1305, 717] on div "Enviar pedido" at bounding box center [1365, 698] width 316 height 36
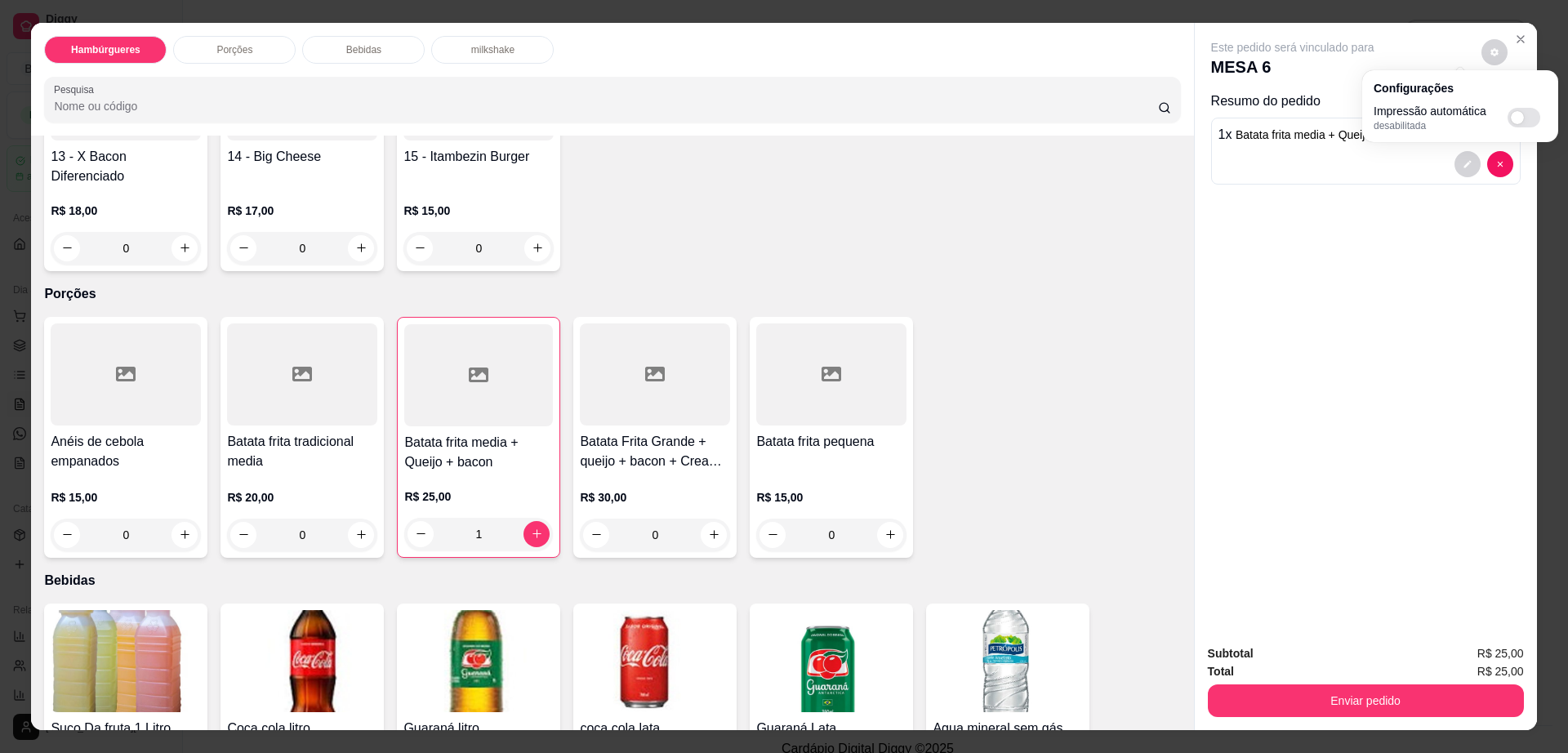
click at [1305, 717] on div "Enviar pedido" at bounding box center [1365, 698] width 316 height 36
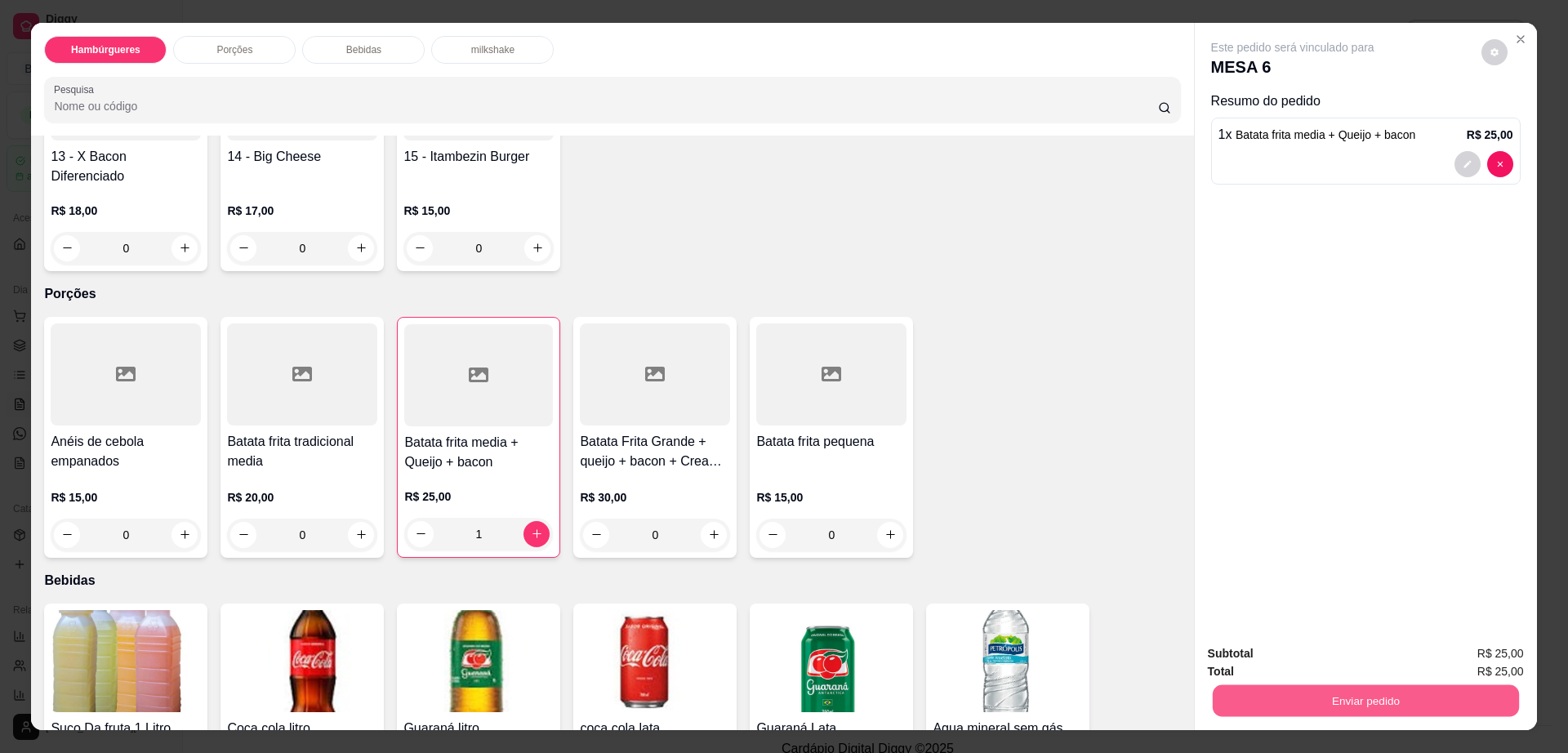
click at [1305, 703] on button "Enviar pedido" at bounding box center [1364, 700] width 307 height 32
click at [1322, 691] on button "Enviar pedido" at bounding box center [1365, 700] width 316 height 33
click at [1483, 662] on button "Enviar pedido" at bounding box center [1479, 660] width 92 height 31
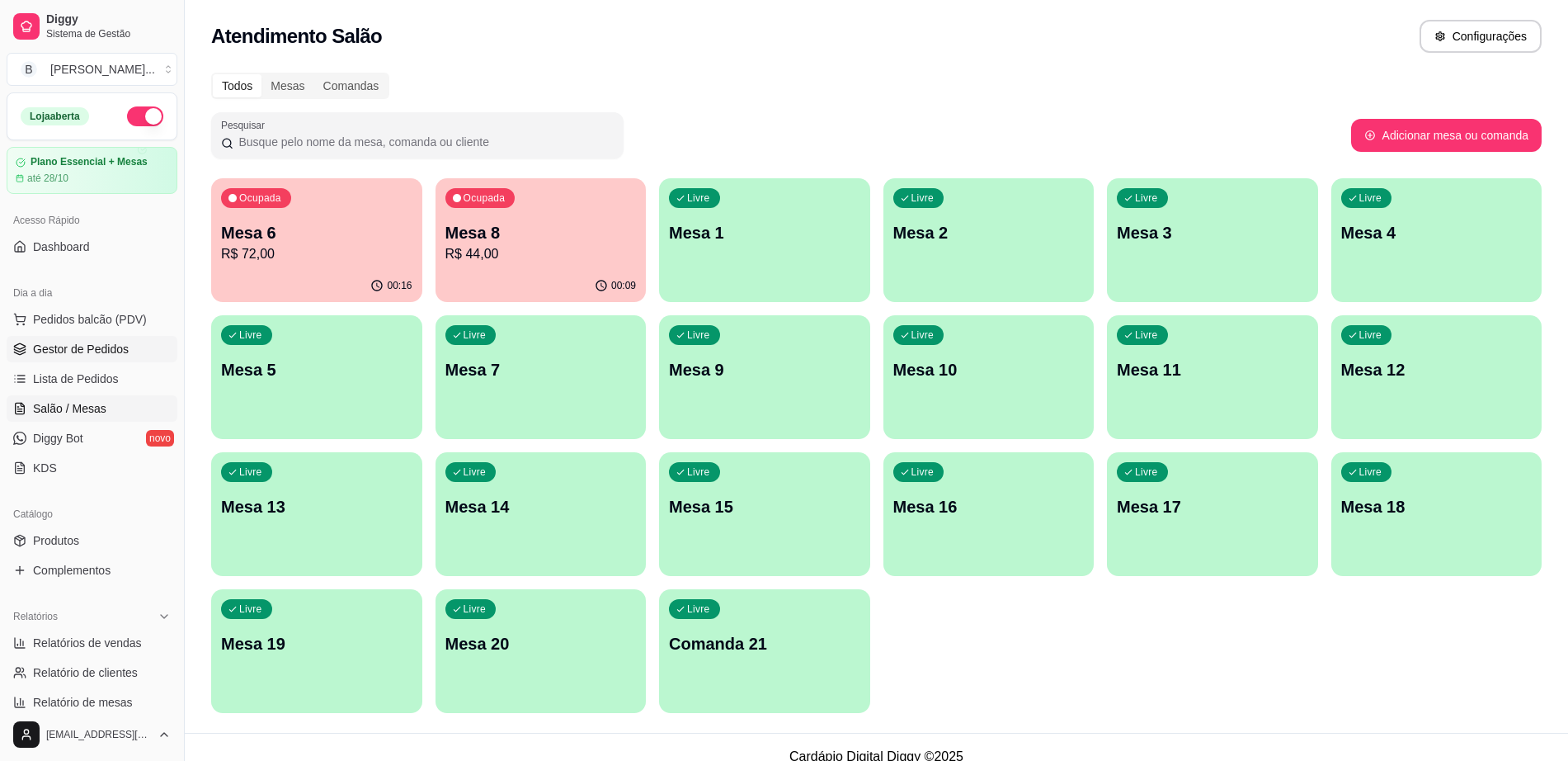
click at [43, 335] on link "Gestor de Pedidos" at bounding box center [92, 348] width 171 height 27
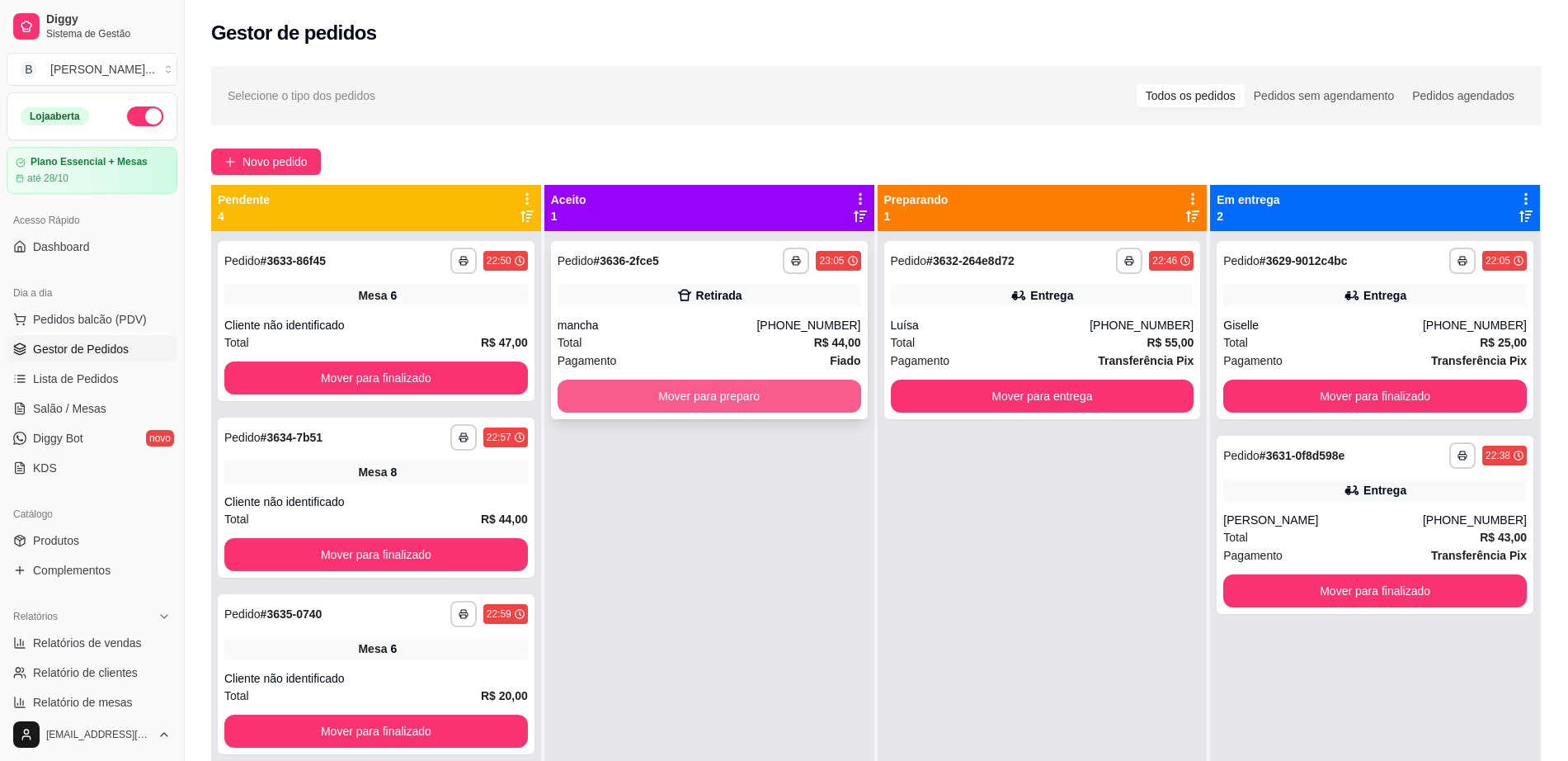
click at [657, 396] on button "Mover para preparo" at bounding box center [709, 396] width 303 height 33
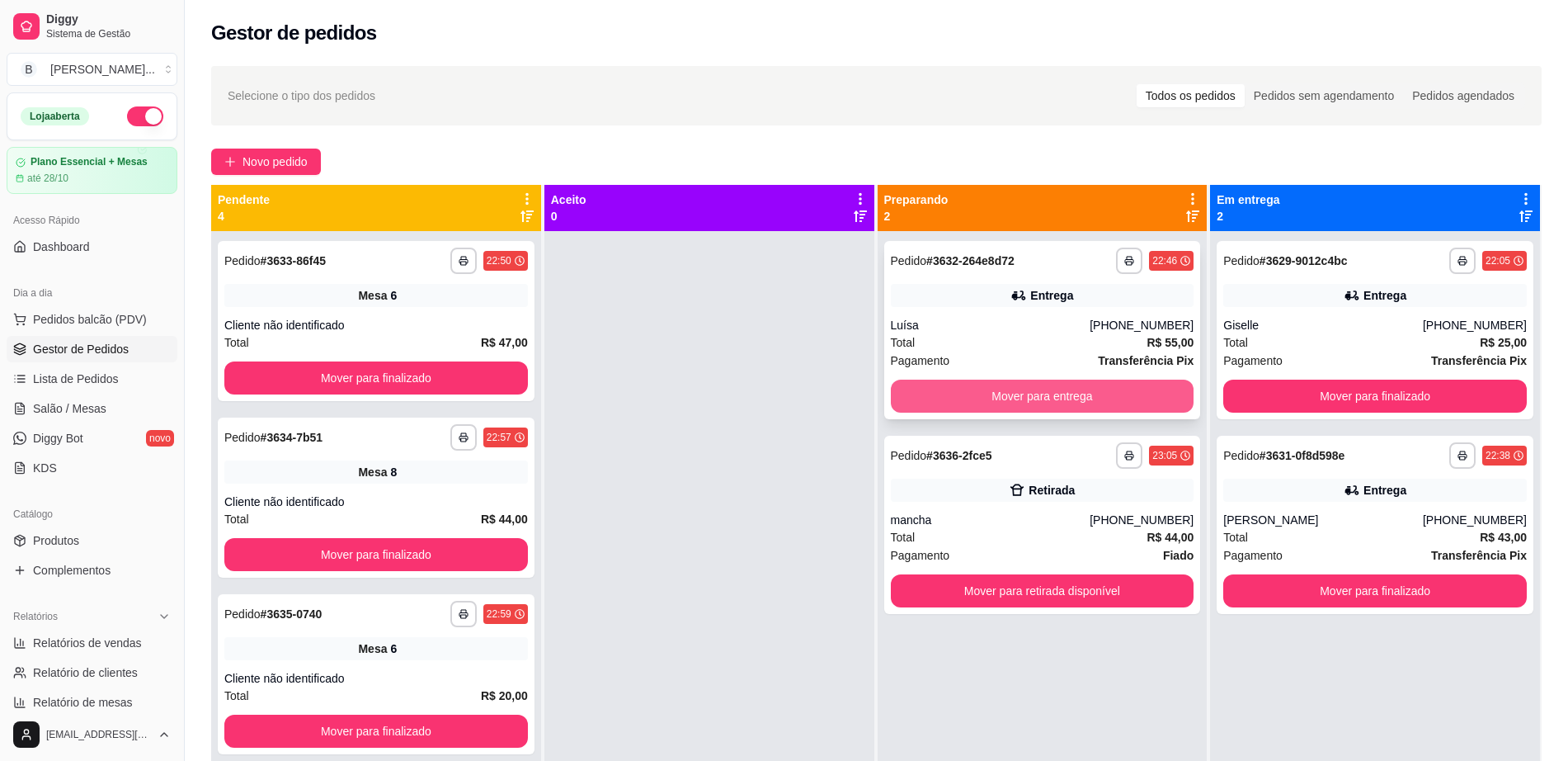
click at [1033, 403] on button "Mover para entrega" at bounding box center [1043, 396] width 303 height 33
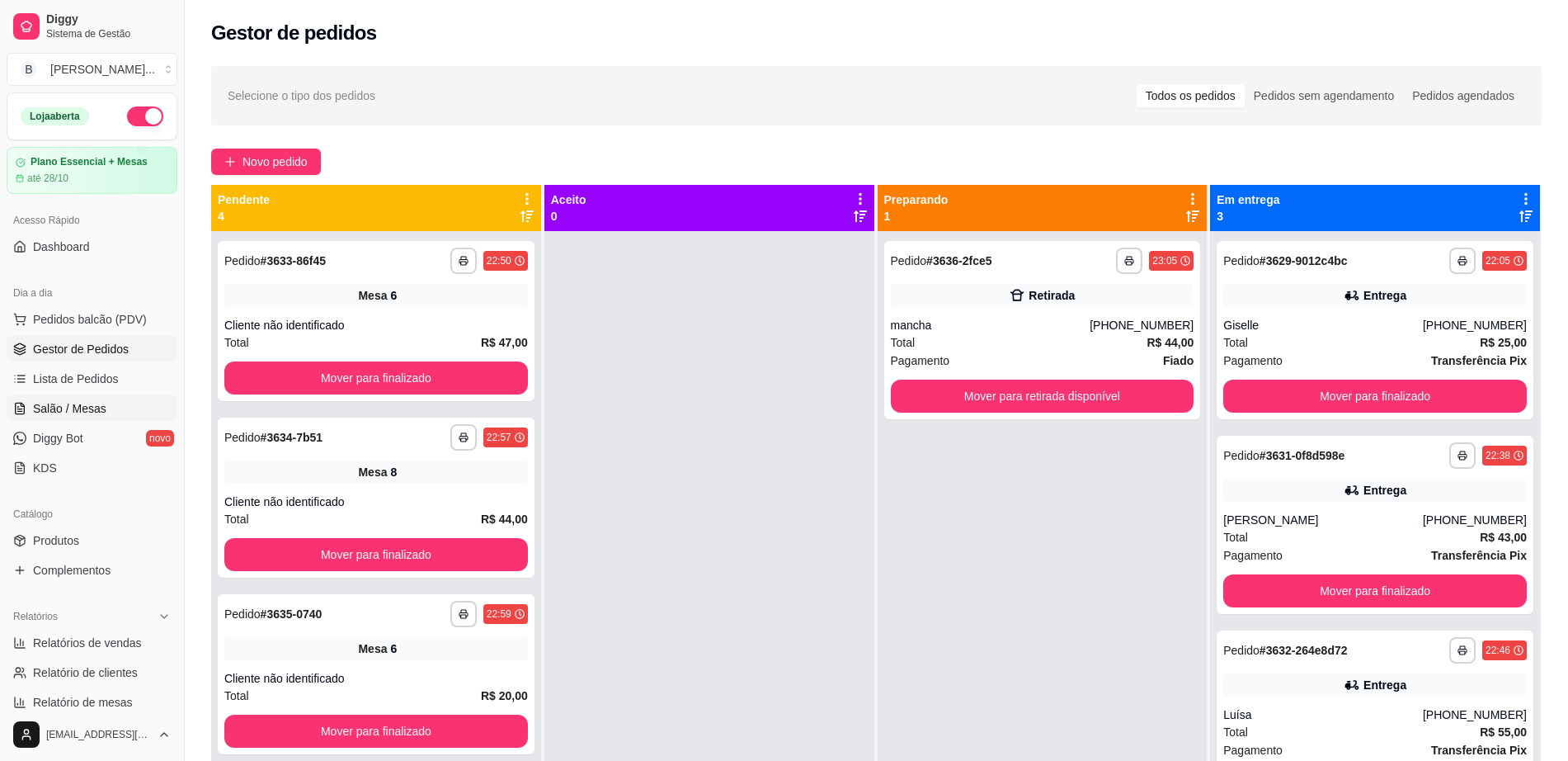
click at [134, 406] on link "Salão / Mesas" at bounding box center [92, 408] width 171 height 27
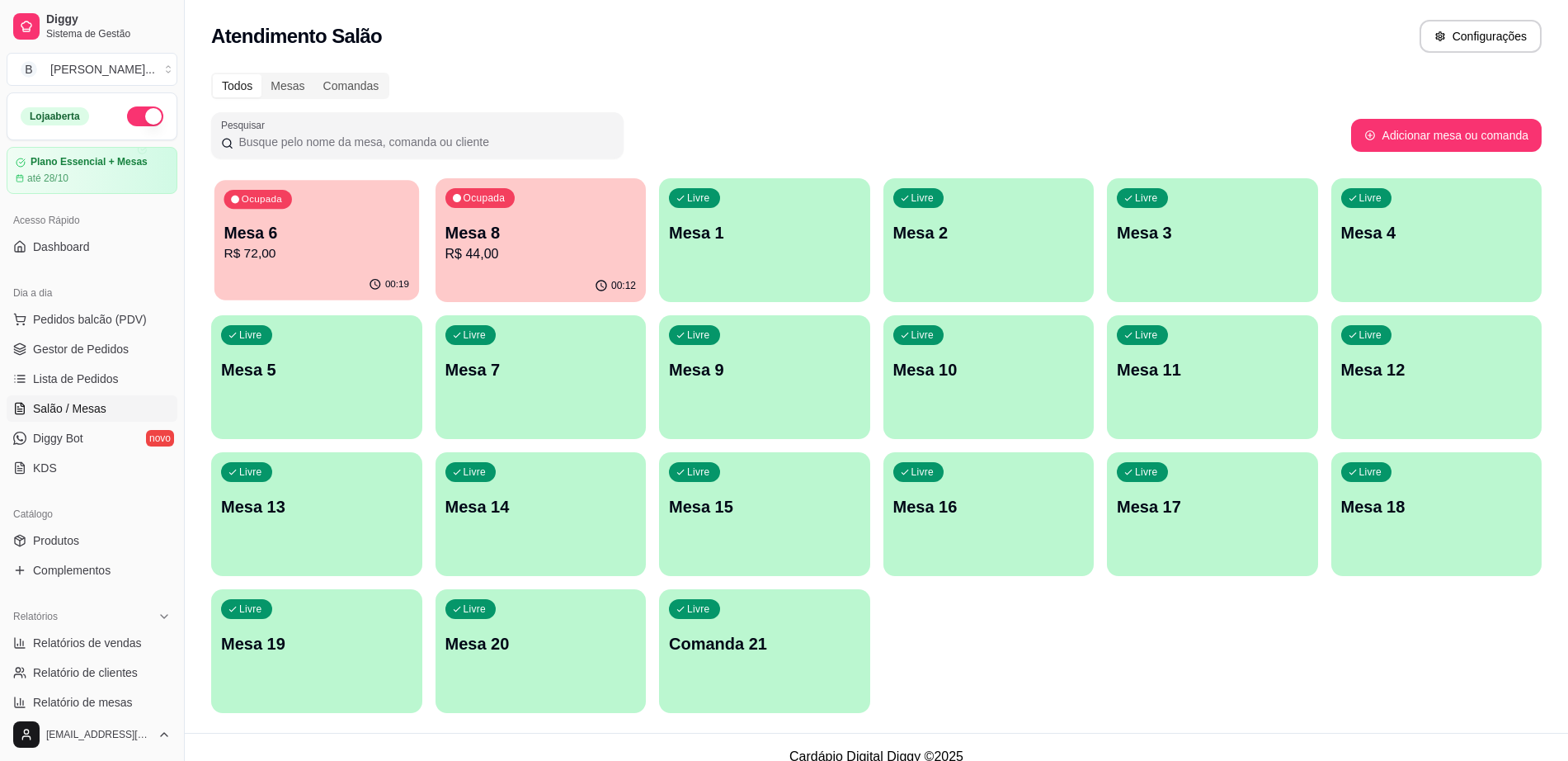
click at [283, 263] on p "R$ 72,00" at bounding box center [316, 254] width 186 height 19
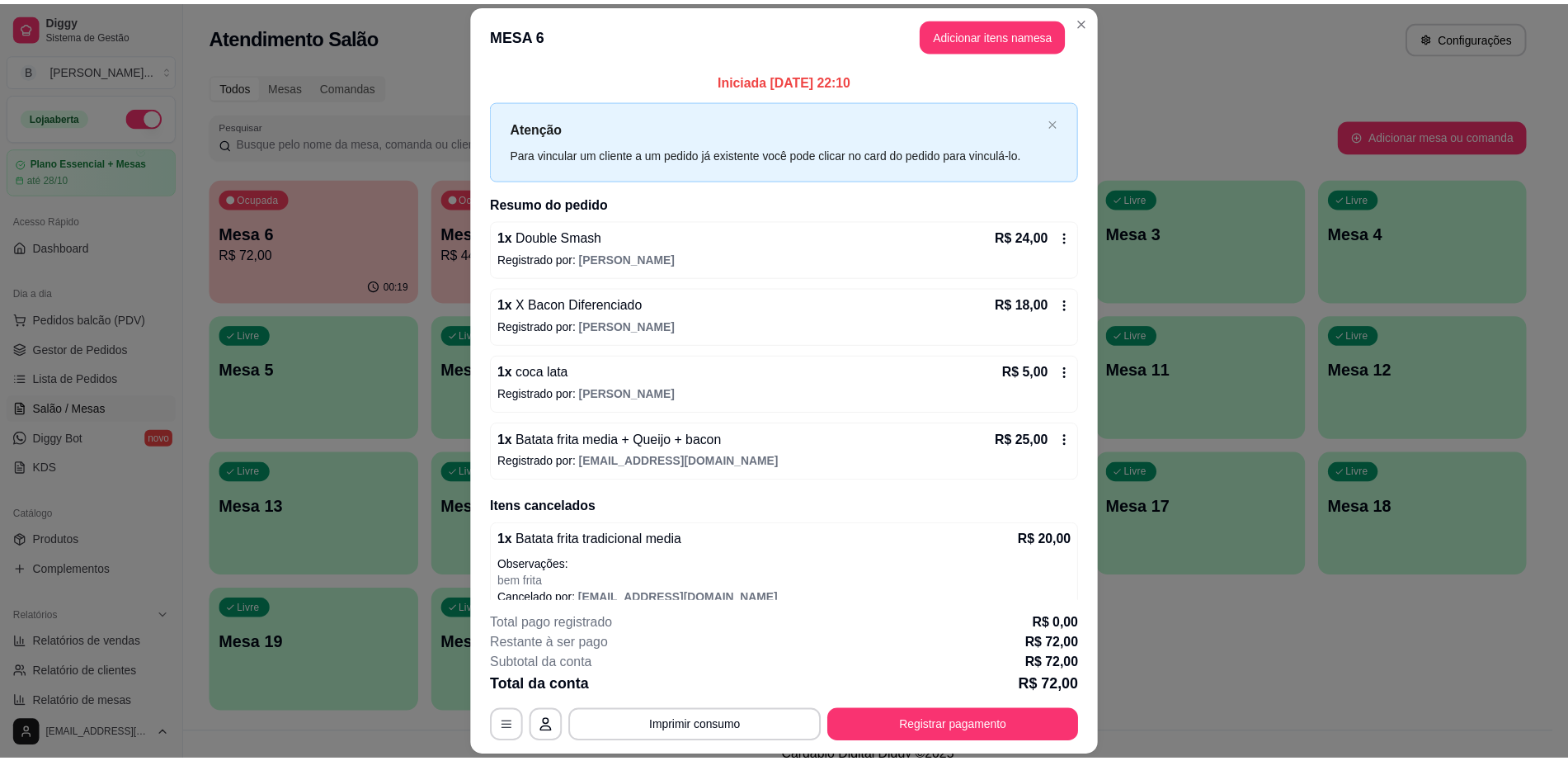
scroll to position [18, 0]
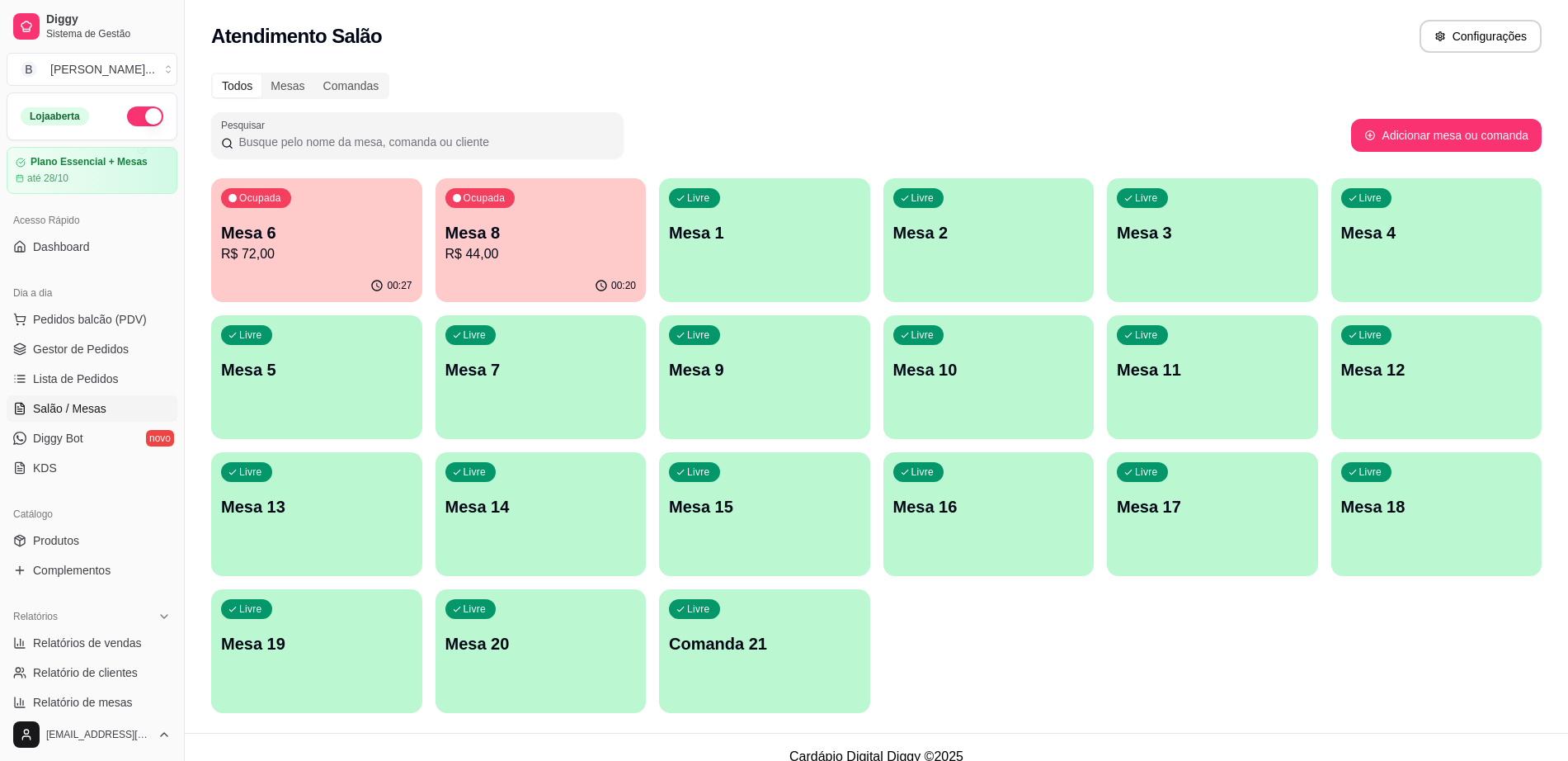
click at [303, 358] on p "Mesa 5" at bounding box center [317, 369] width 191 height 23
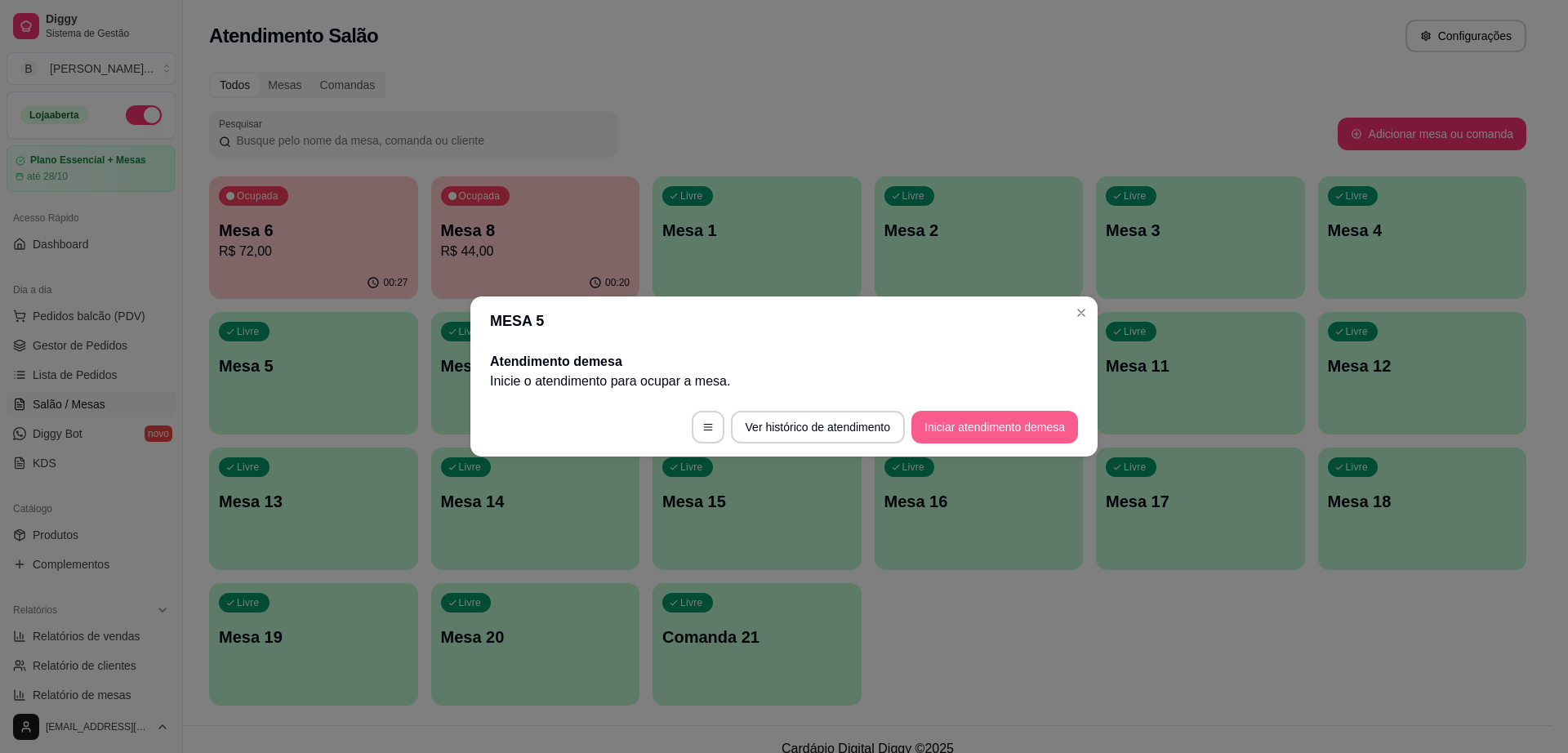
click at [956, 421] on button "Iniciar atendimento de mesa" at bounding box center [994, 427] width 166 height 33
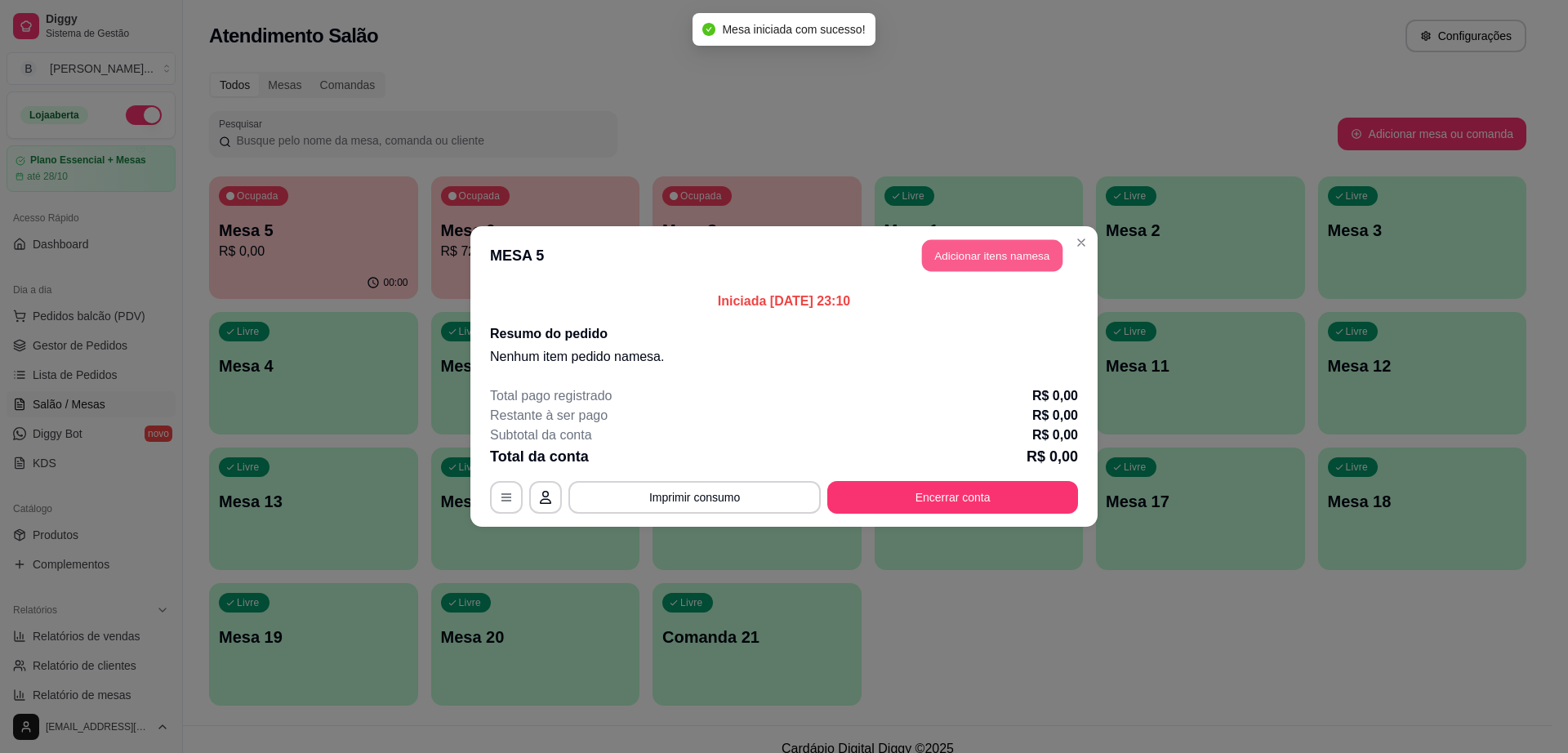
click at [1012, 253] on button "Adicionar itens na mesa" at bounding box center [992, 256] width 140 height 32
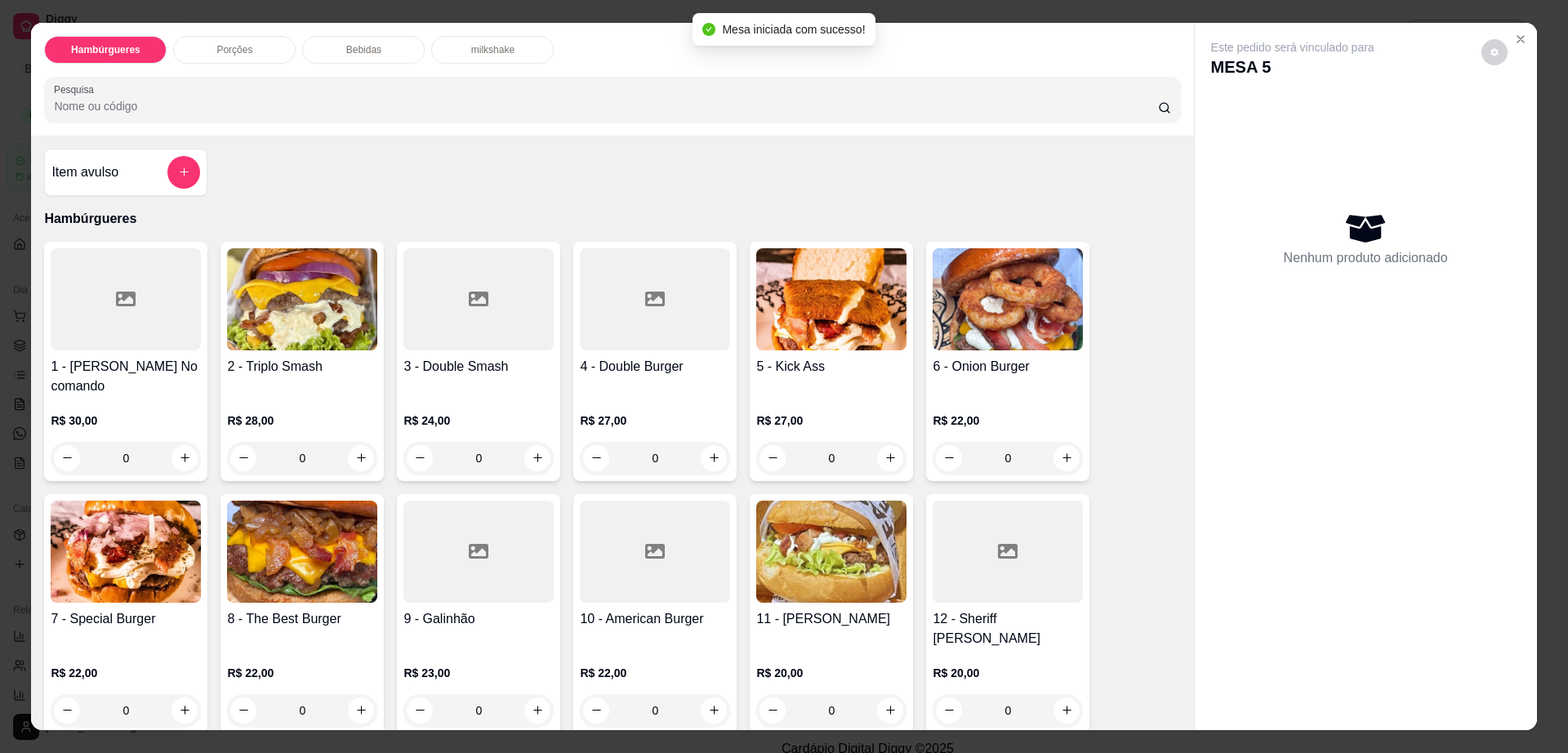
click at [839, 290] on img at bounding box center [830, 299] width 150 height 102
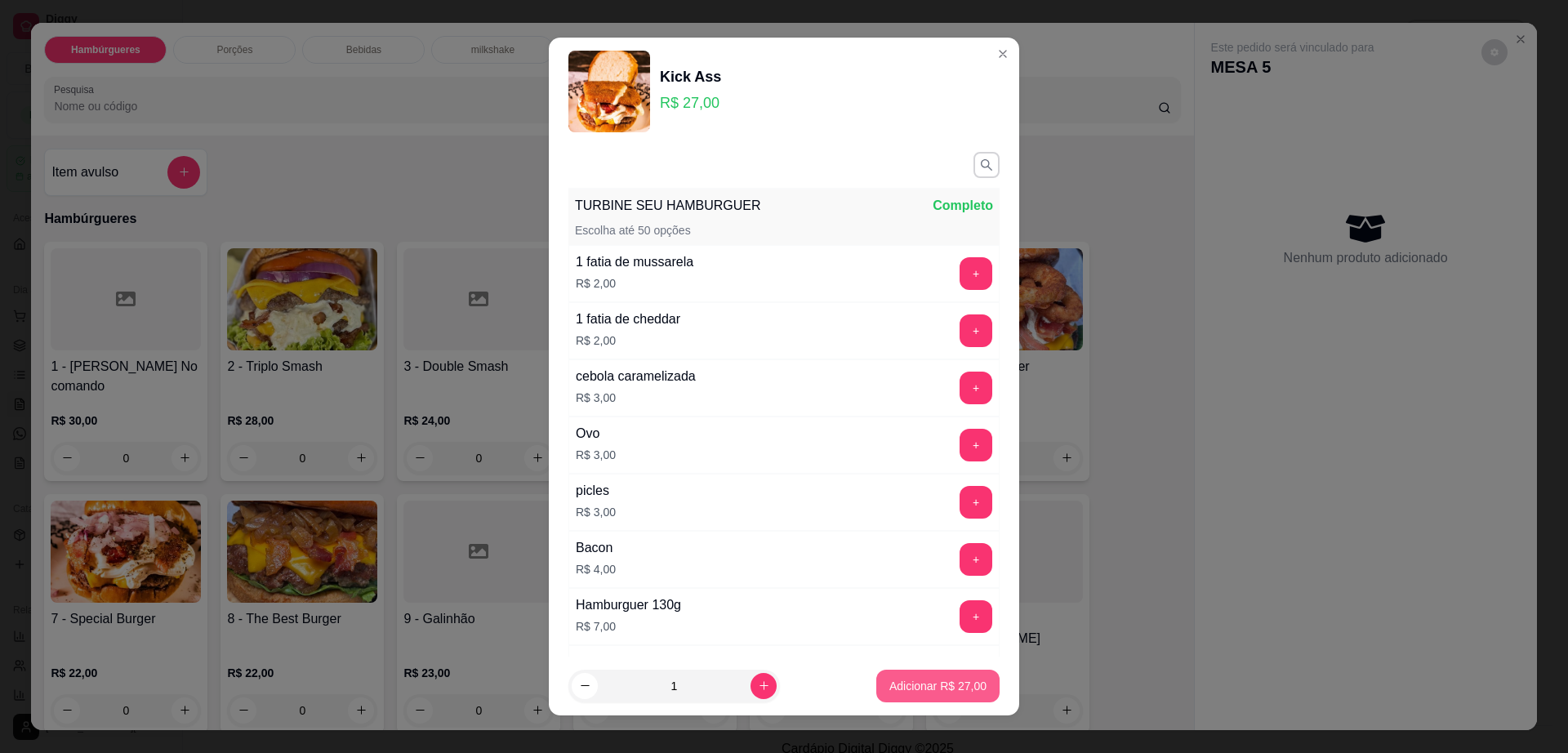
click at [912, 676] on button "Adicionar R$ 27,00" at bounding box center [938, 686] width 124 height 33
type input "1"
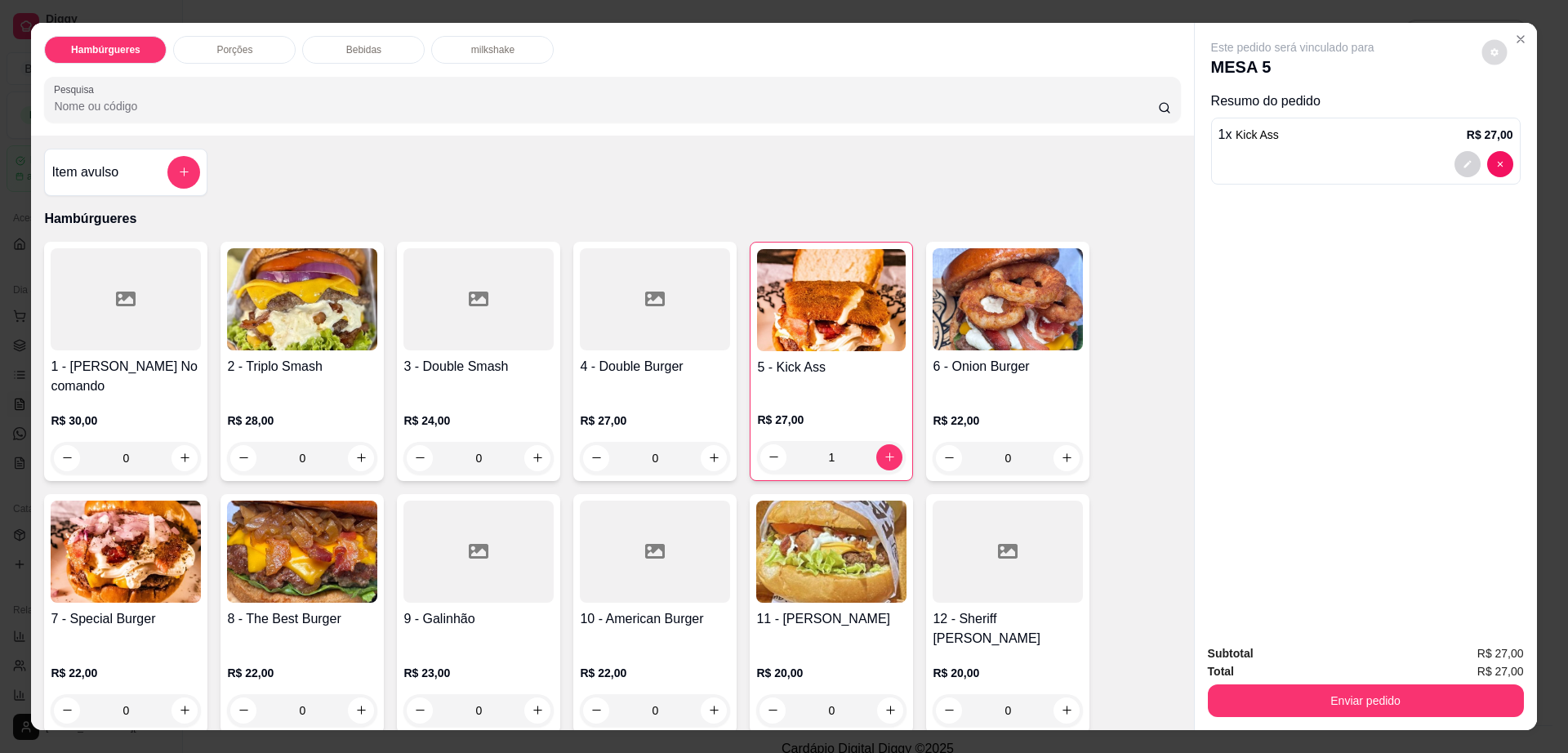
click at [1490, 48] on icon "decrease-product-quantity" at bounding box center [1494, 52] width 10 height 10
click at [1513, 110] on span "Automatic updates" at bounding box center [1523, 118] width 33 height 20
click at [1513, 117] on input "Automatic updates" at bounding box center [1512, 123] width 11 height 11
checkbox input "true"
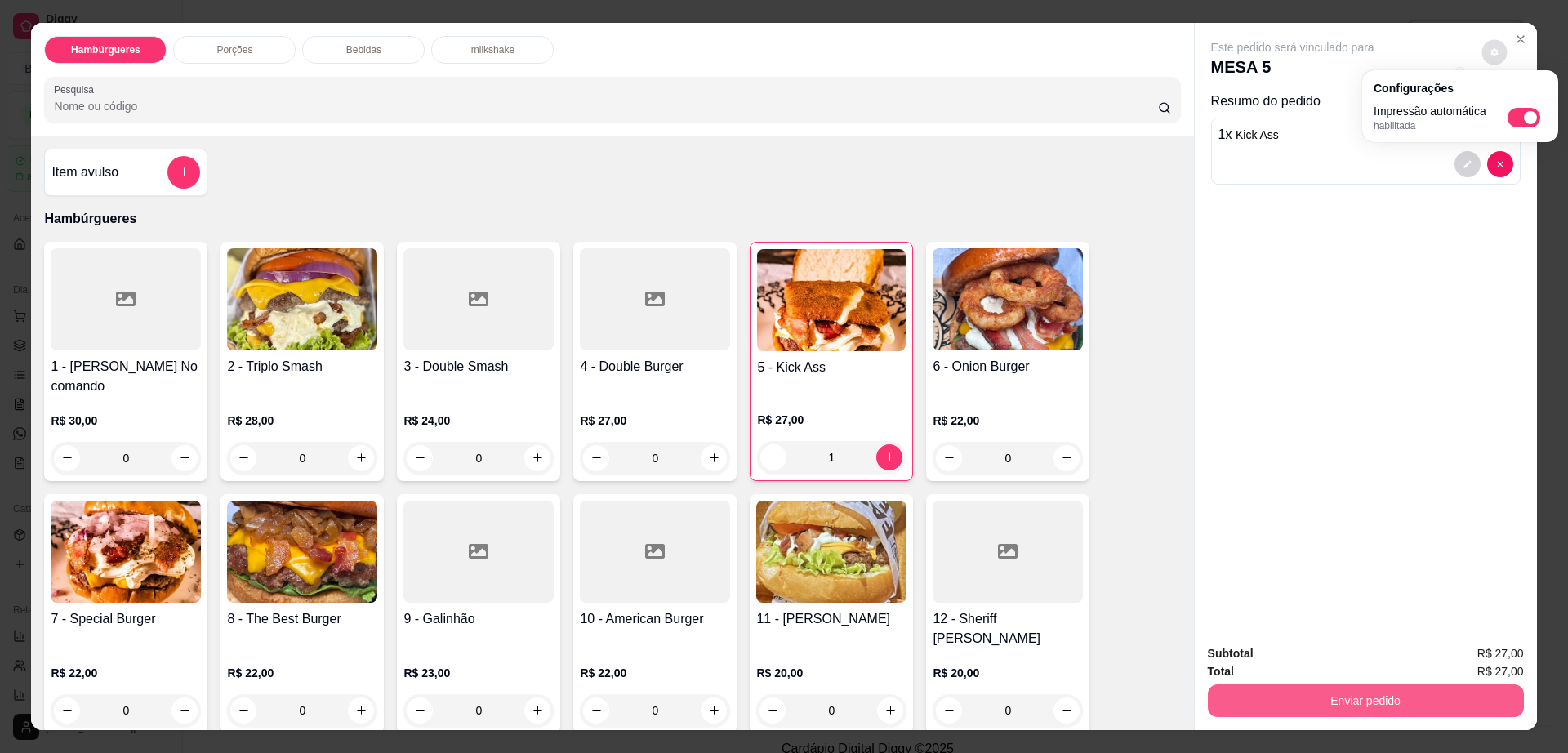
click at [1348, 704] on button "Enviar pedido" at bounding box center [1365, 700] width 316 height 33
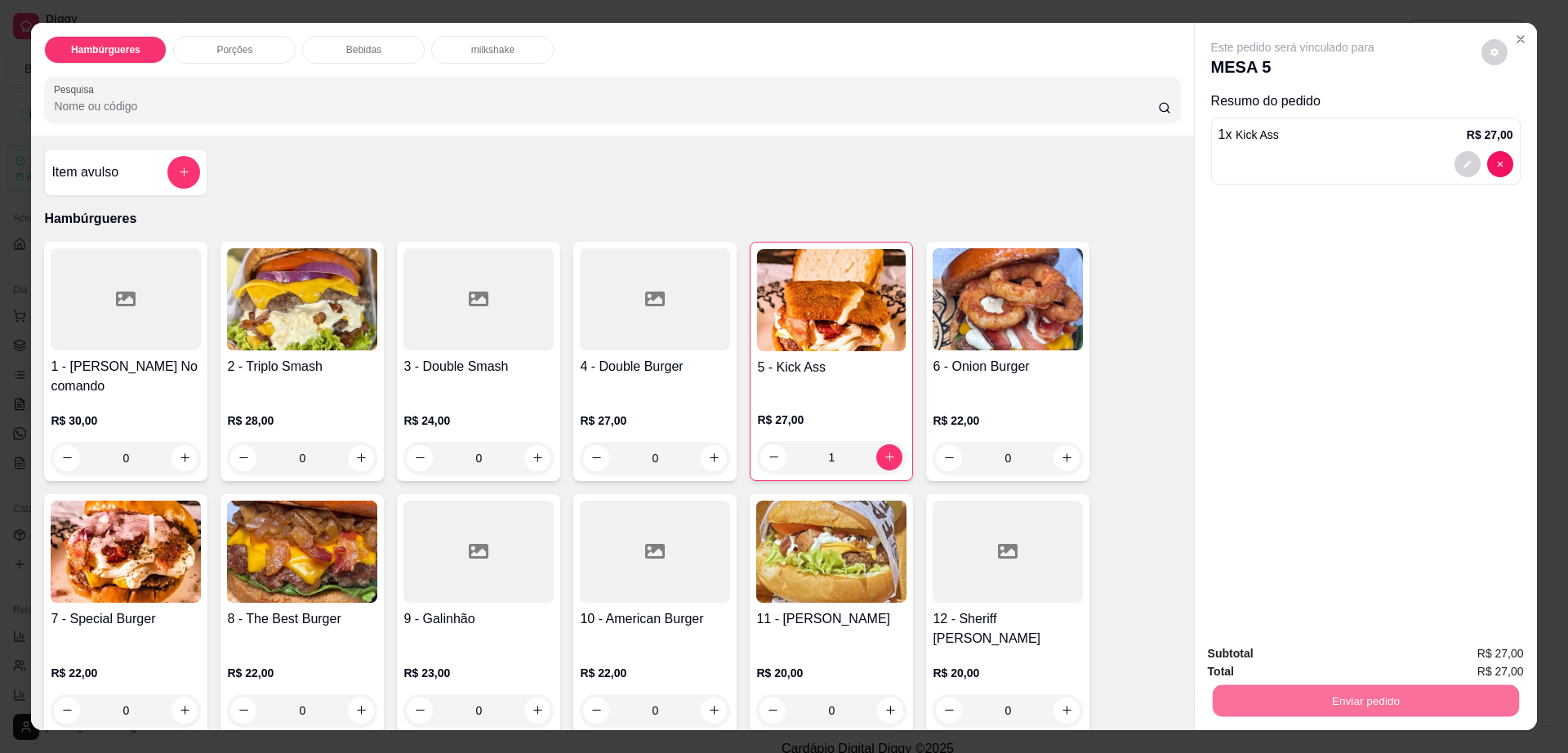
click at [1465, 651] on button "Enviar pedido" at bounding box center [1479, 660] width 92 height 31
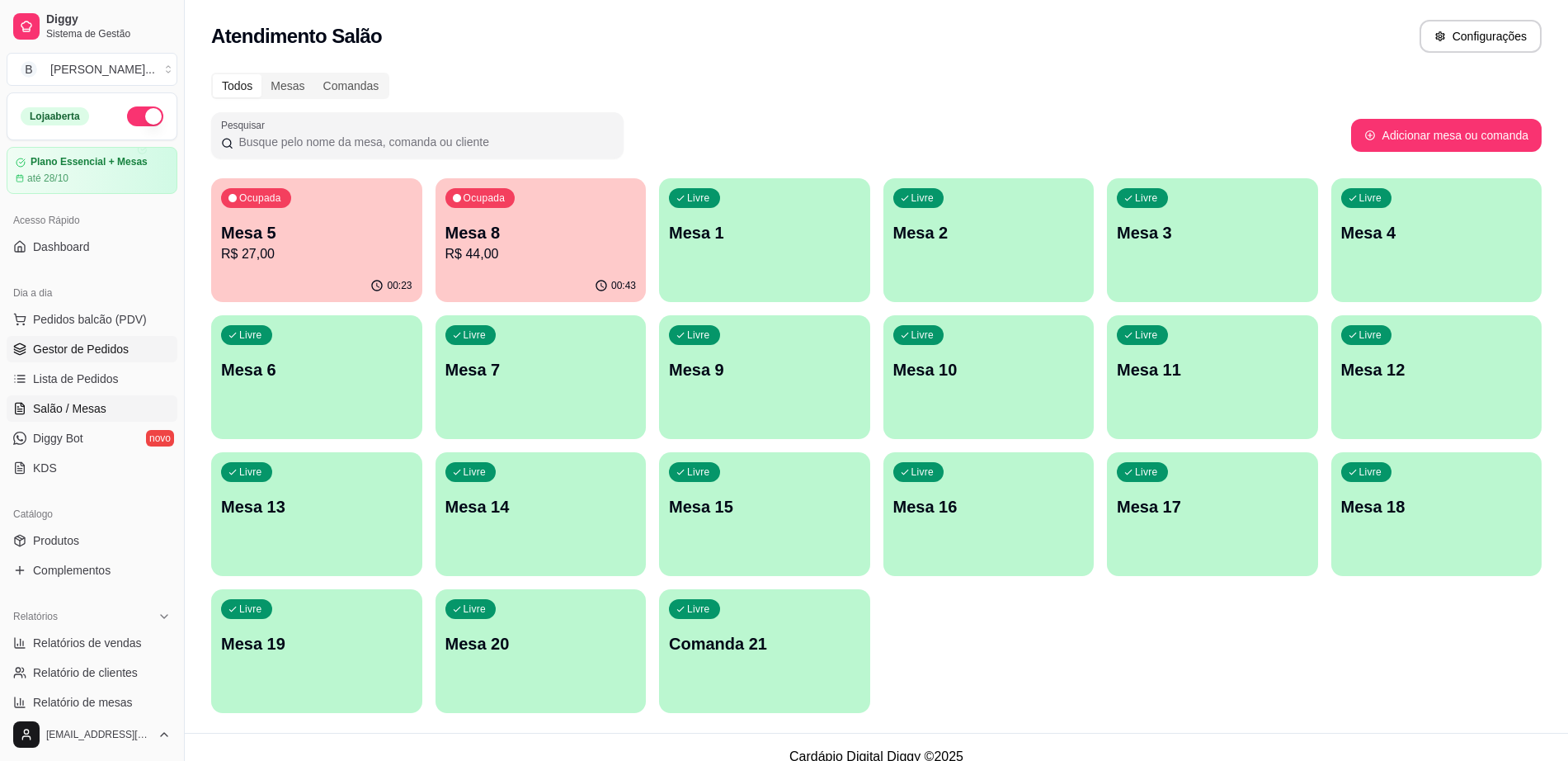
click at [115, 353] on span "Gestor de Pedidos" at bounding box center [81, 349] width 96 height 17
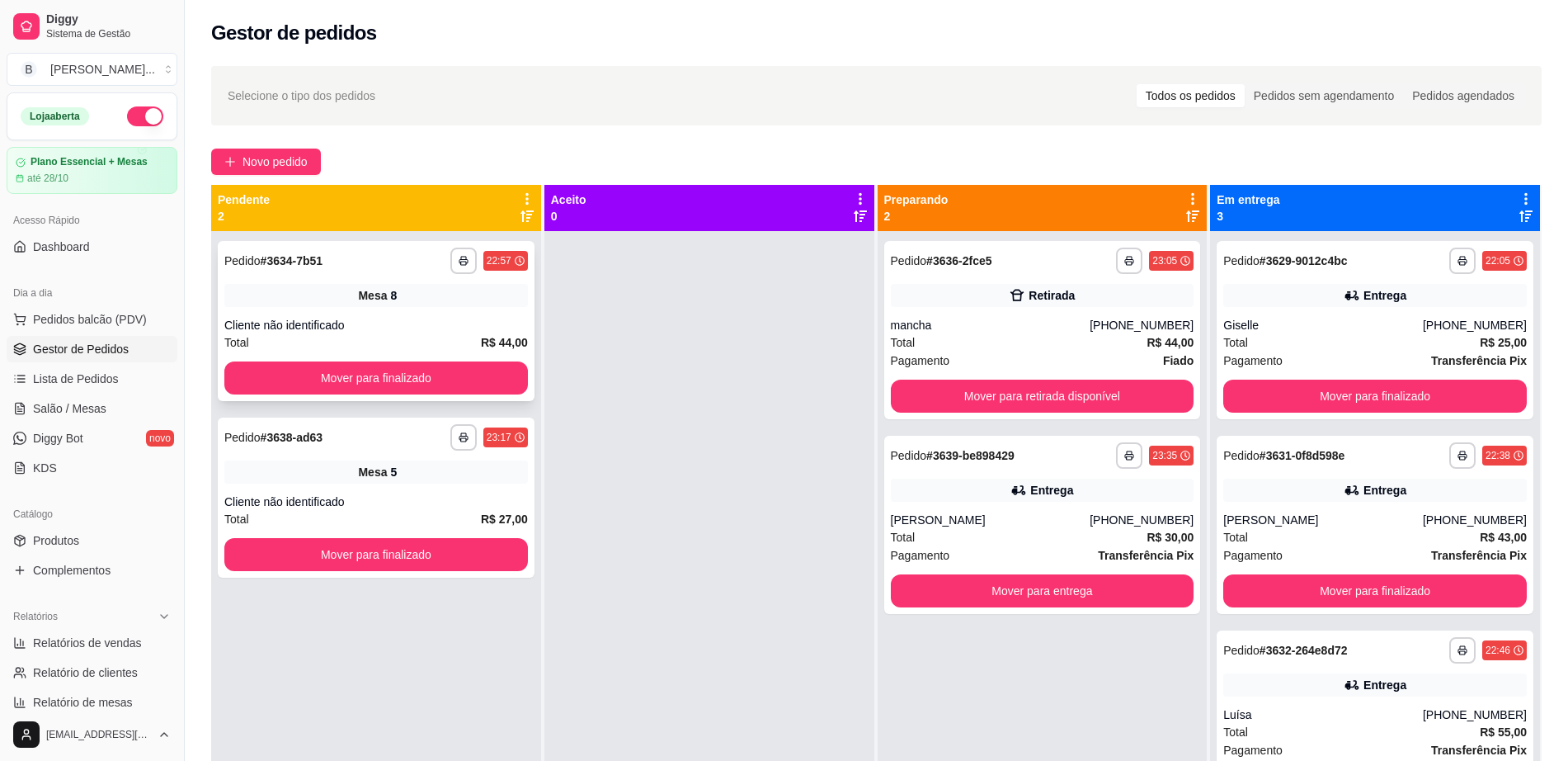
click at [371, 361] on div "Mover para finalizado" at bounding box center [376, 378] width 303 height 33
click at [1071, 392] on button "Mover para retirada disponível" at bounding box center [1042, 396] width 295 height 32
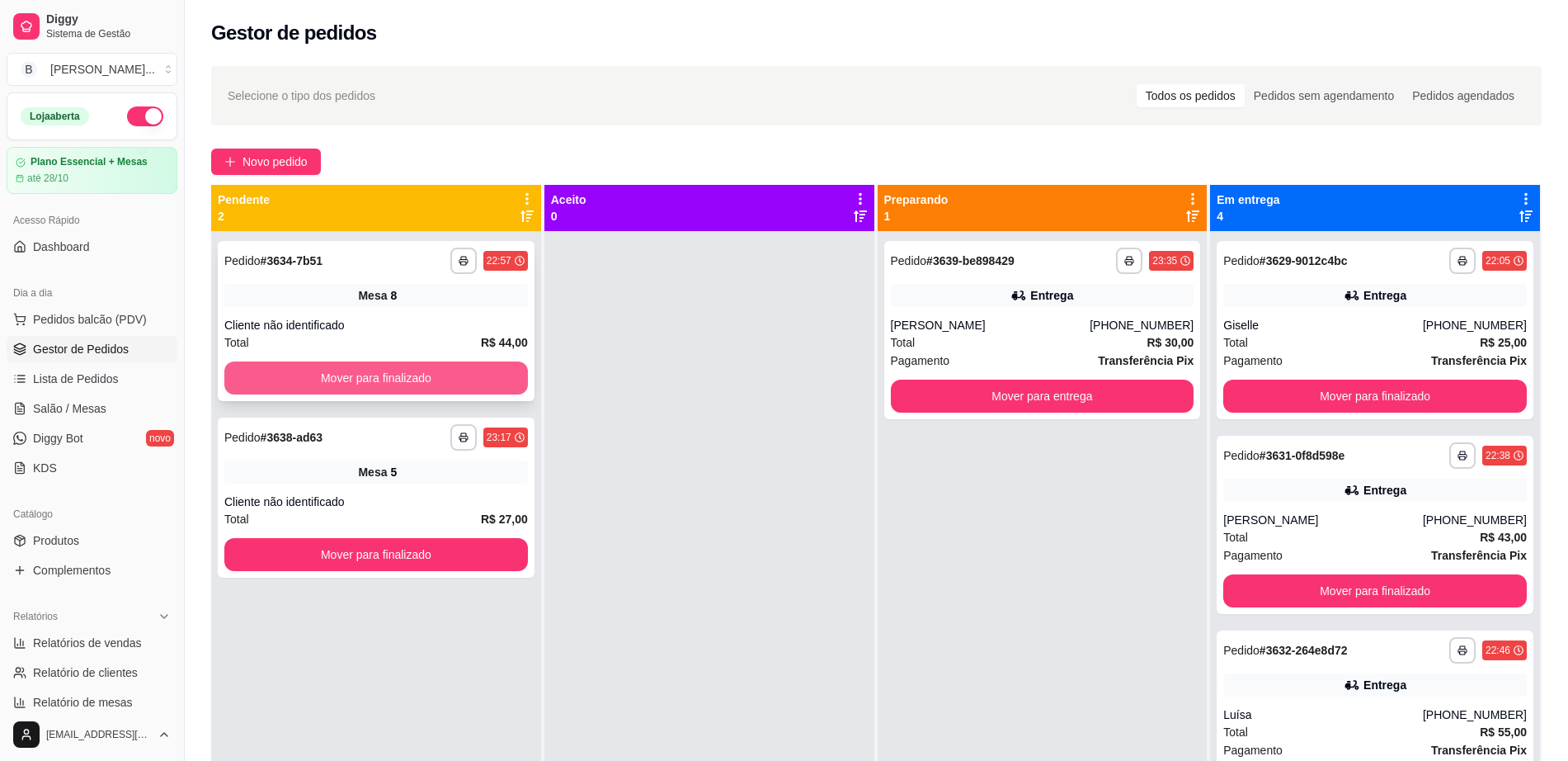
click at [428, 371] on button "Mover para finalizado" at bounding box center [376, 378] width 303 height 33
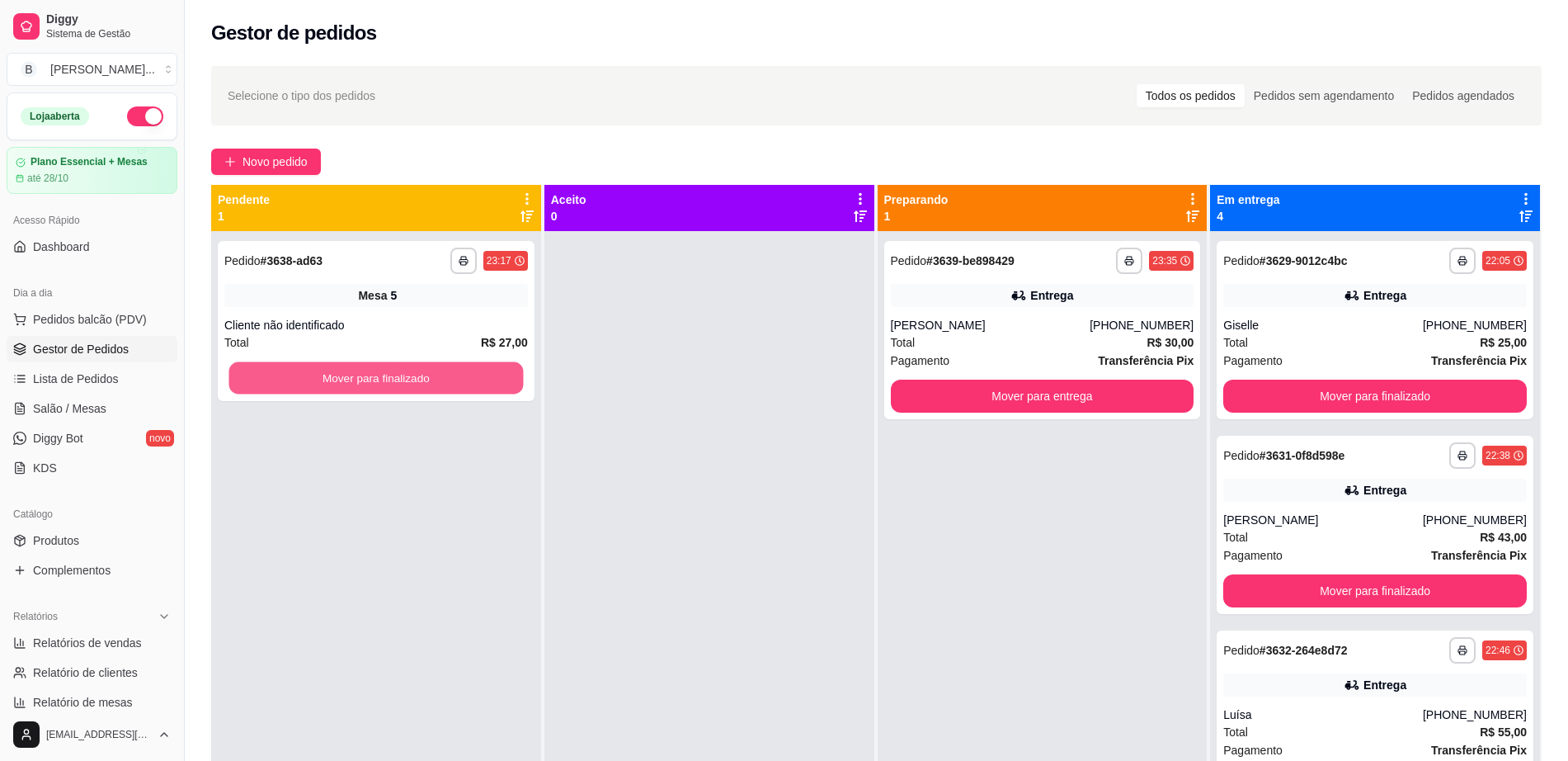
click at [428, 371] on button "Mover para finalizado" at bounding box center [377, 378] width 295 height 32
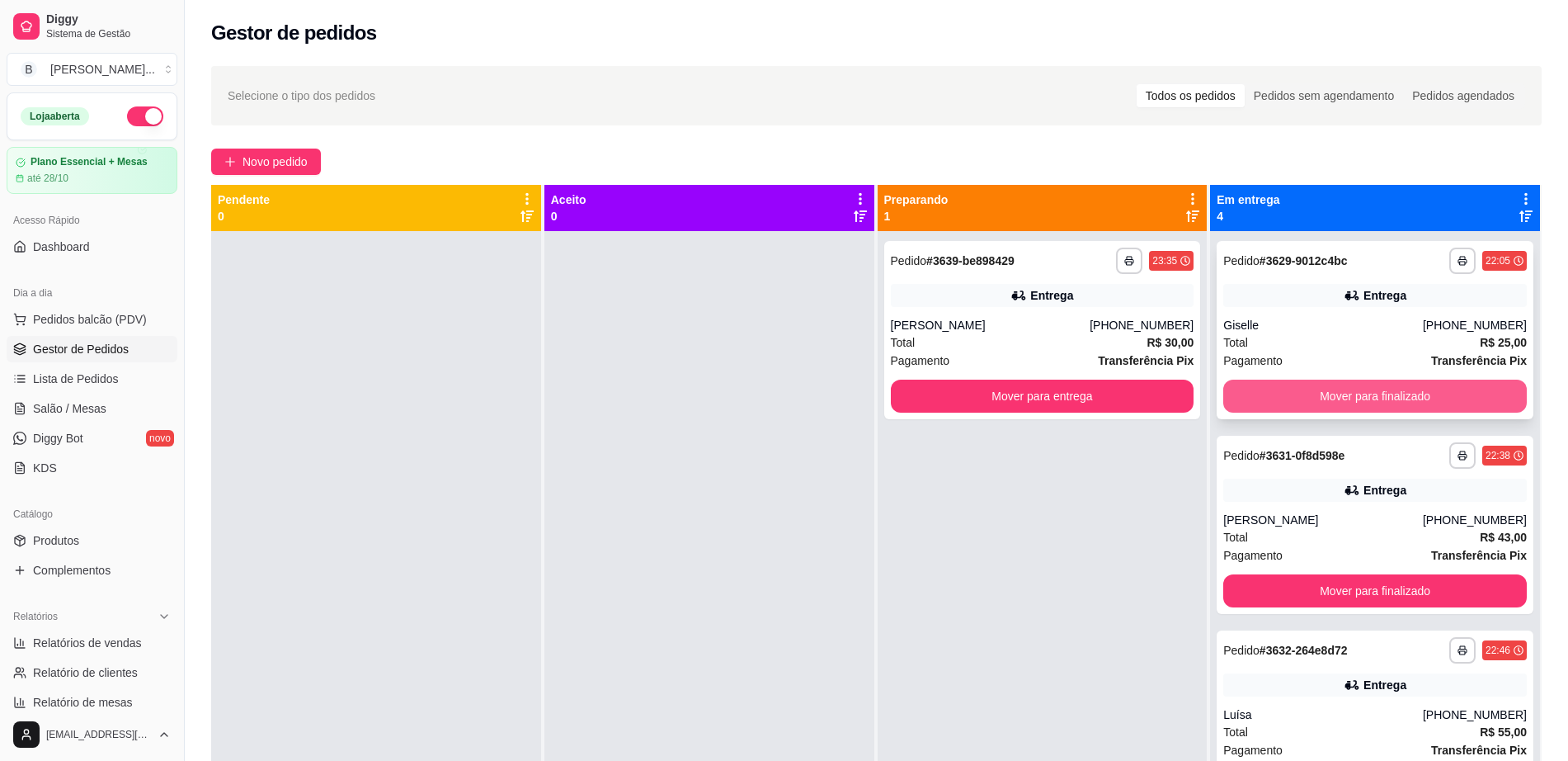
click at [1247, 380] on button "Mover para finalizado" at bounding box center [1374, 396] width 303 height 33
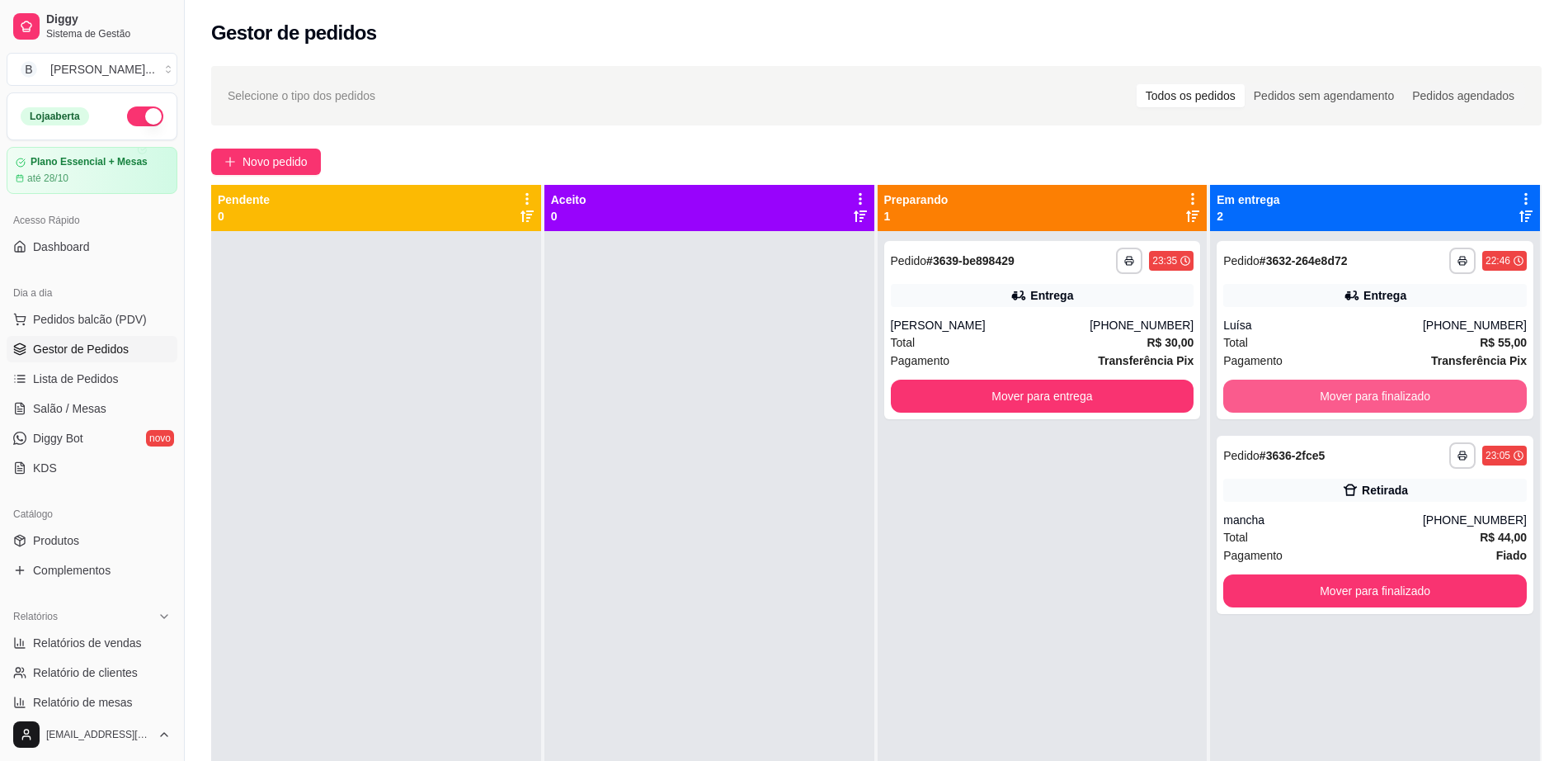
click at [1247, 380] on button "Mover para finalizado" at bounding box center [1374, 396] width 303 height 33
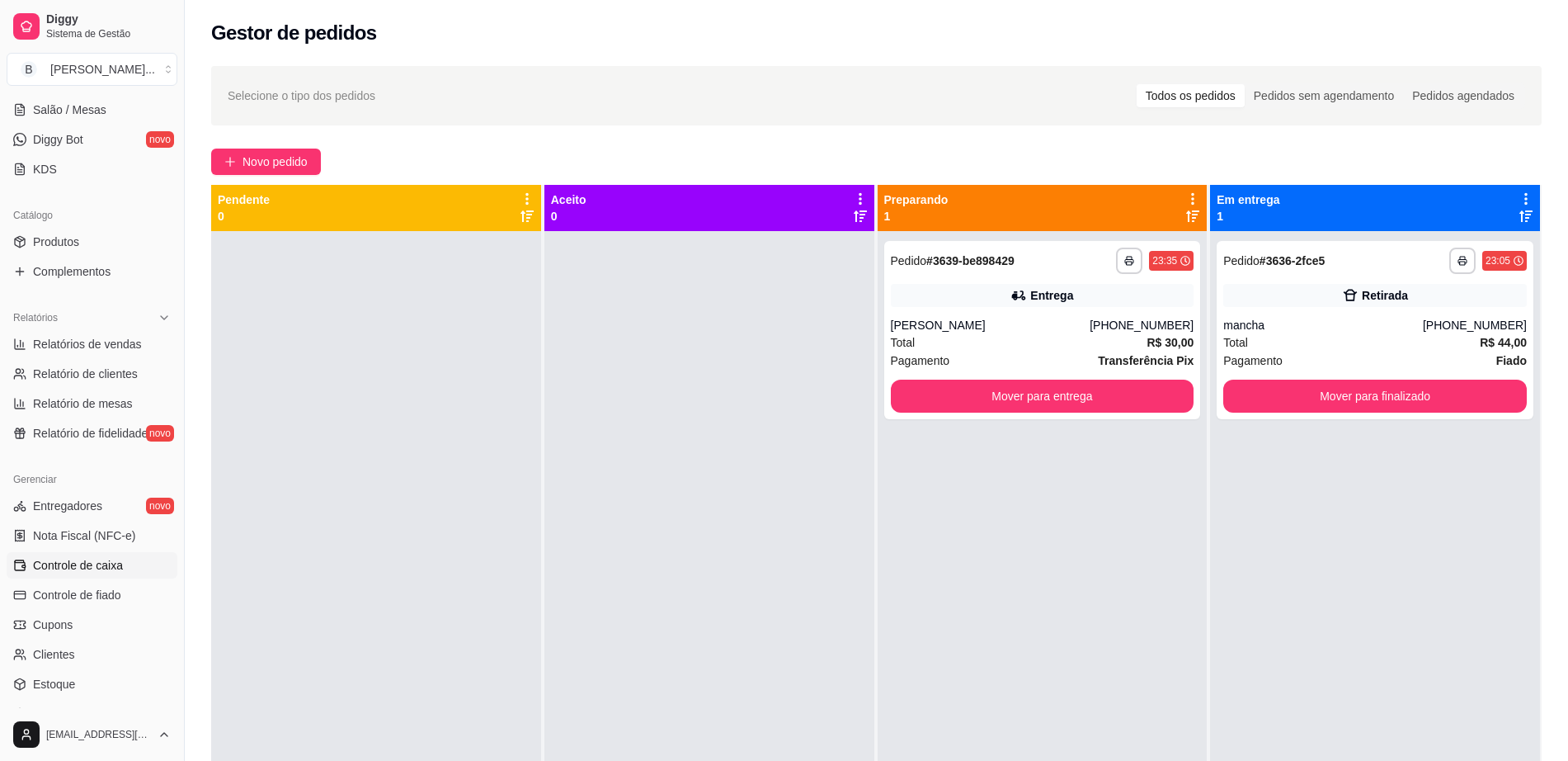
scroll to position [310, 0]
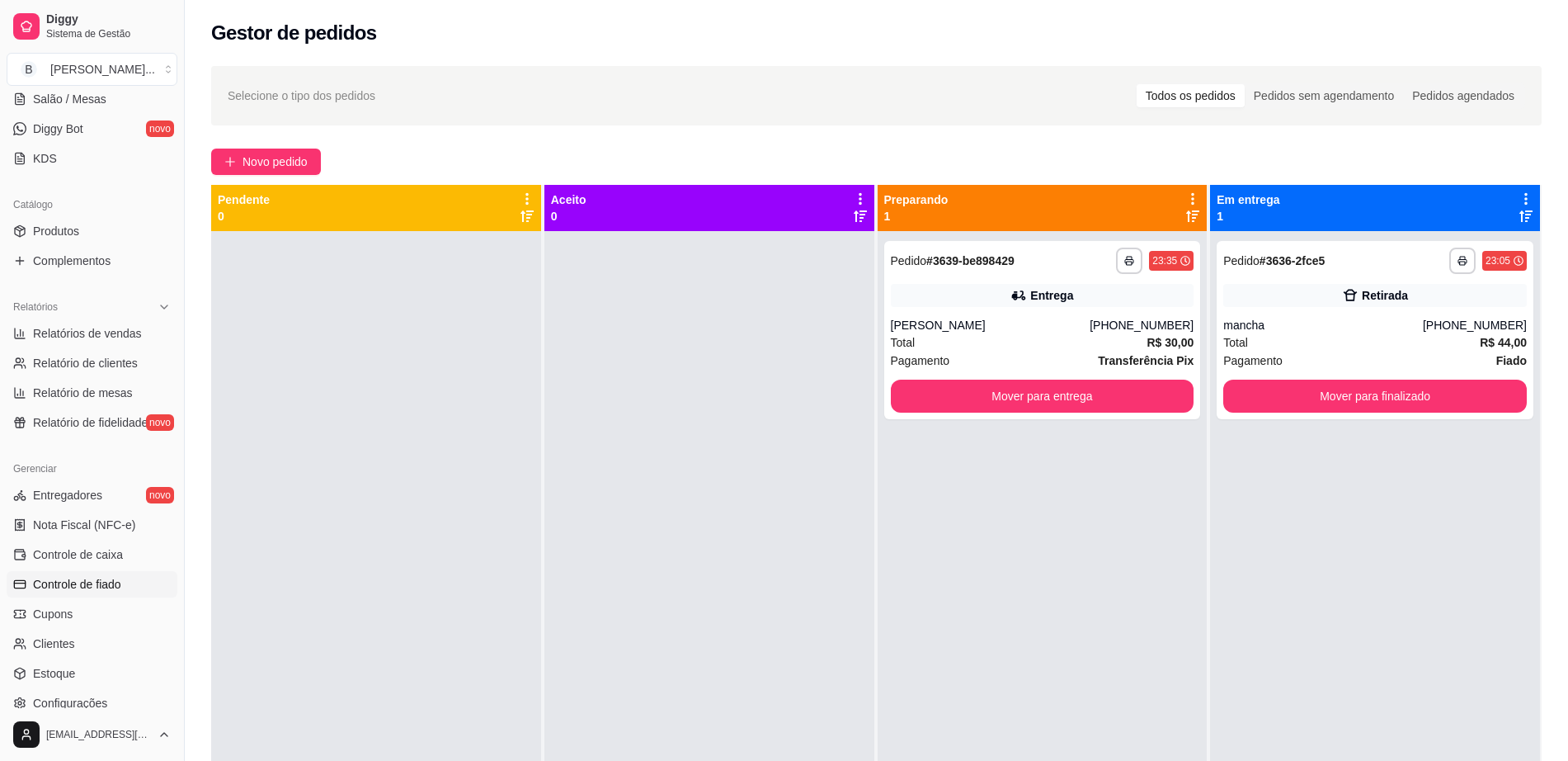
click at [80, 576] on span "Controle de fiado" at bounding box center [77, 585] width 88 height 17
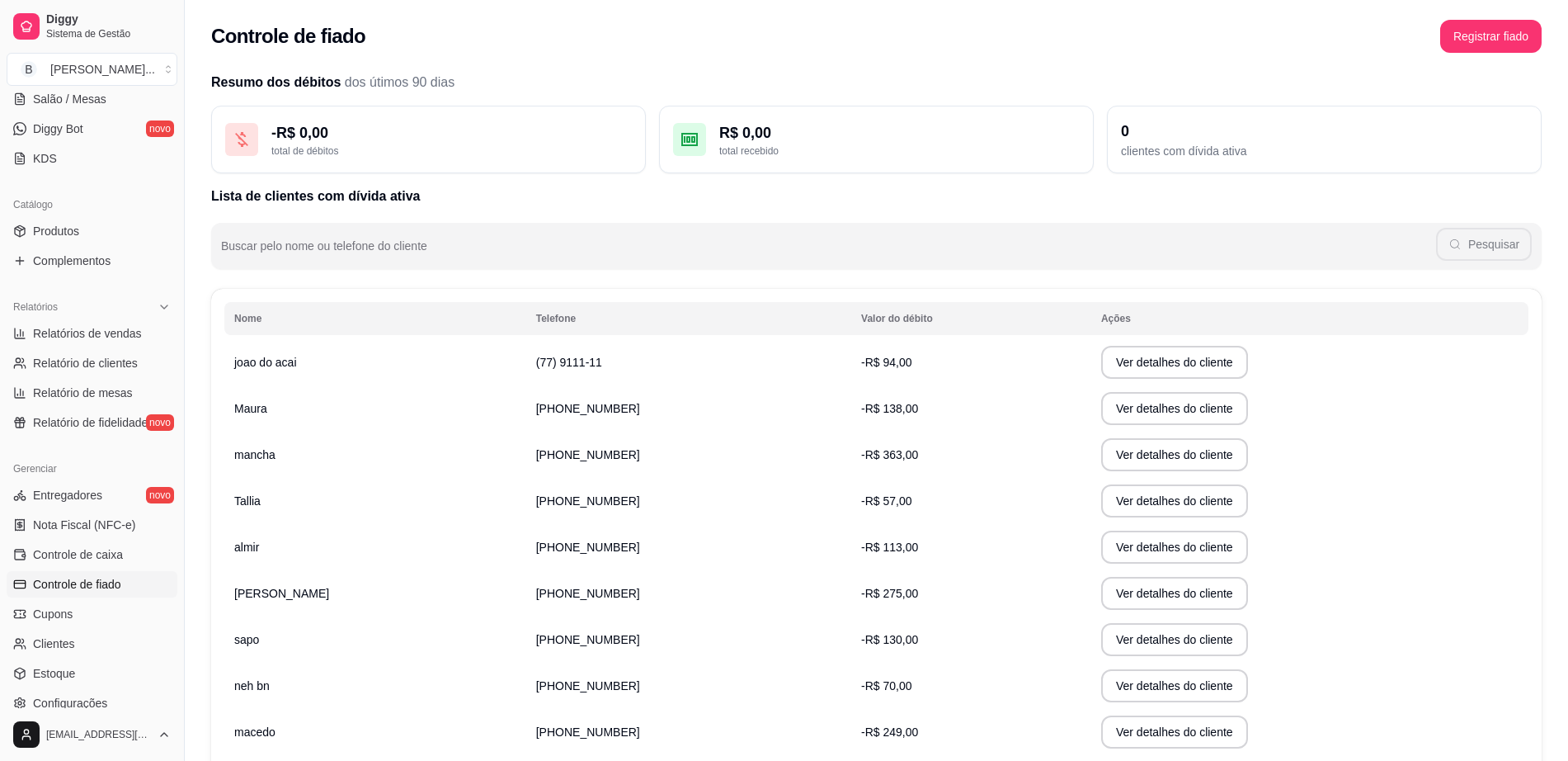
click at [368, 475] on td "mancha" at bounding box center [375, 455] width 302 height 46
click at [852, 456] on td "-R$ 363,00" at bounding box center [971, 455] width 240 height 46
click at [1103, 460] on button "Ver detalhes do cliente" at bounding box center [1174, 455] width 141 height 32
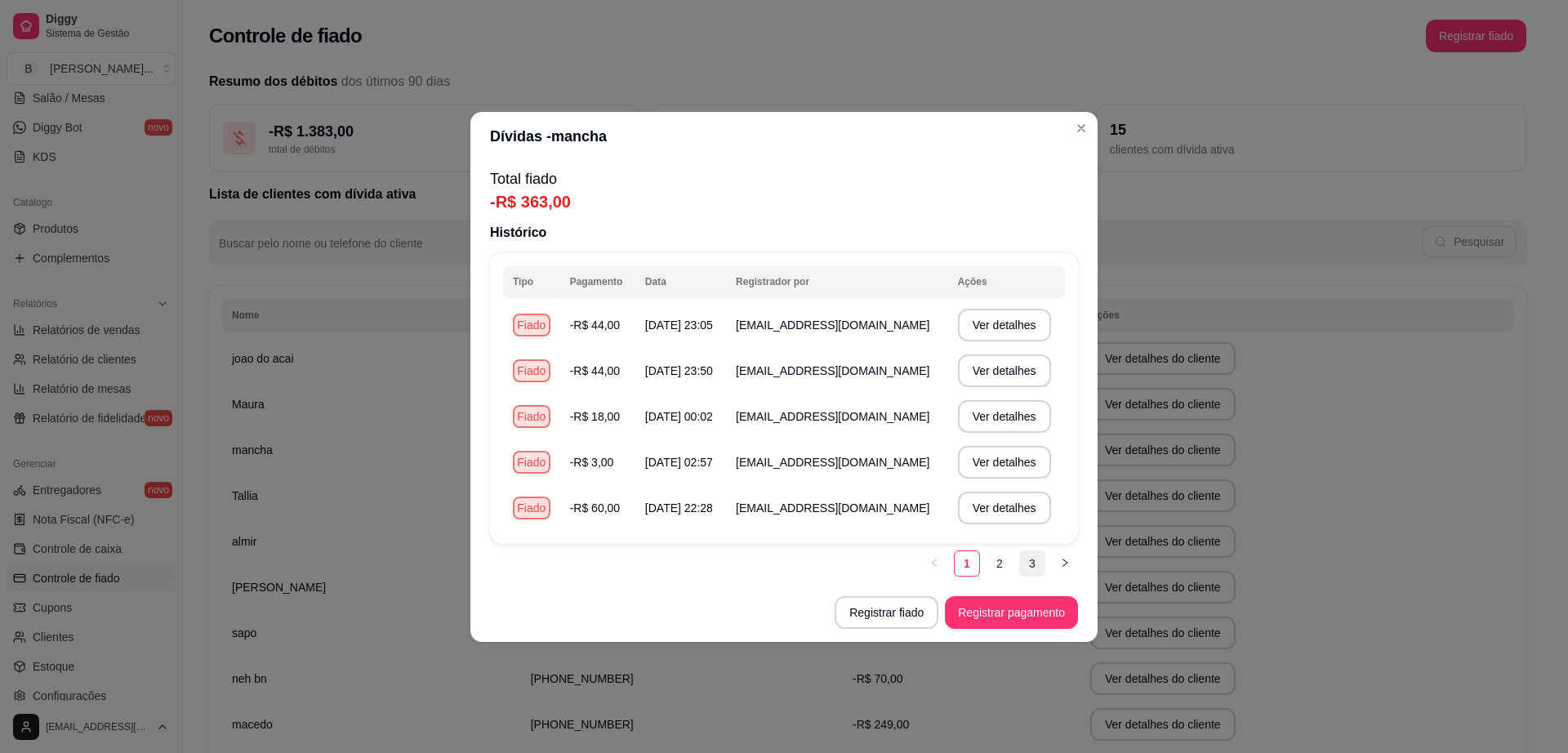
click at [1040, 568] on link "3" at bounding box center [1031, 563] width 25 height 25
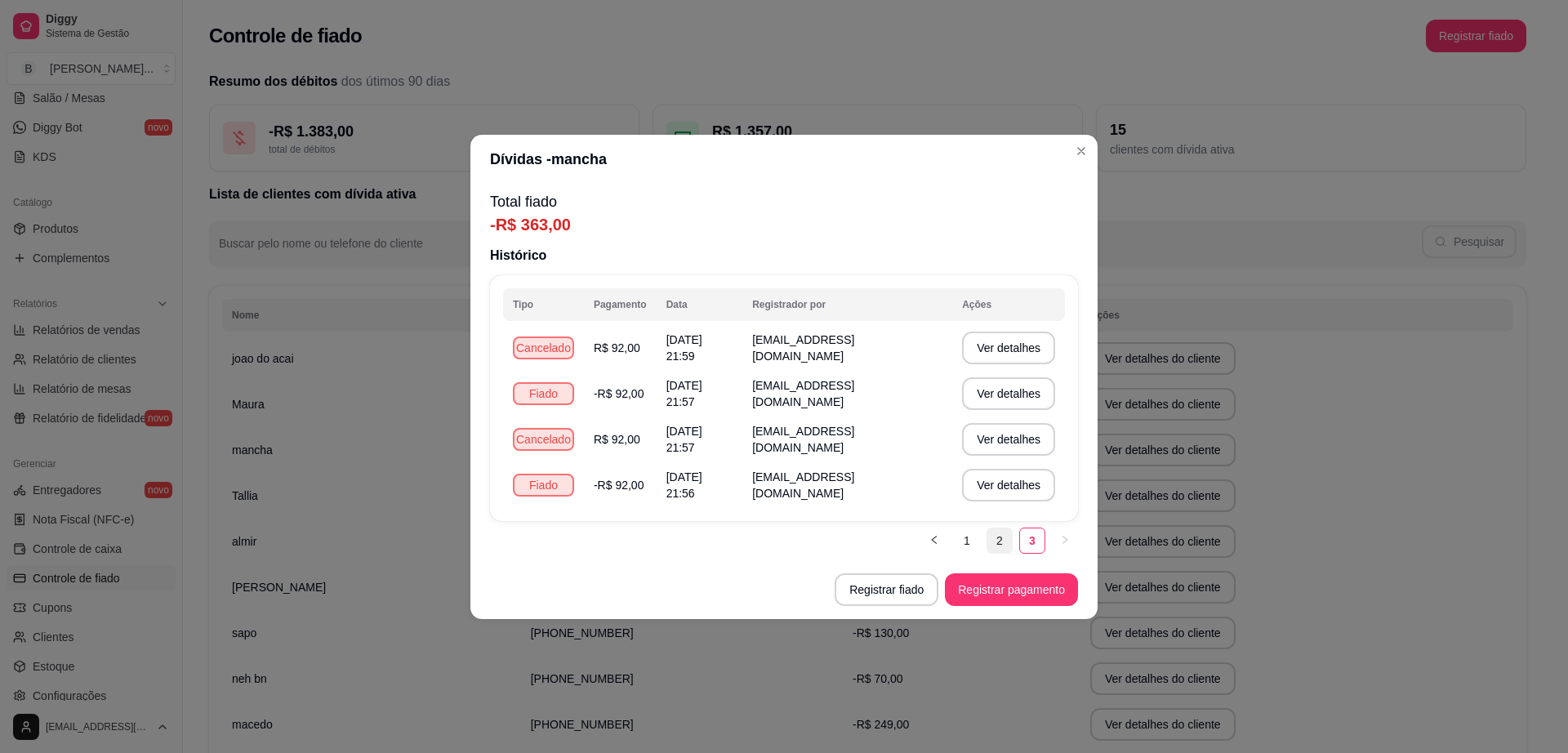
click at [996, 546] on link "2" at bounding box center [999, 540] width 25 height 25
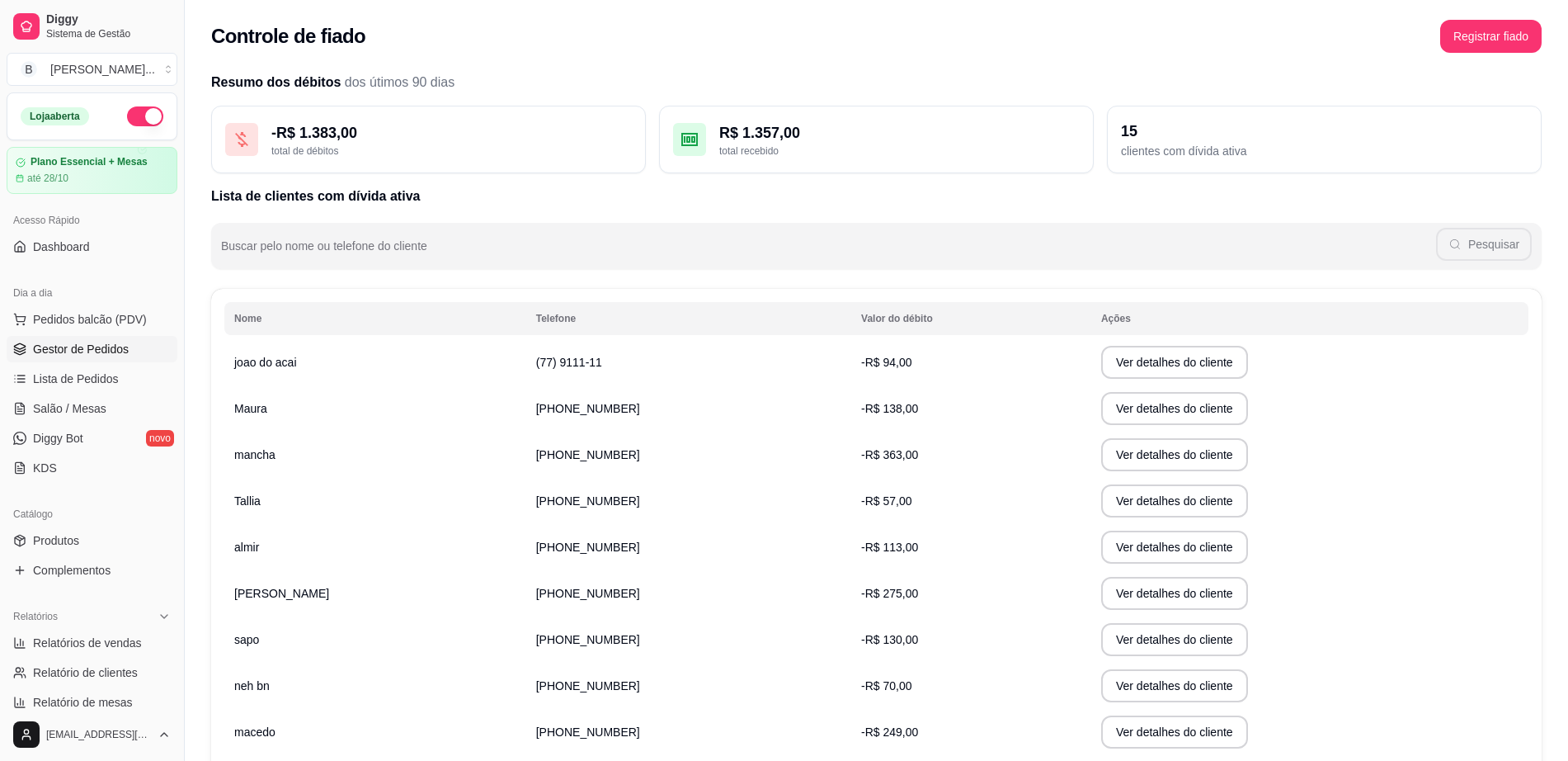
click at [85, 355] on span "Gestor de Pedidos" at bounding box center [81, 349] width 96 height 17
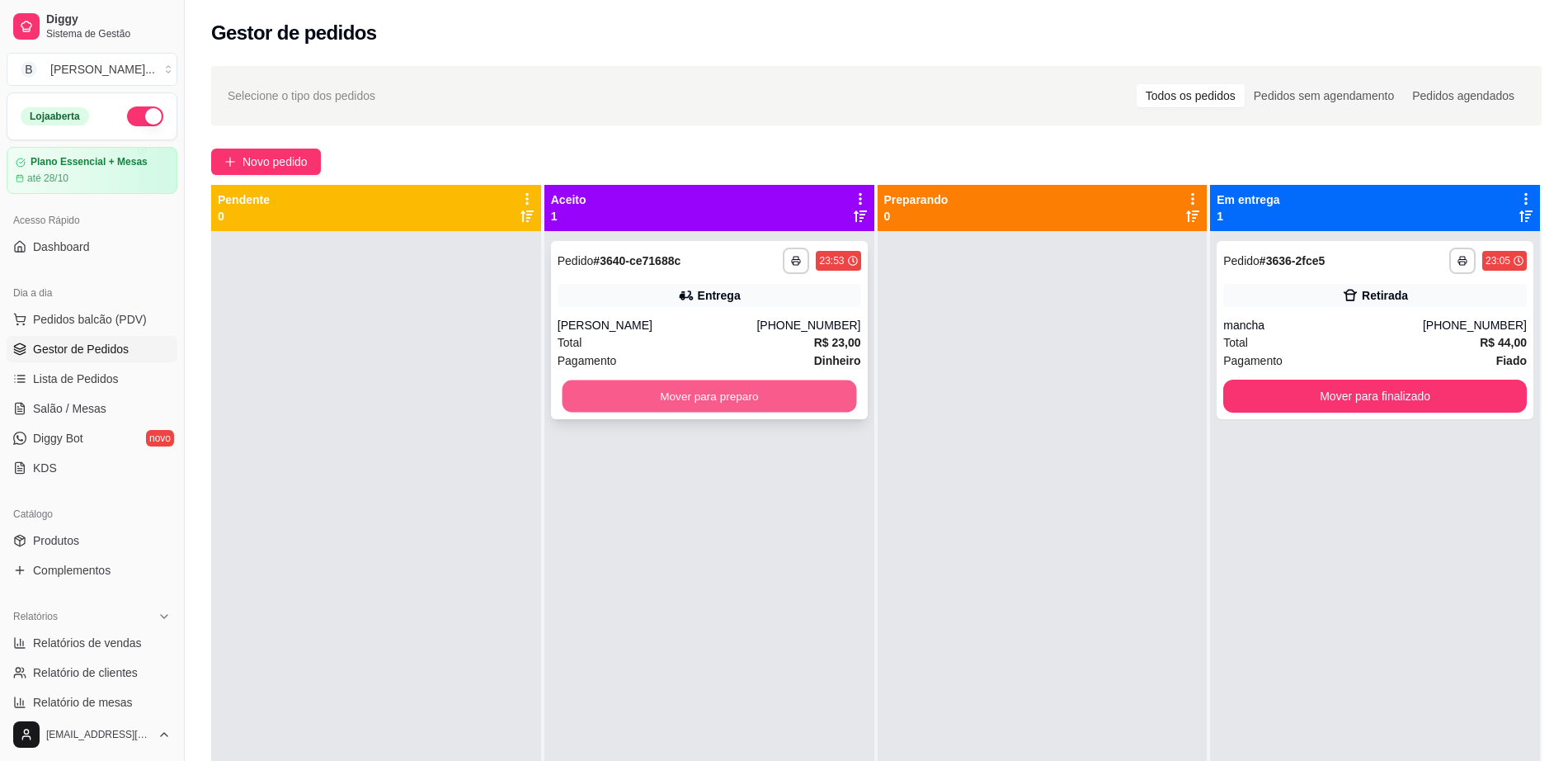
click at [795, 392] on button "Mover para preparo" at bounding box center [708, 396] width 295 height 32
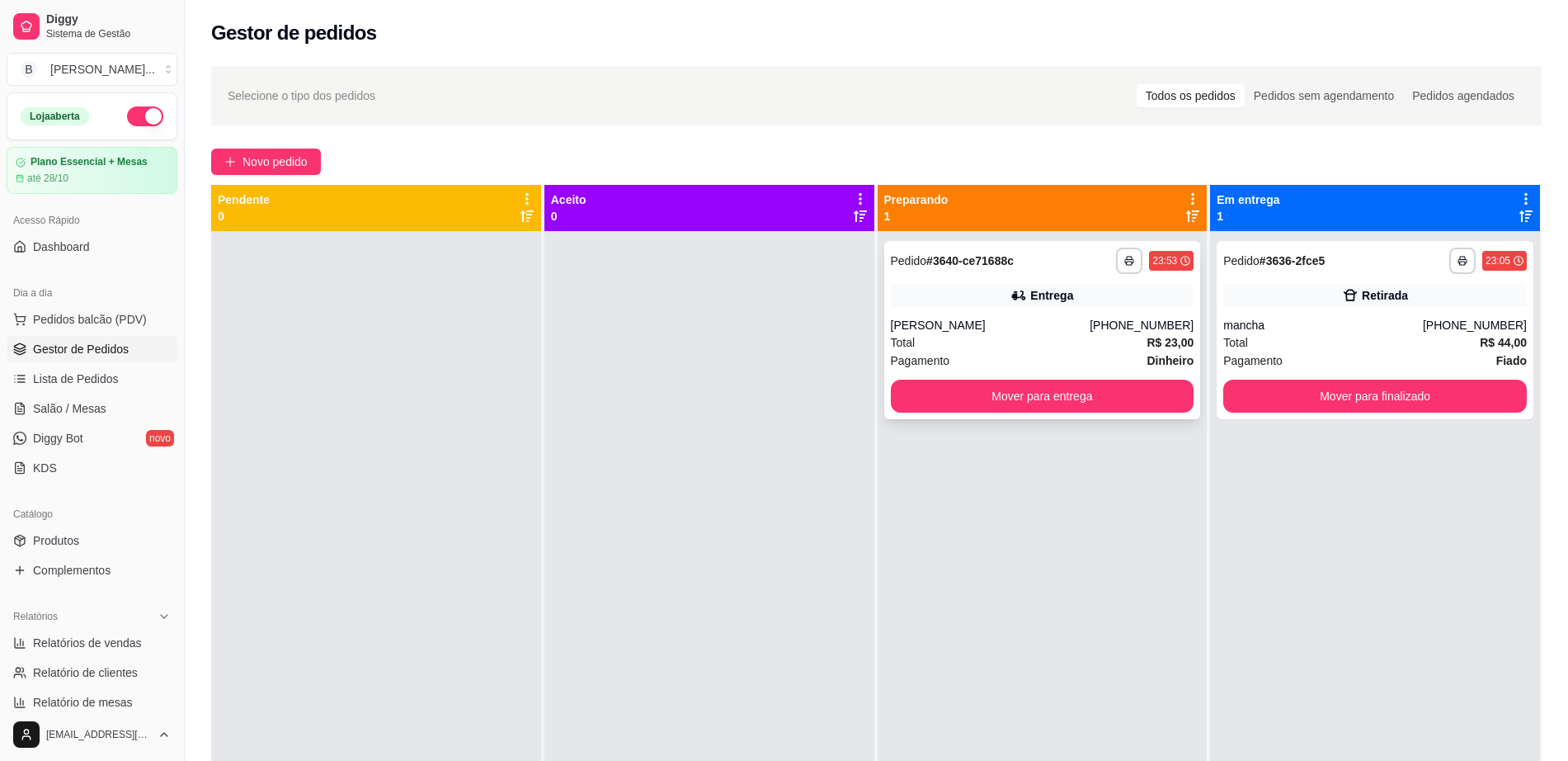
click at [1146, 341] on strong "R$ 23,00" at bounding box center [1169, 342] width 47 height 13
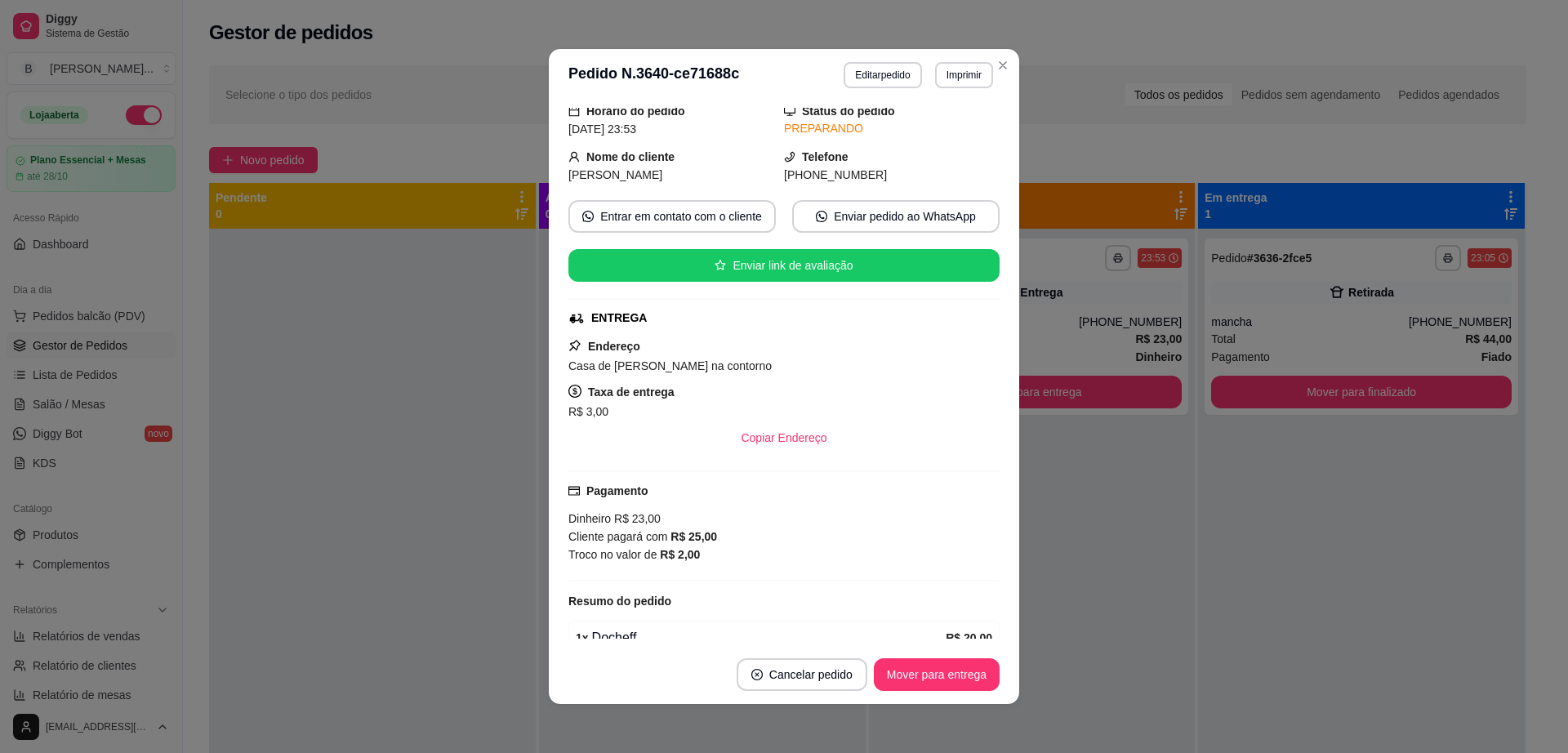
scroll to position [140, 0]
